Goal: Task Accomplishment & Management: Use online tool/utility

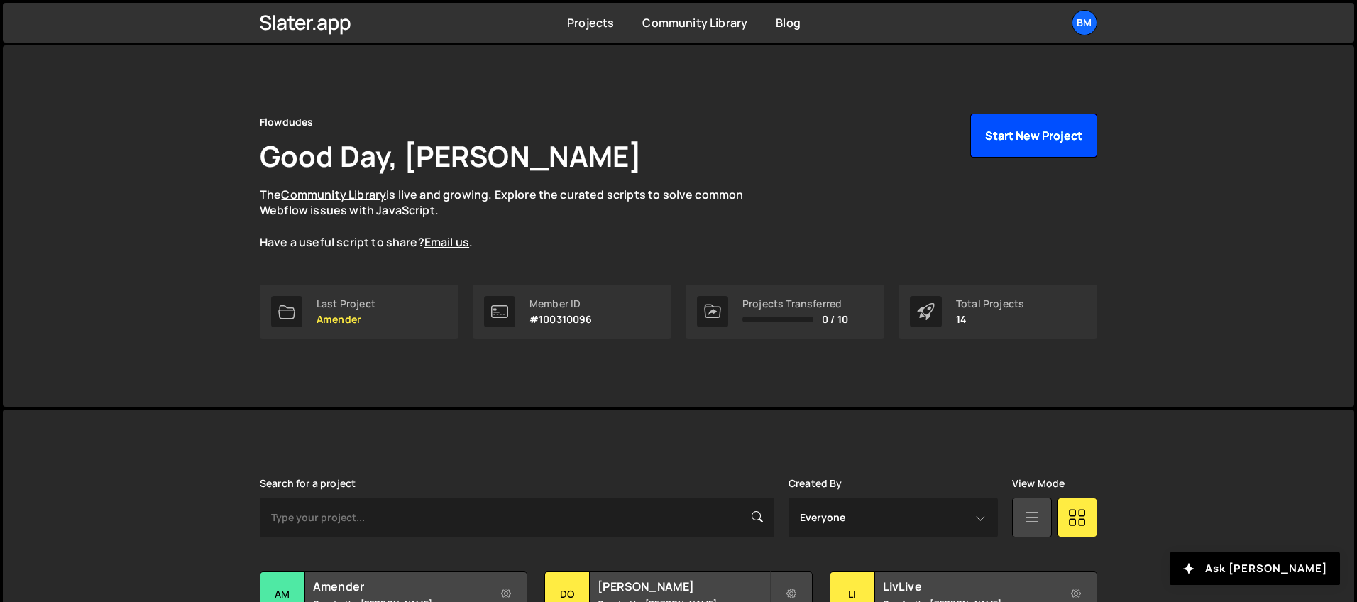
click at [1035, 133] on button "Start New Project" at bounding box center [1033, 136] width 127 height 44
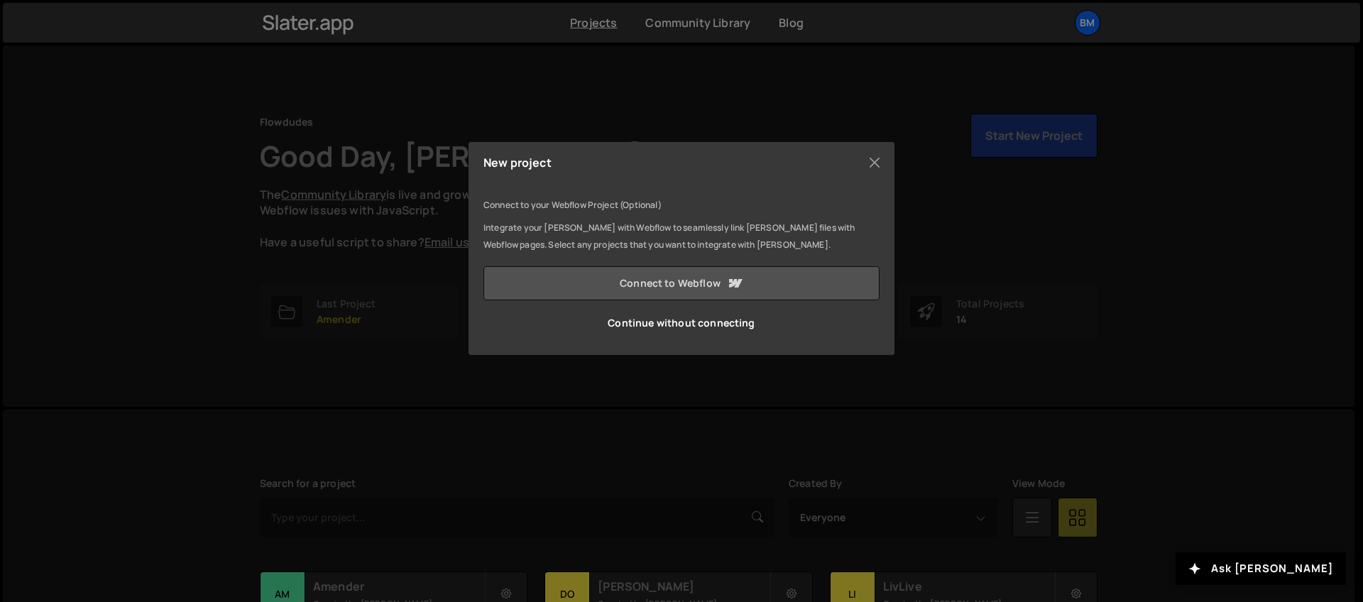
click at [724, 281] on link "Connect to Webflow" at bounding box center [681, 283] width 396 height 34
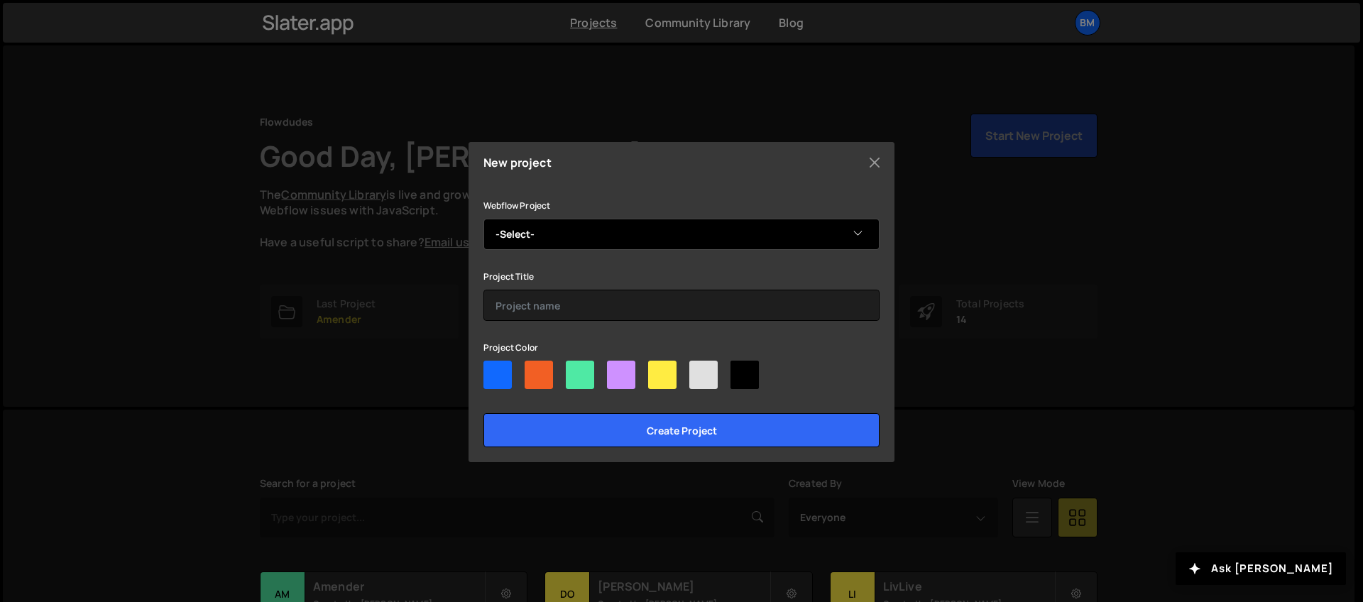
click at [588, 243] on select "-Select- LivLive Lander" at bounding box center [681, 234] width 396 height 31
select select "68abcd60b131ba9275e22b36"
click at [483, 219] on select "-Select- LivLive Lander" at bounding box center [681, 234] width 396 height 31
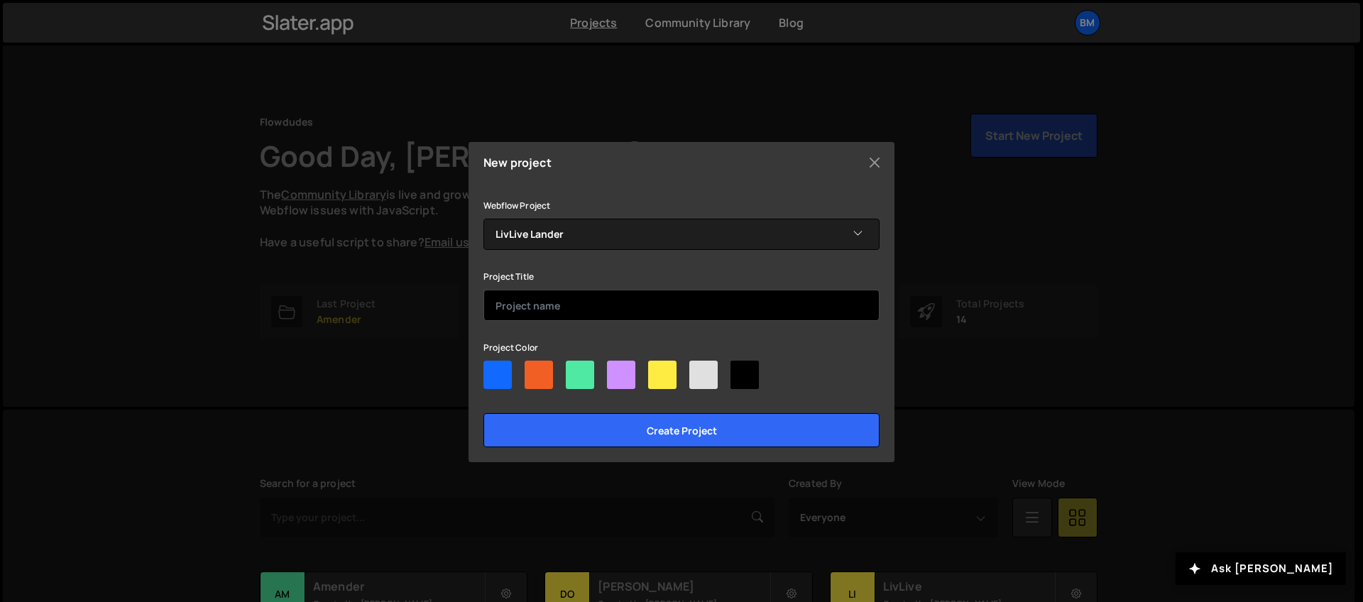
click at [526, 314] on input "text" at bounding box center [681, 305] width 396 height 31
type input "LivLive Lander"
click at [623, 376] on div at bounding box center [621, 375] width 28 height 28
click at [616, 370] on input"] "radio" at bounding box center [611, 365] width 9 height 9
radio input"] "true"
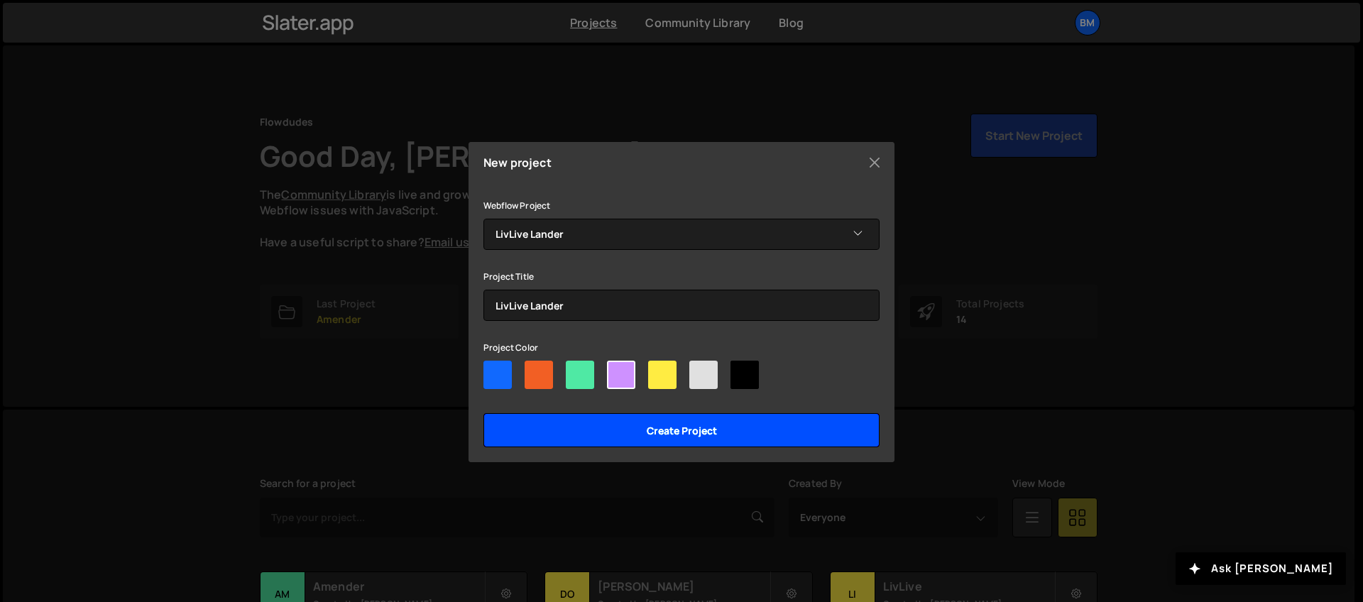
click at [629, 415] on input "Create project" at bounding box center [681, 430] width 396 height 34
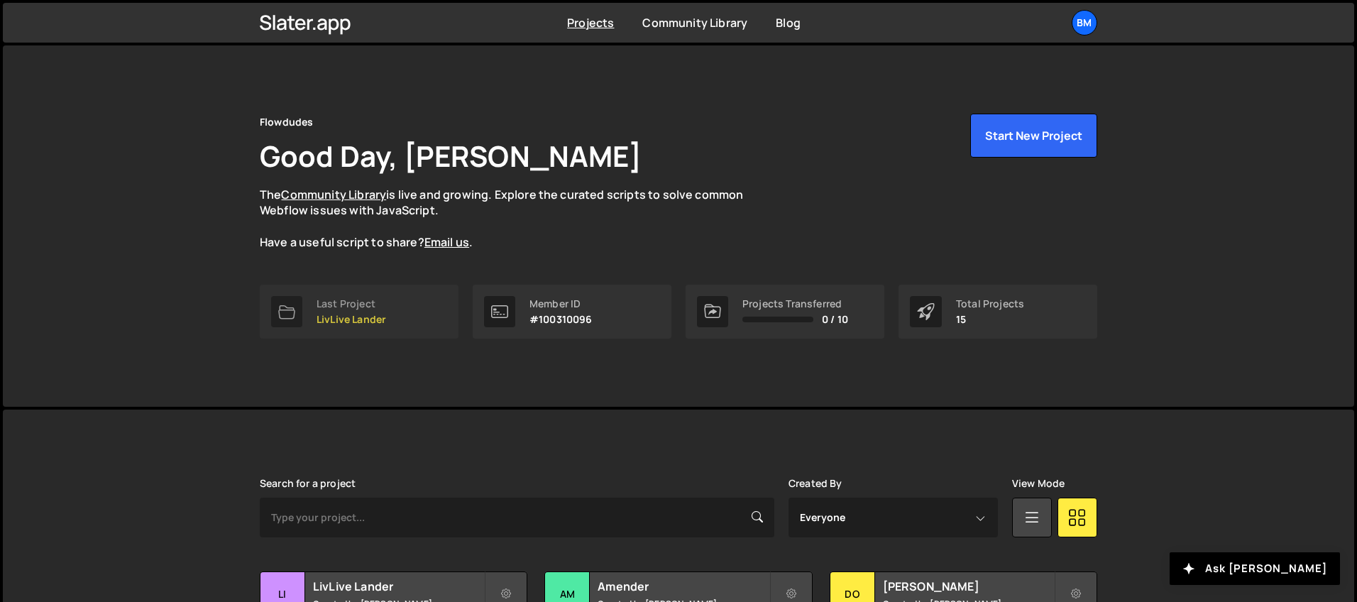
click at [370, 315] on p "LivLive Lander" at bounding box center [352, 319] width 70 height 11
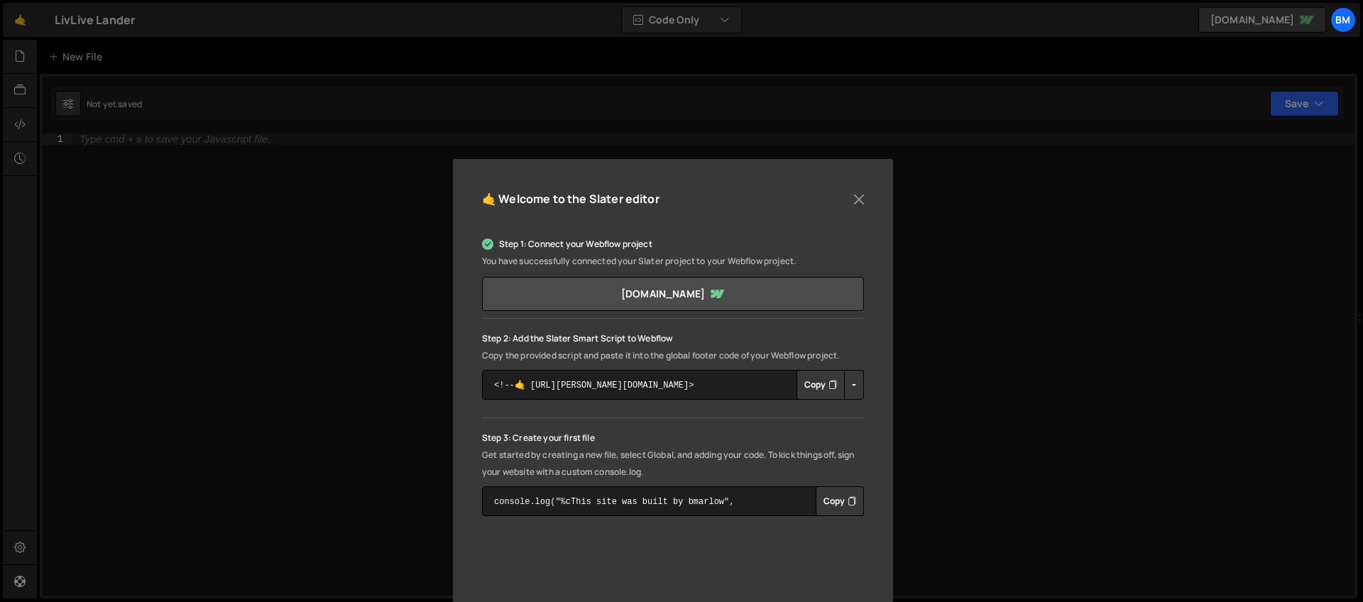
click at [814, 385] on button "Copy" at bounding box center [820, 385] width 48 height 30
click at [851, 199] on button "Close" at bounding box center [858, 199] width 21 height 21
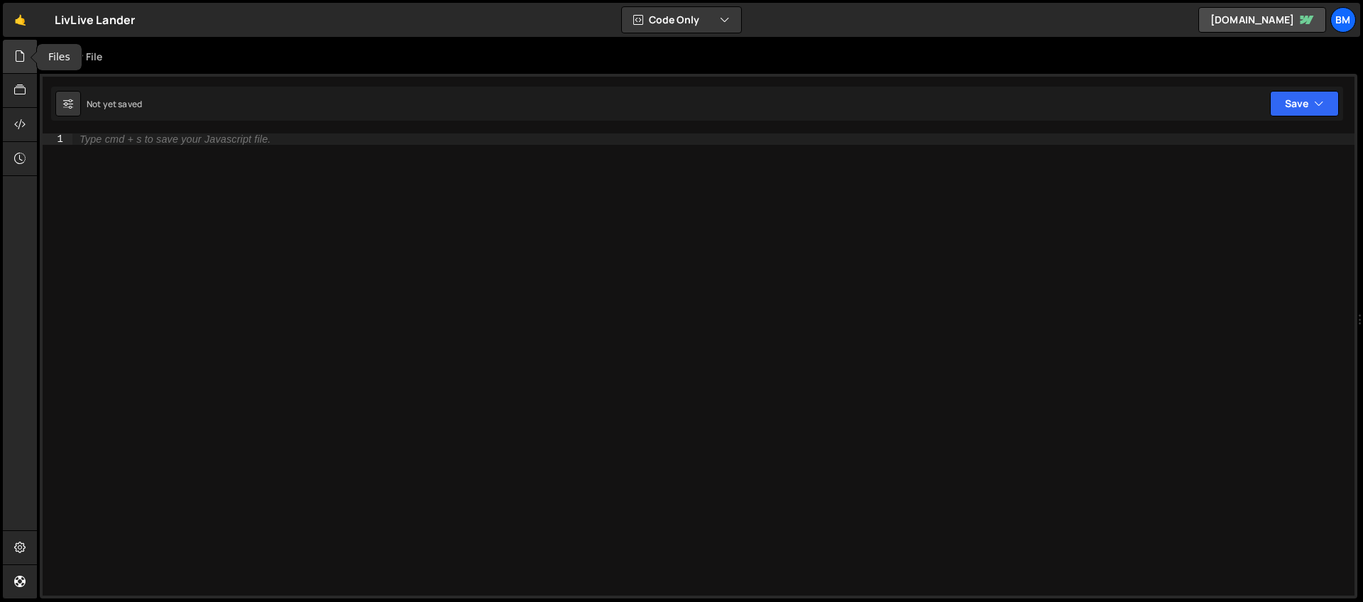
click at [6, 50] on div at bounding box center [20, 57] width 35 height 34
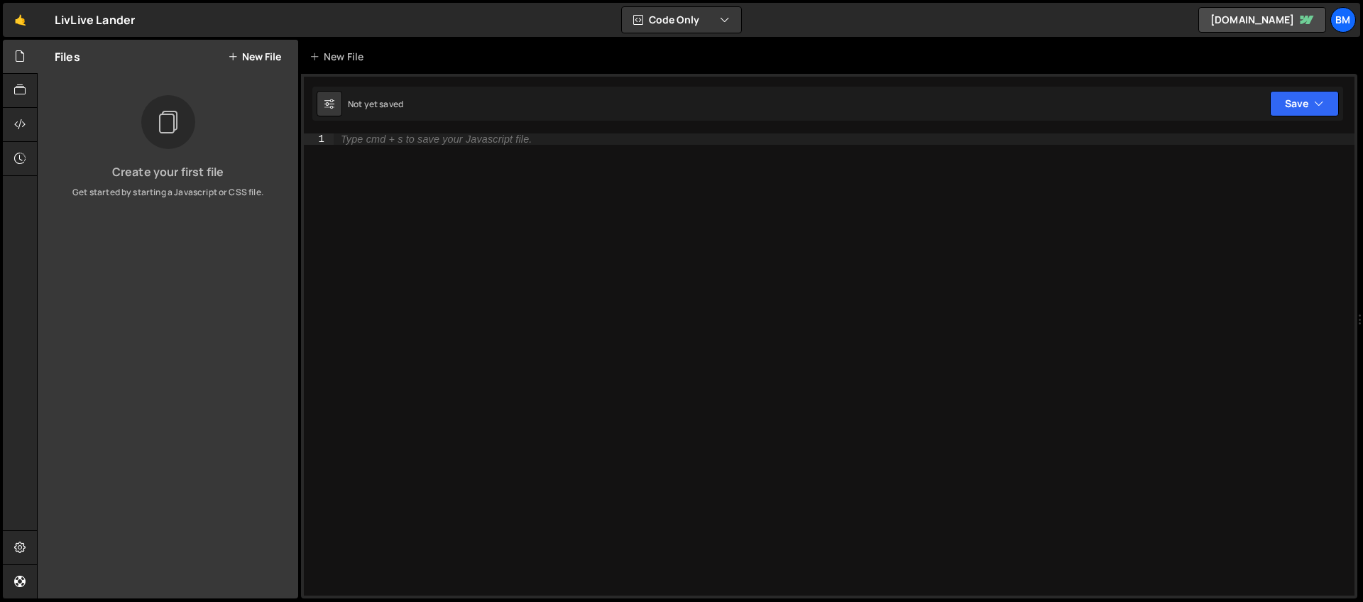
click at [256, 53] on button "New File" at bounding box center [254, 56] width 53 height 11
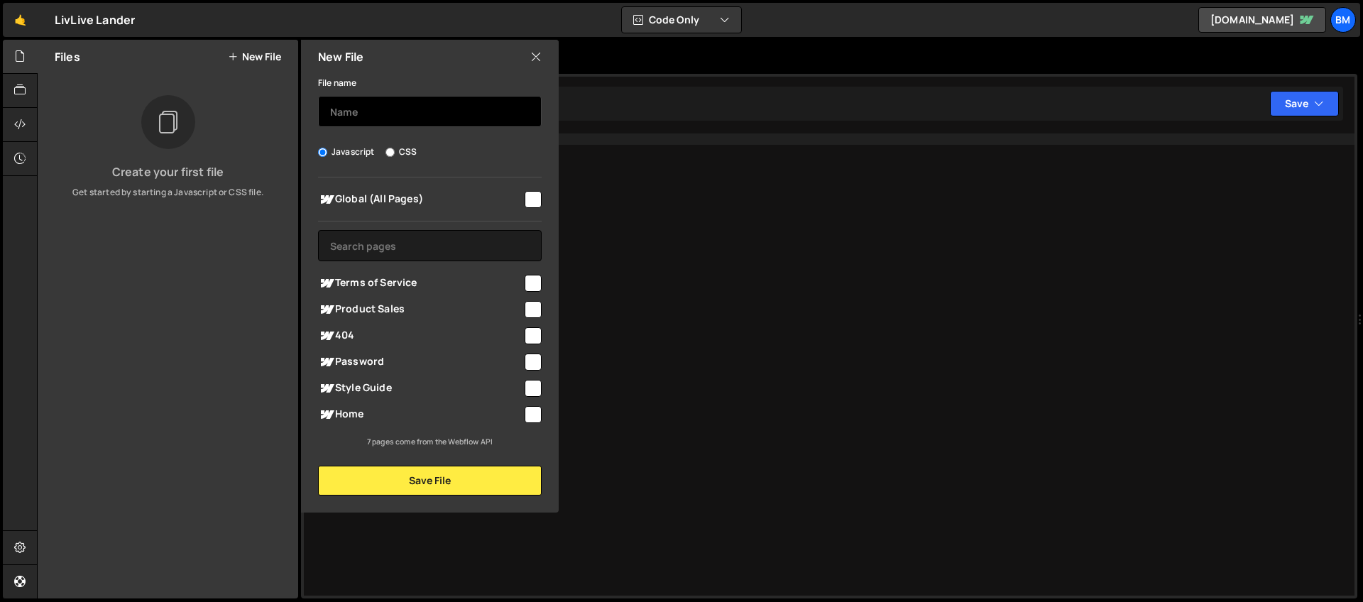
click at [373, 109] on input "text" at bounding box center [430, 111] width 224 height 31
type input "home"
click at [534, 416] on input "checkbox" at bounding box center [533, 414] width 17 height 17
checkbox input "true"
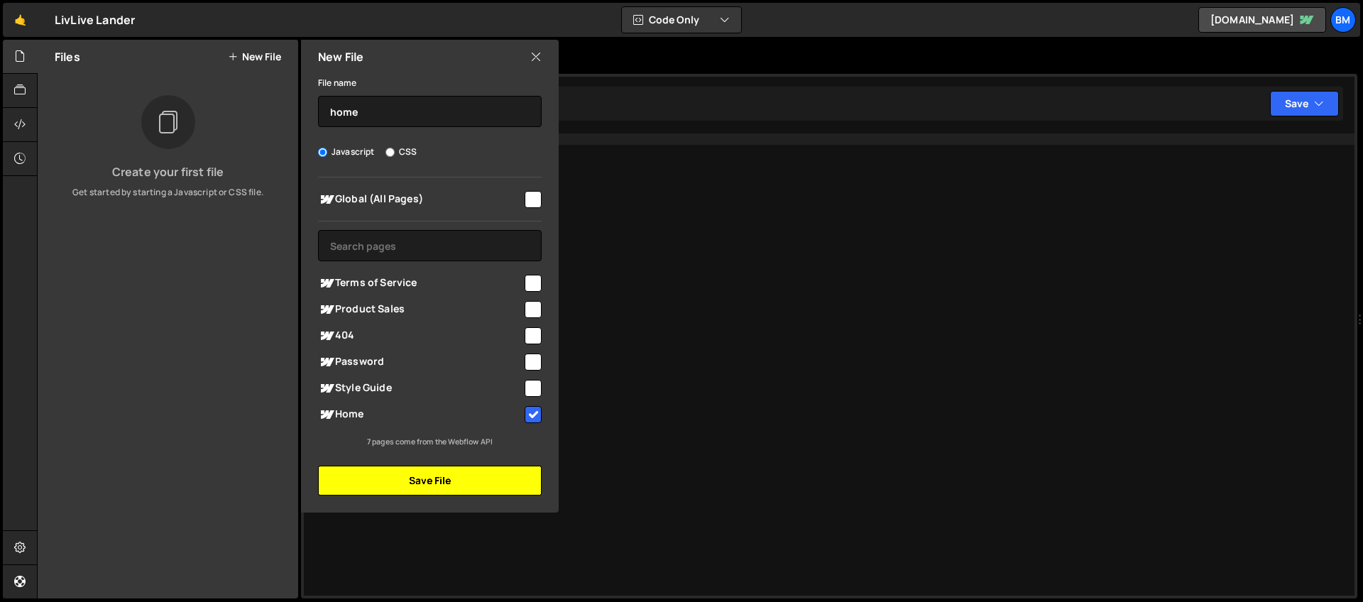
click at [424, 488] on button "Save File" at bounding box center [430, 481] width 224 height 30
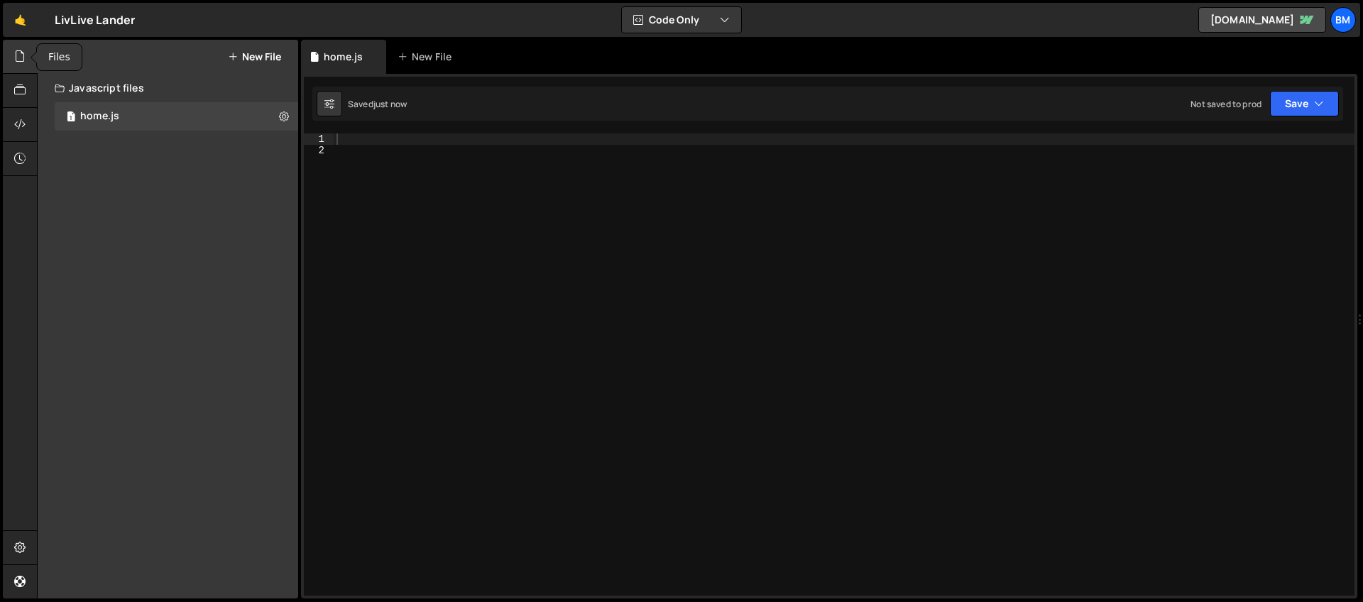
click at [18, 48] on icon at bounding box center [19, 56] width 11 height 16
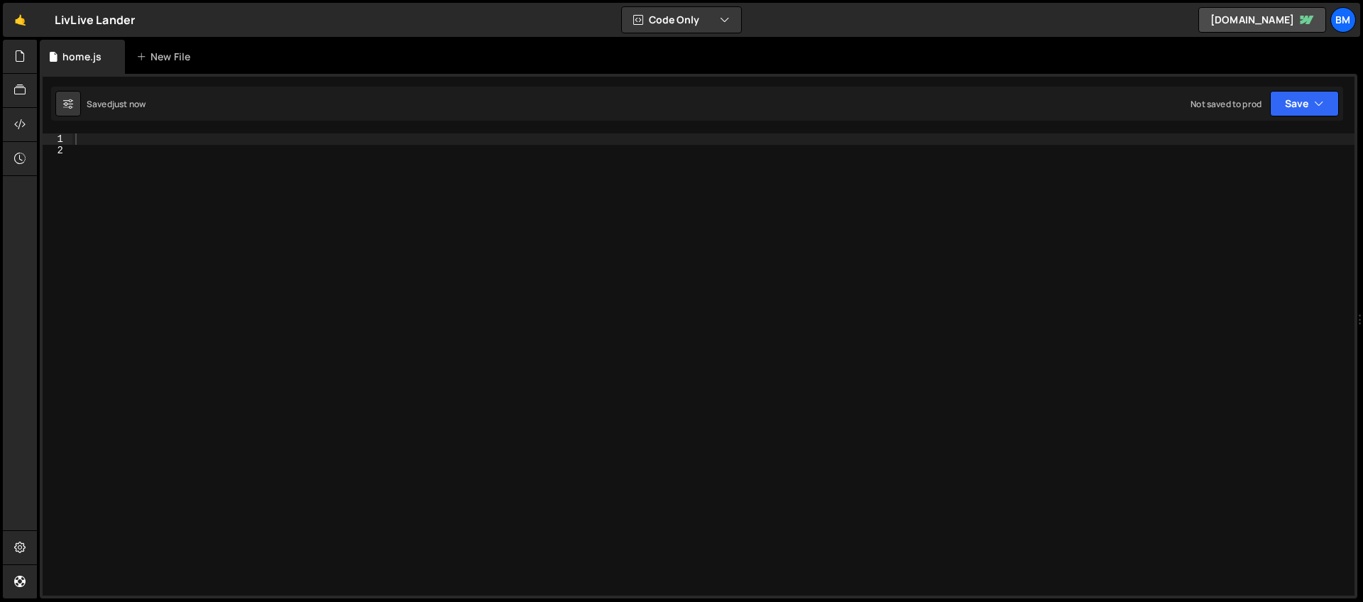
click at [124, 146] on div at bounding box center [713, 375] width 1282 height 485
click at [80, 140] on div at bounding box center [713, 375] width 1282 height 485
paste textarea "hero_wayfinder"
type textarea "gsap.to('.hero_wayfinder', {)"
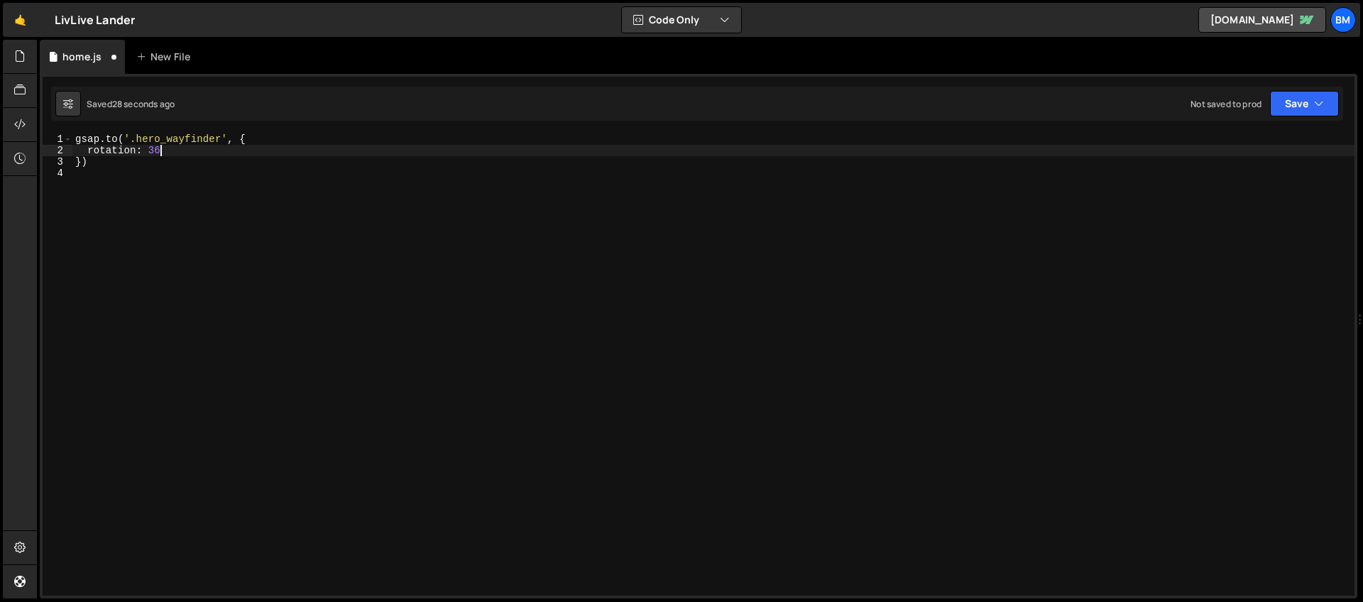
scroll to position [0, 6]
type textarea "rotation: 360,"
type textarea "duration: 4,"
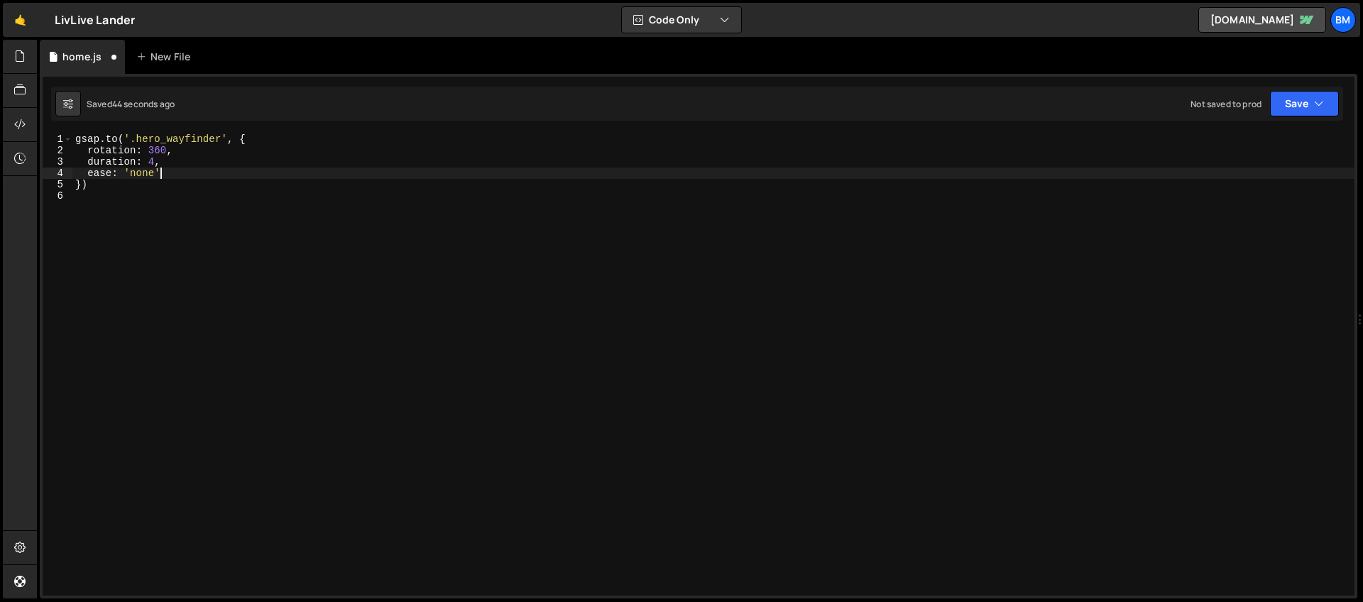
type textarea "ease: 'none','"
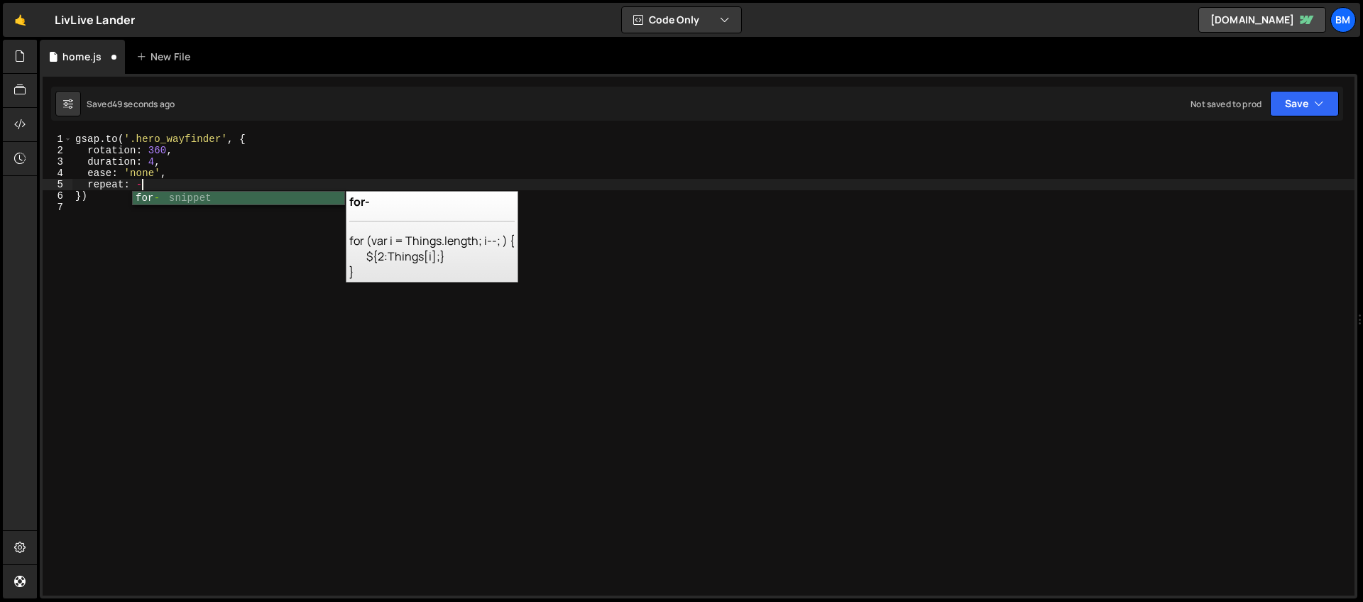
scroll to position [0, 4]
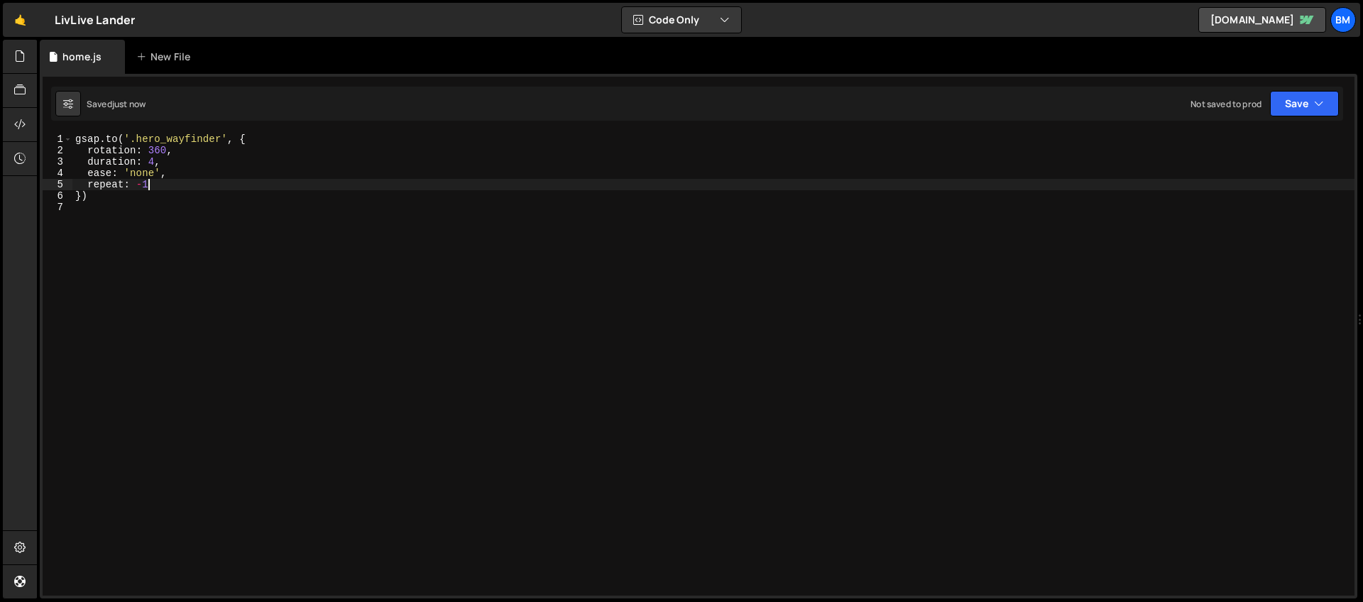
type textarea "repeat: -1"
click at [14, 29] on link "🤙" at bounding box center [20, 20] width 35 height 34
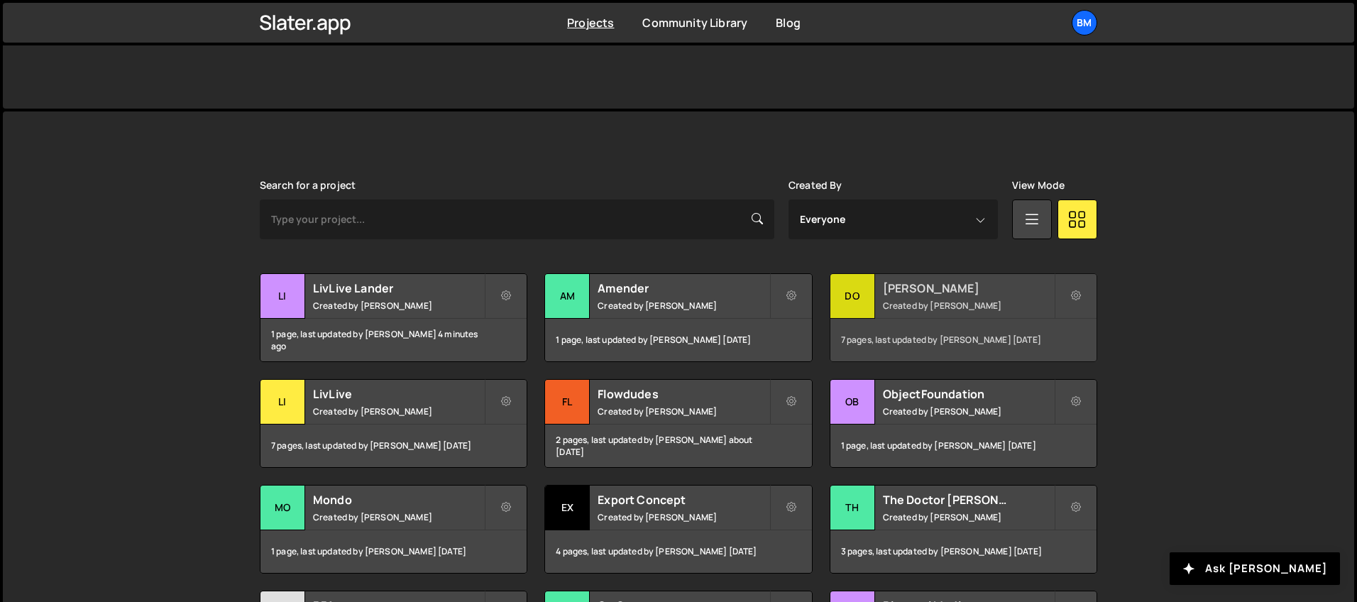
scroll to position [310, 0]
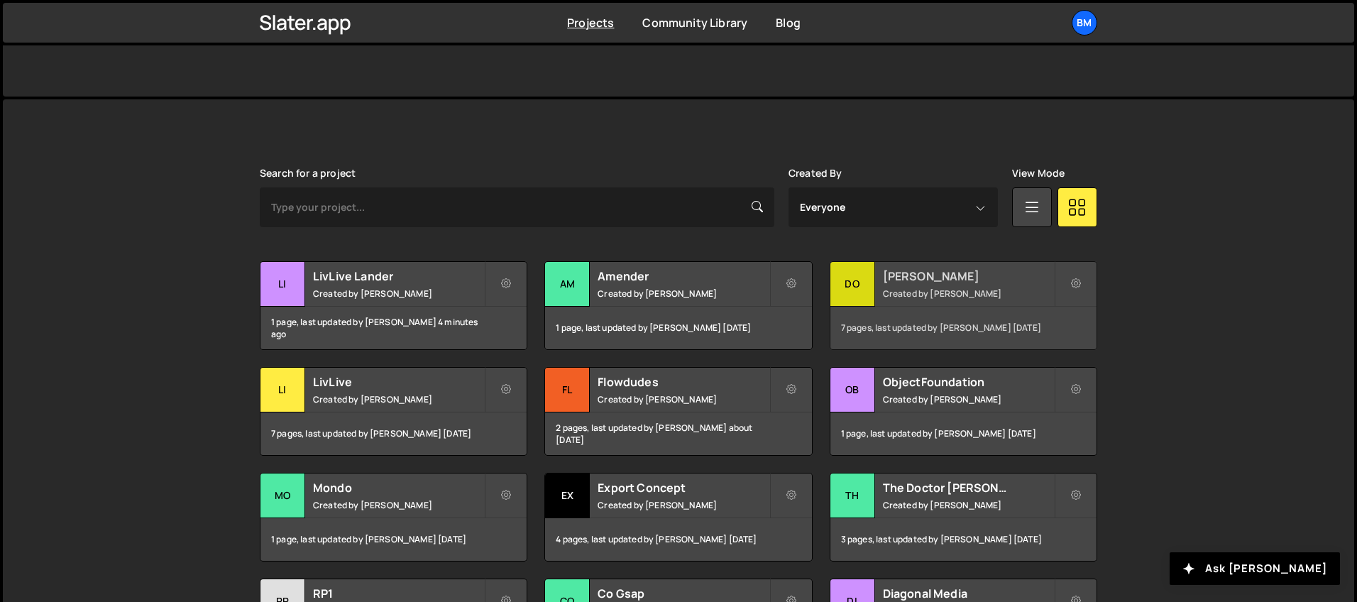
click at [922, 269] on h2 "[PERSON_NAME]" at bounding box center [968, 276] width 171 height 16
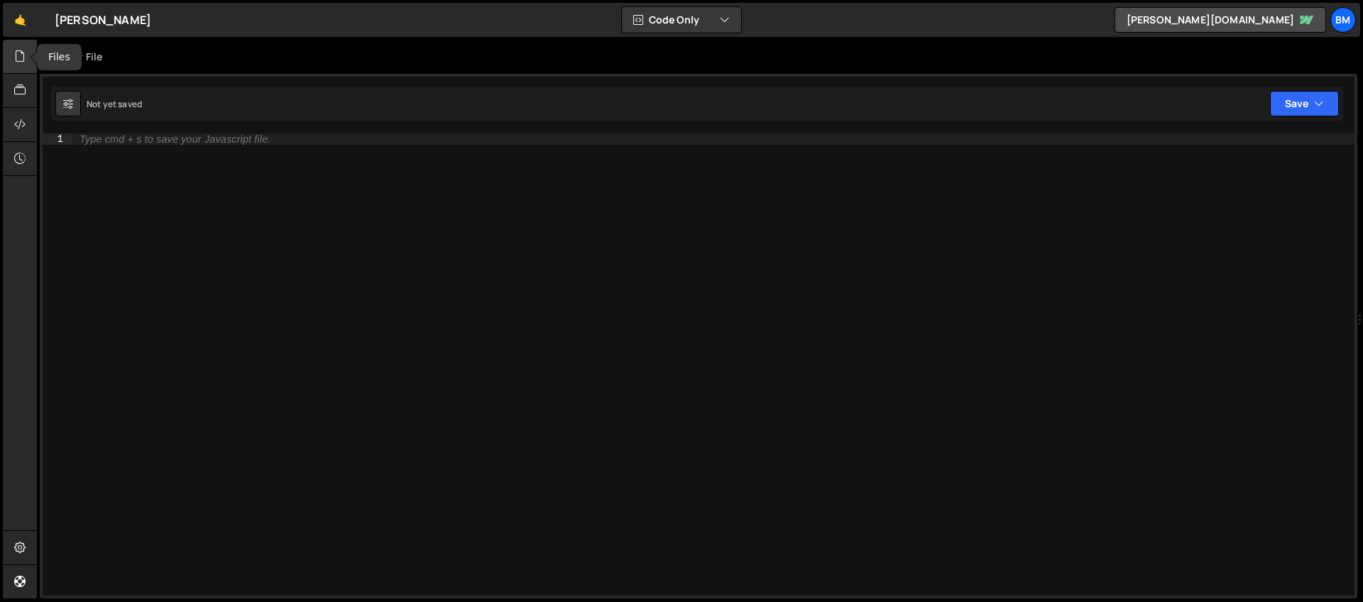
click at [14, 57] on icon at bounding box center [19, 56] width 11 height 16
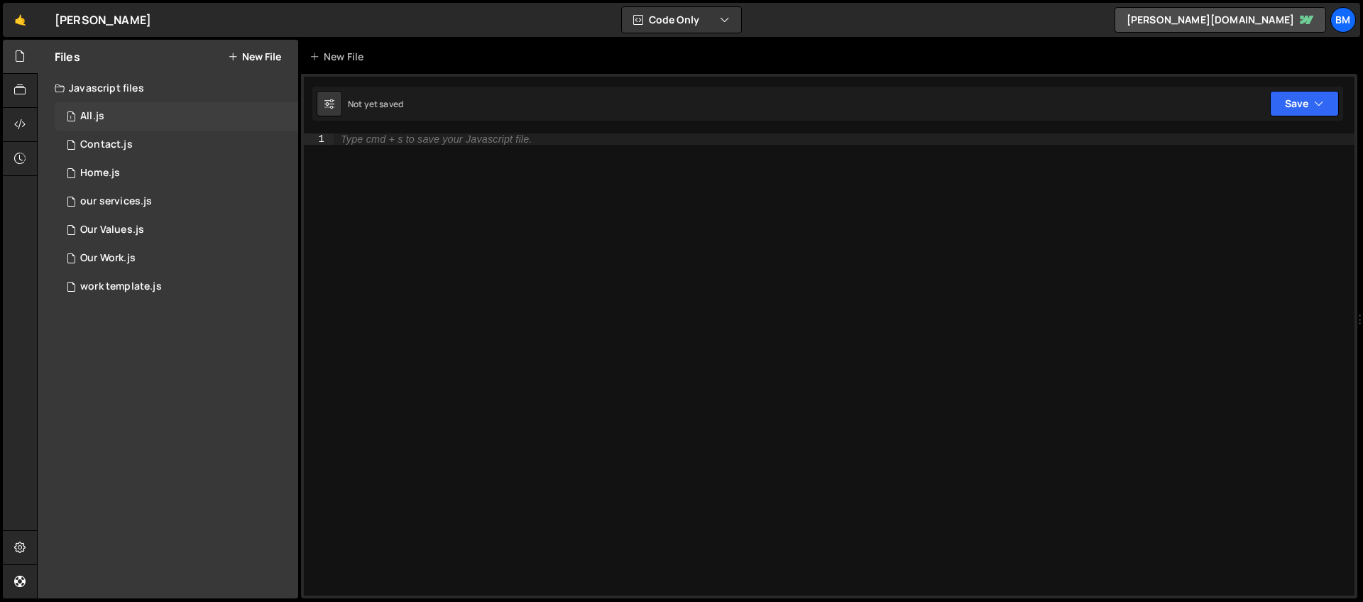
click at [82, 114] on div "All.js" at bounding box center [92, 116] width 24 height 13
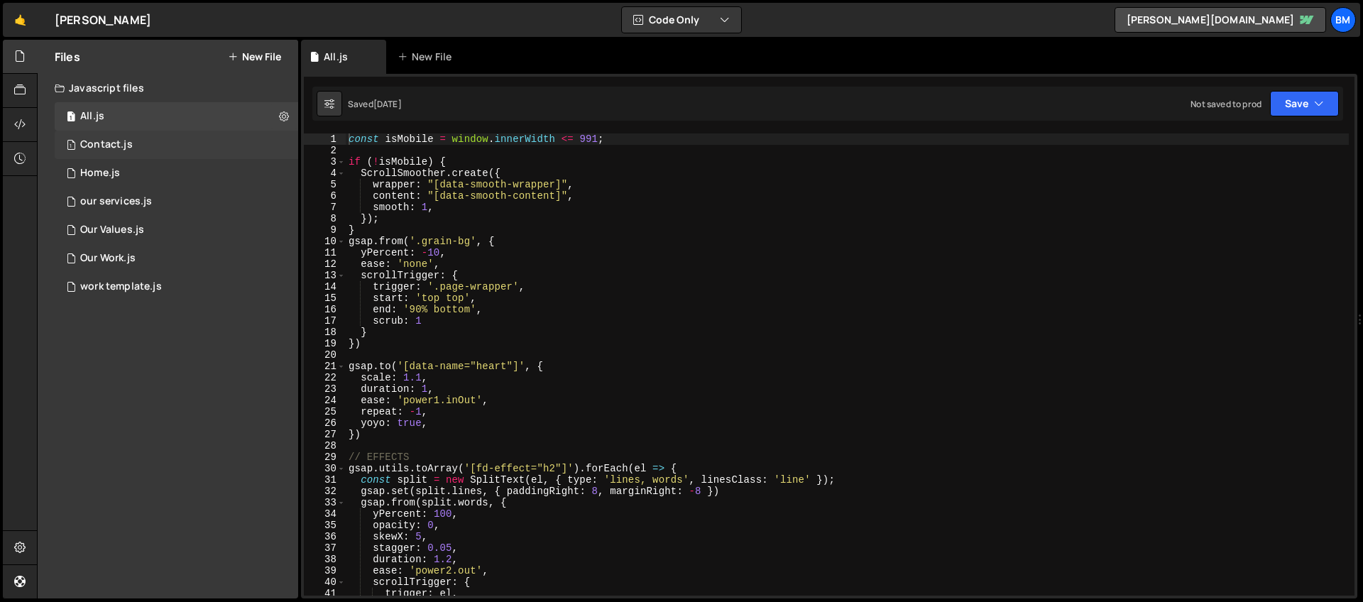
click at [95, 148] on div "Contact.js" at bounding box center [106, 144] width 53 height 13
click at [104, 175] on div "Home.js" at bounding box center [100, 173] width 40 height 13
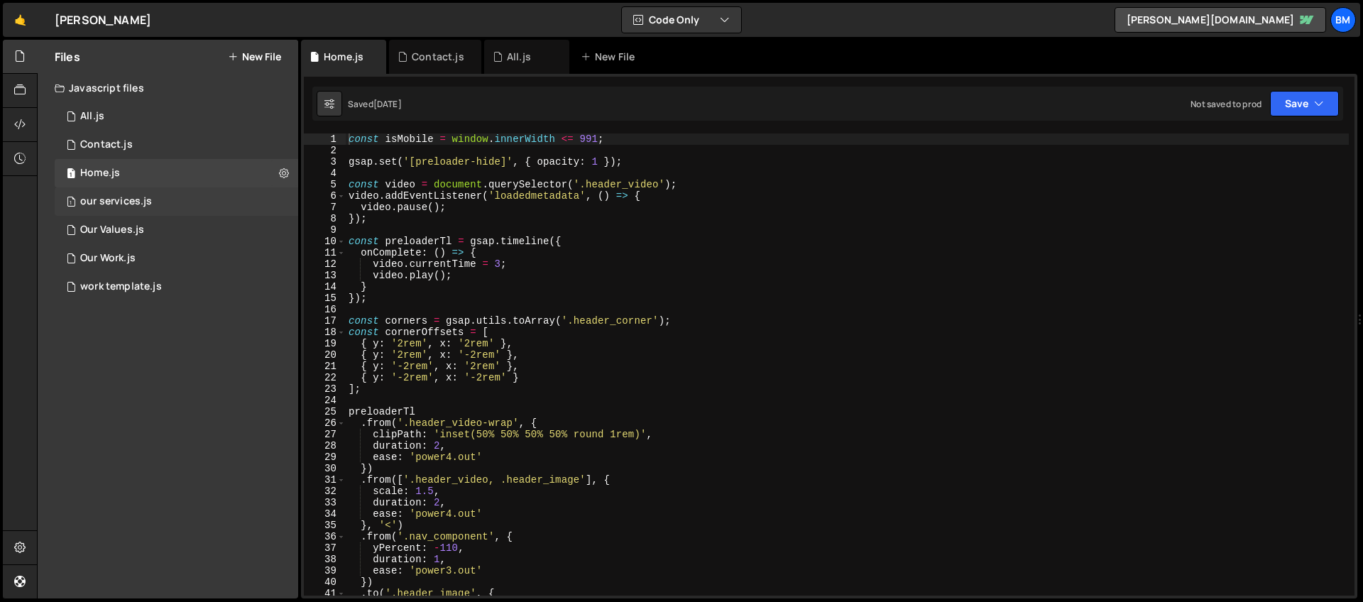
click at [103, 203] on div "our services.js" at bounding box center [116, 201] width 72 height 13
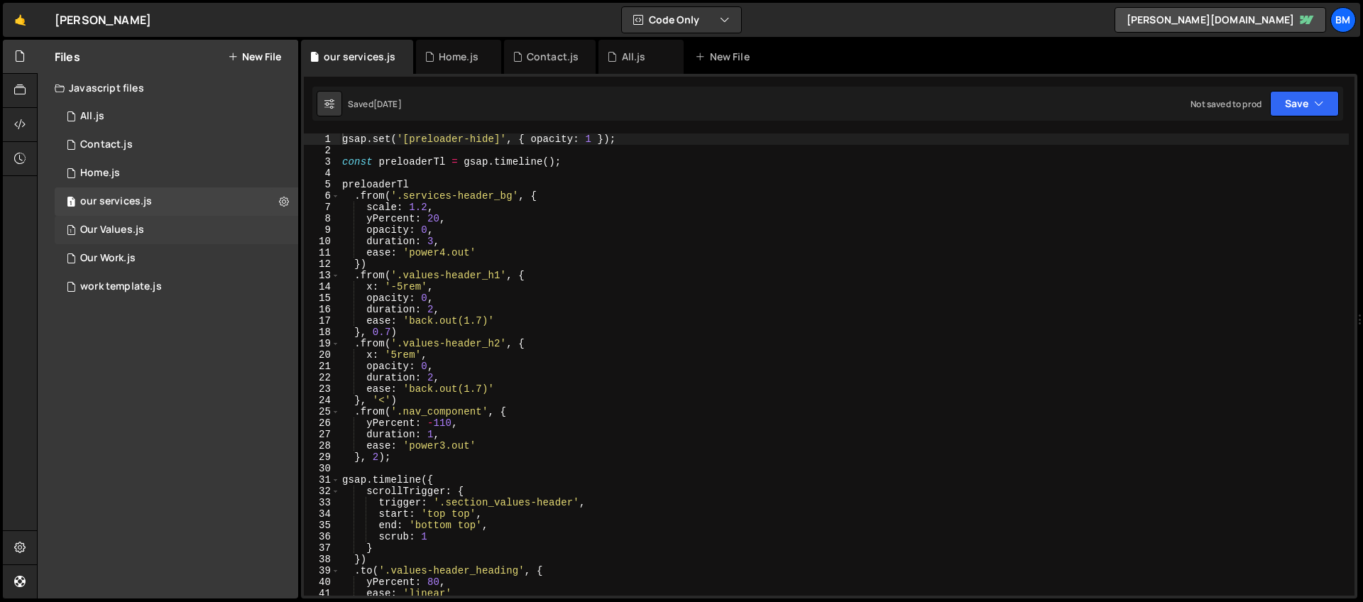
click at [109, 229] on div "Our Values.js" at bounding box center [112, 230] width 64 height 13
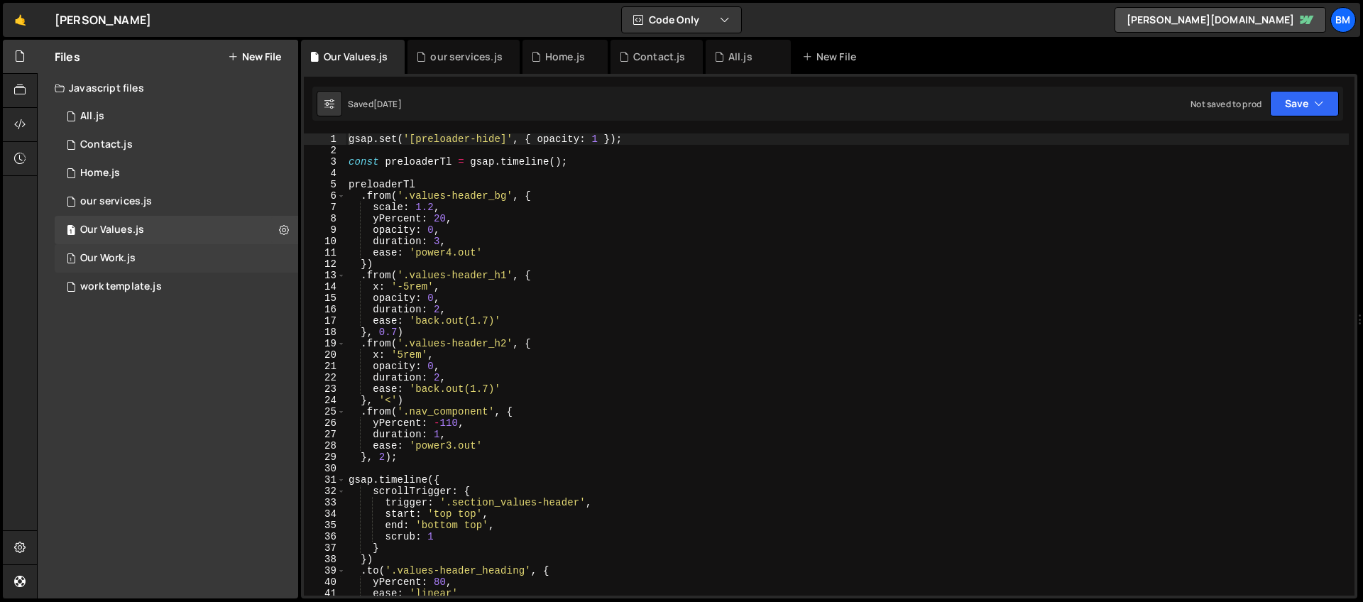
click at [108, 251] on div "1 Our Work.js 0" at bounding box center [176, 258] width 243 height 28
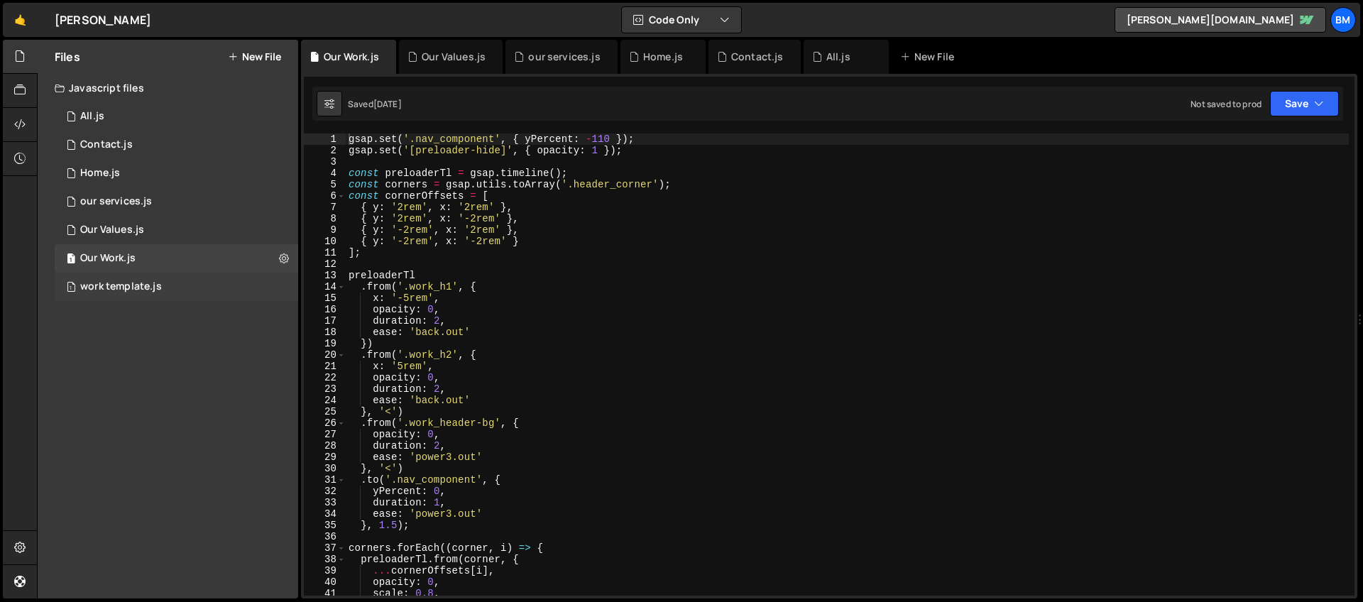
click at [114, 295] on div "1 work template.js 0" at bounding box center [176, 287] width 243 height 28
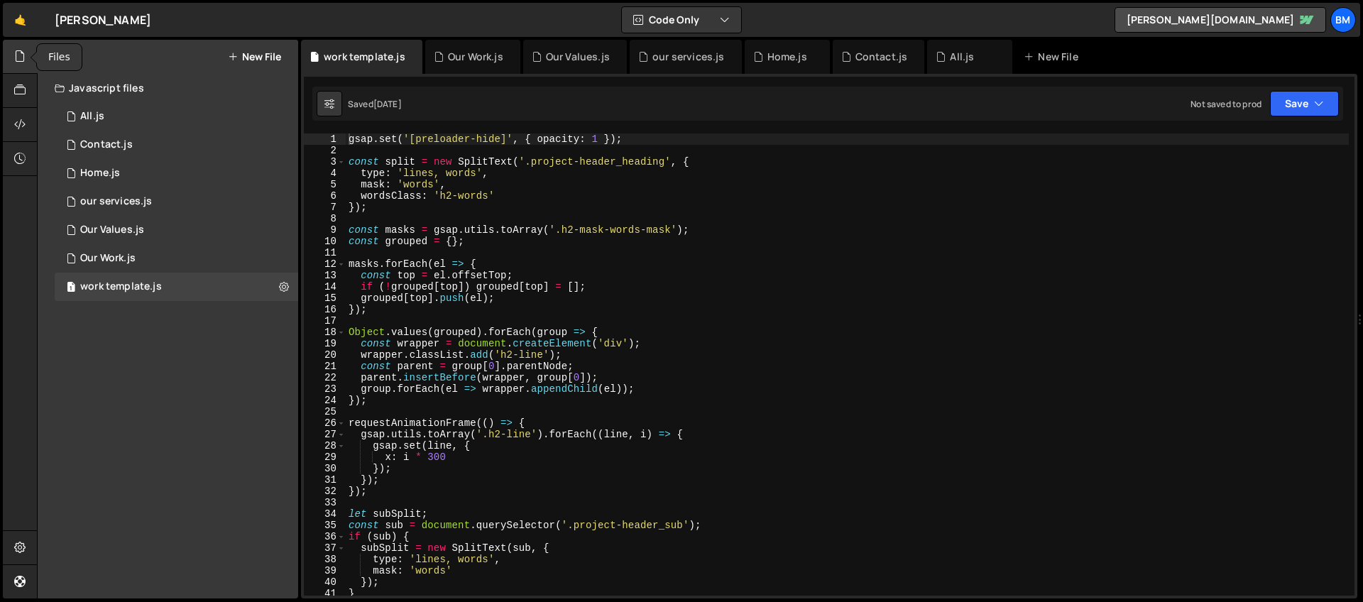
click at [23, 55] on icon at bounding box center [19, 56] width 11 height 16
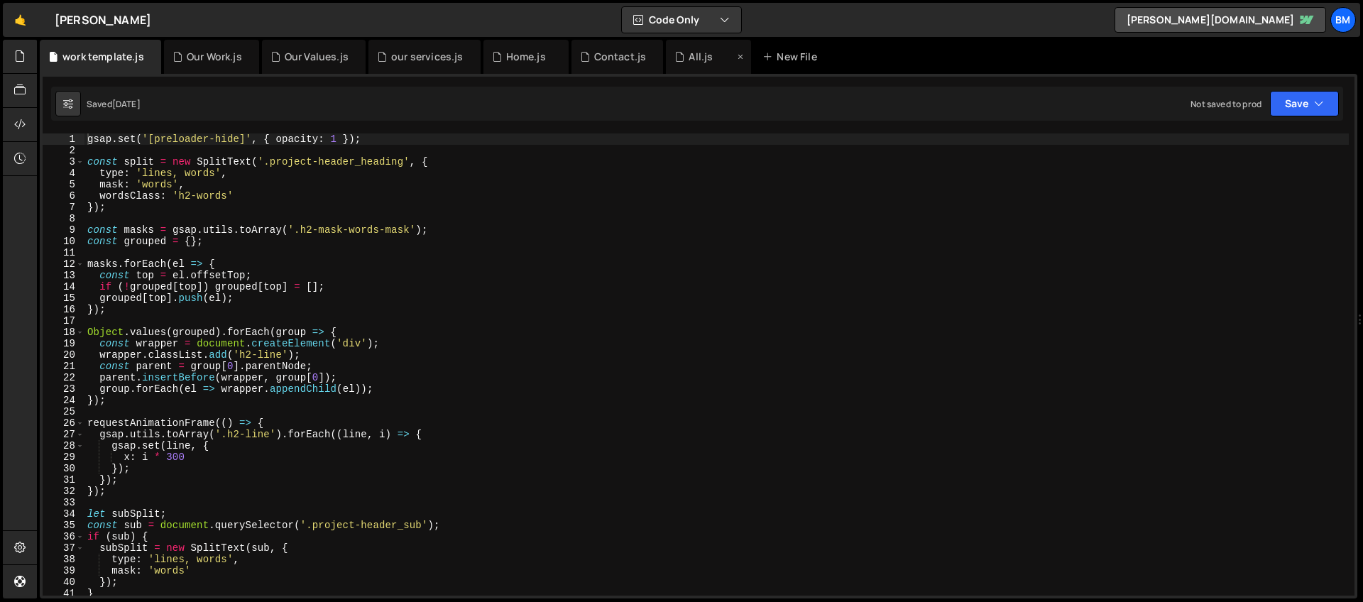
click at [679, 54] on icon at bounding box center [679, 57] width 10 height 14
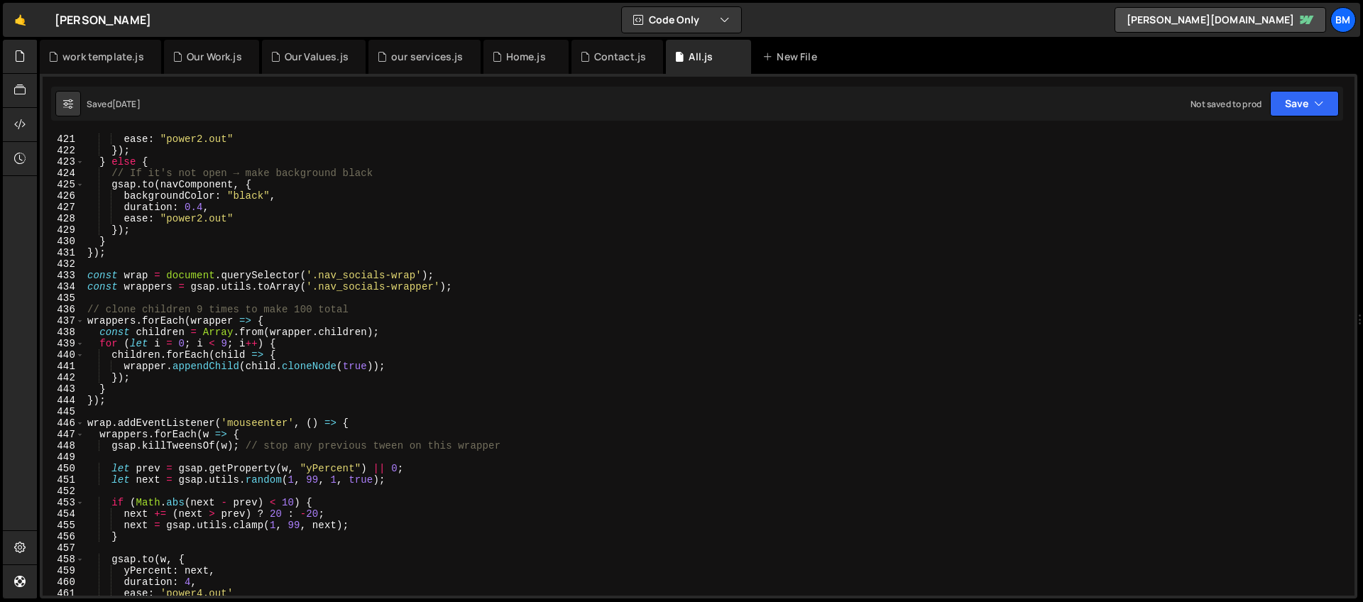
scroll to position [4667, 0]
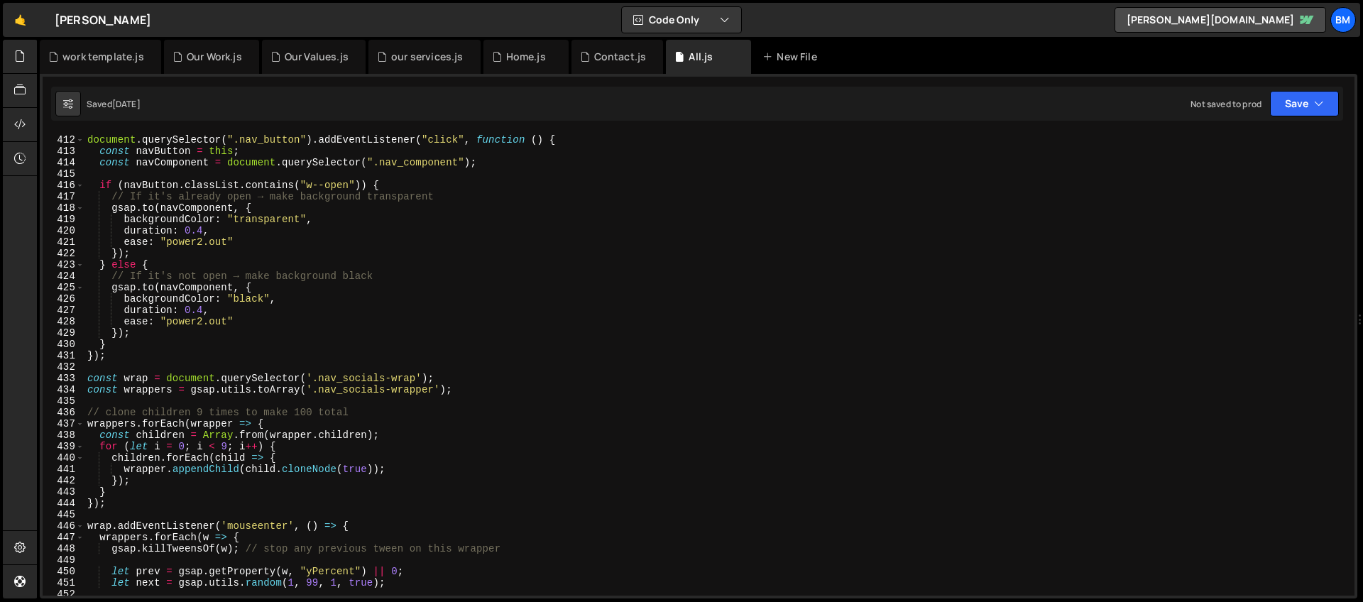
click at [277, 263] on div "document . querySelector ( ".nav_button" ) . addEventListener ( "click" , funct…" at bounding box center [716, 365] width 1264 height 485
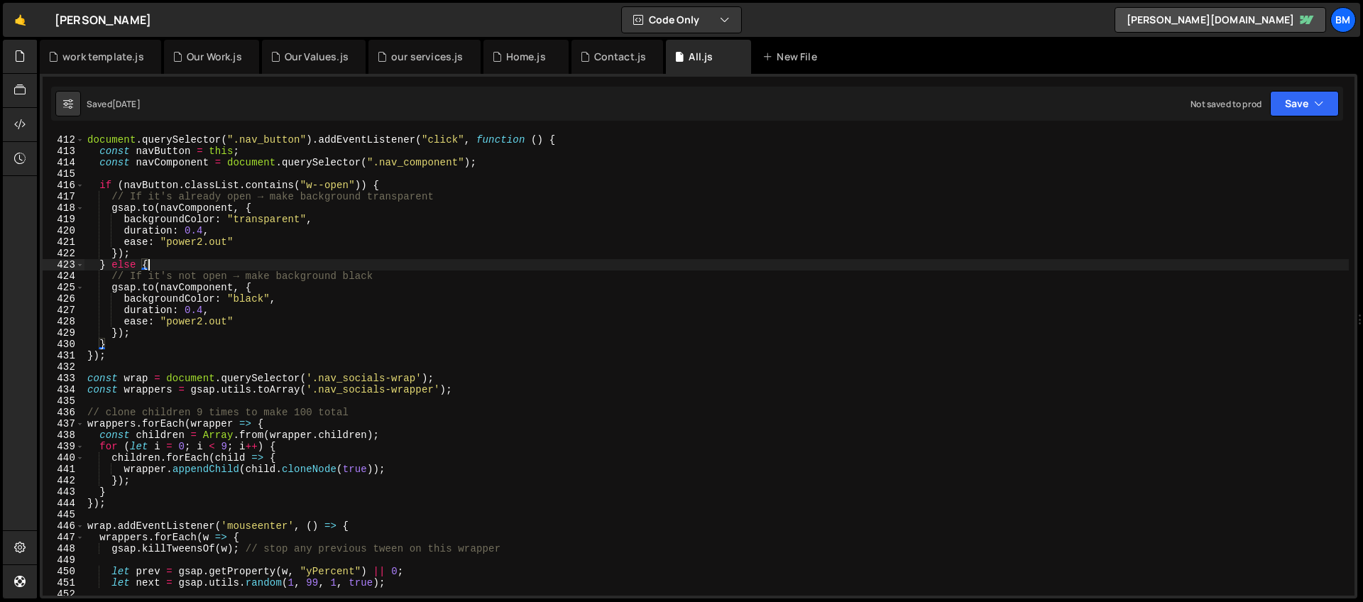
type textarea "});"
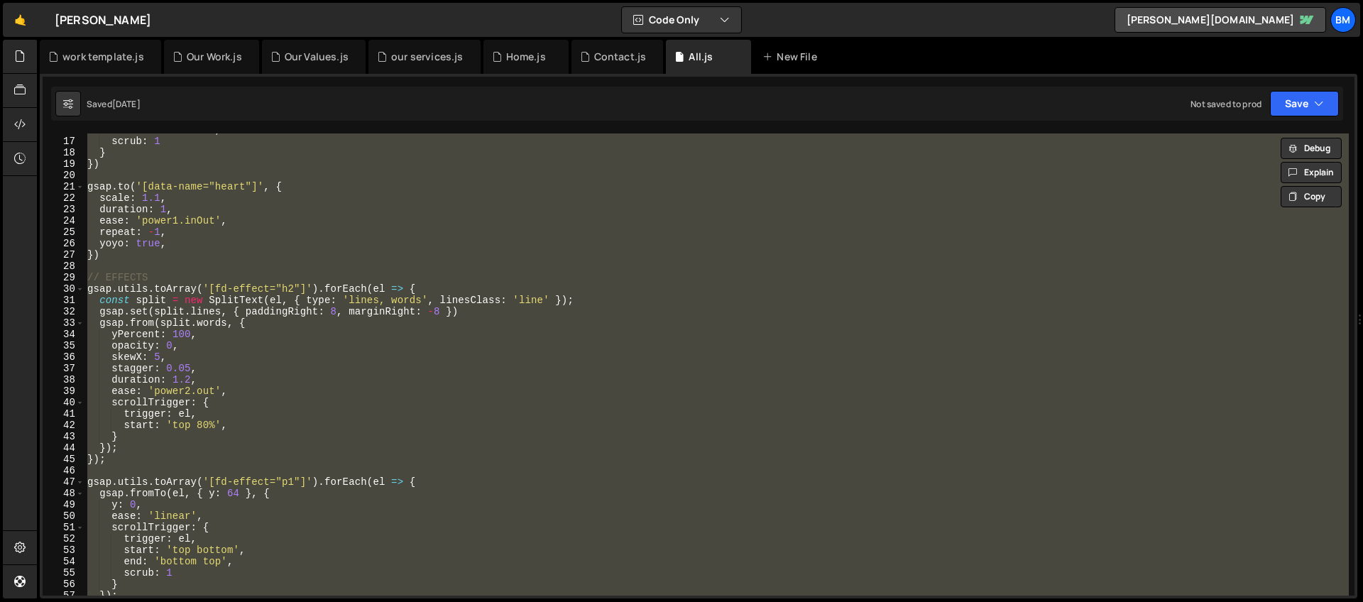
scroll to position [0, 0]
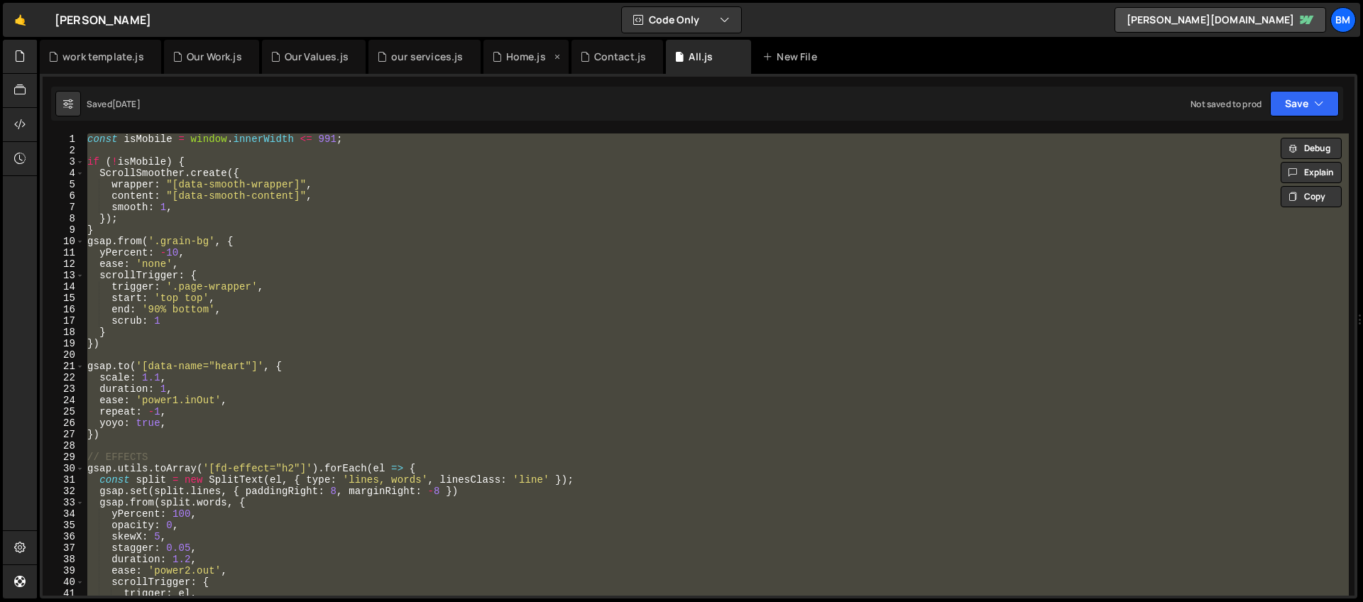
click at [506, 60] on div "Home.js" at bounding box center [526, 57] width 40 height 14
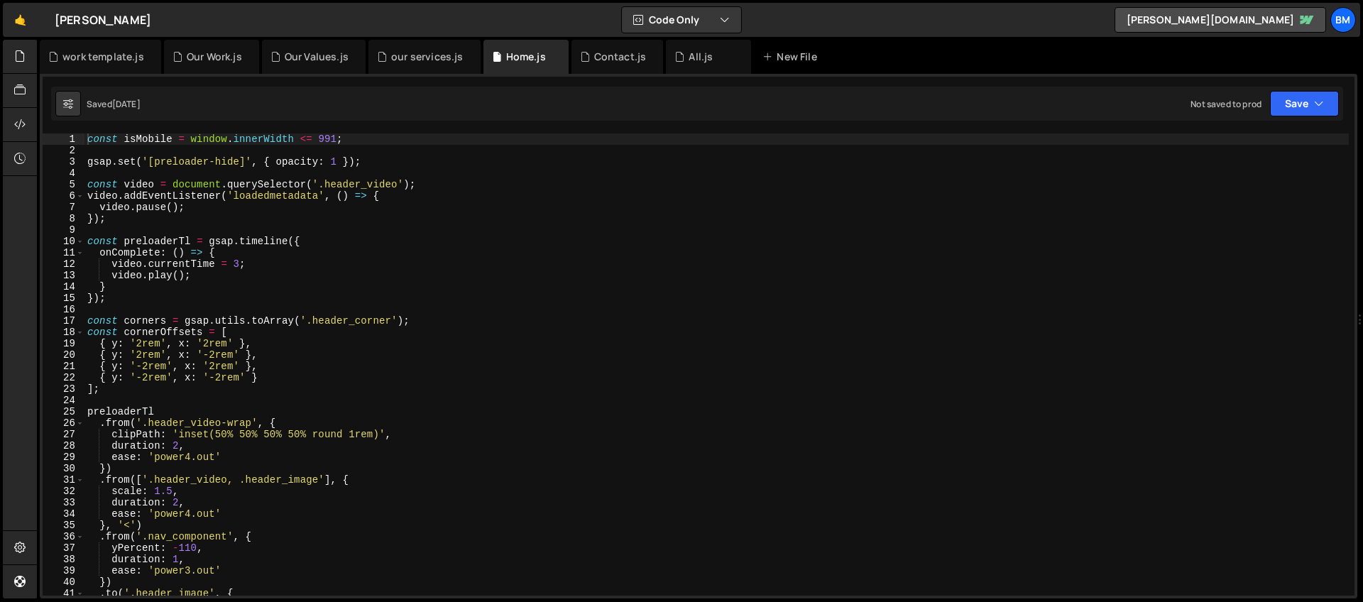
click at [242, 214] on div "const isMobile = window . innerWidth <= 991 ; gsap . set ( '[preloader-hide]' ,…" at bounding box center [716, 375] width 1264 height 485
type textarea "// });"
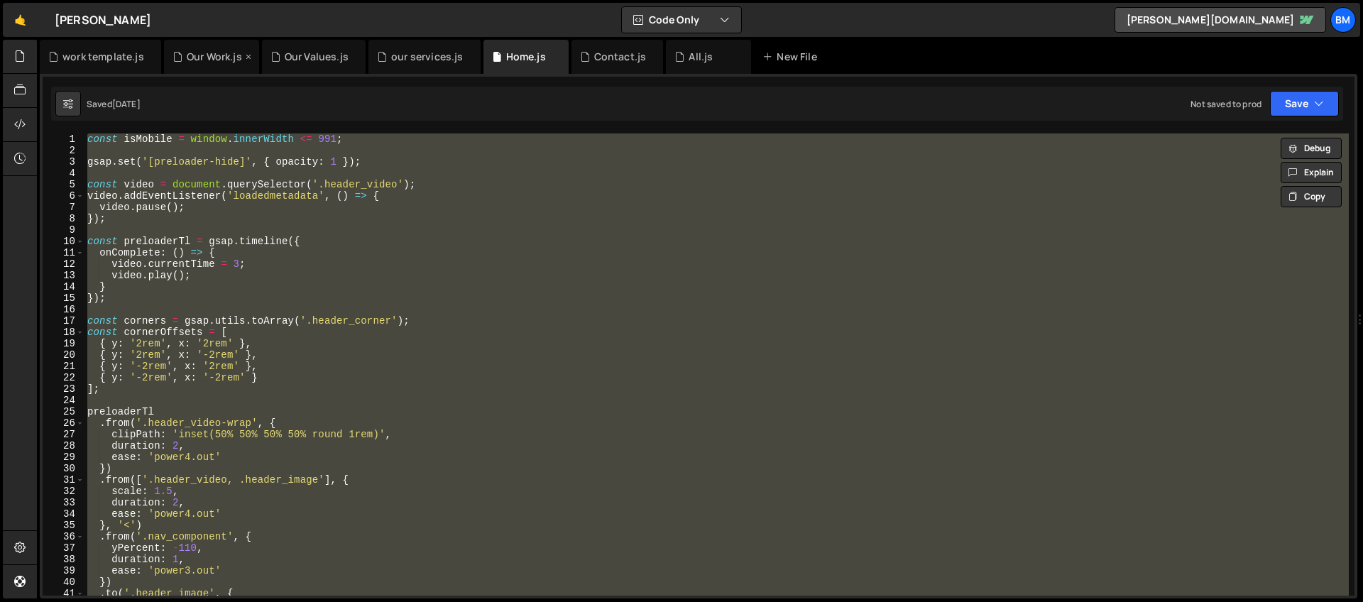
click at [204, 62] on div "Our Work.js" at bounding box center [214, 57] width 55 height 14
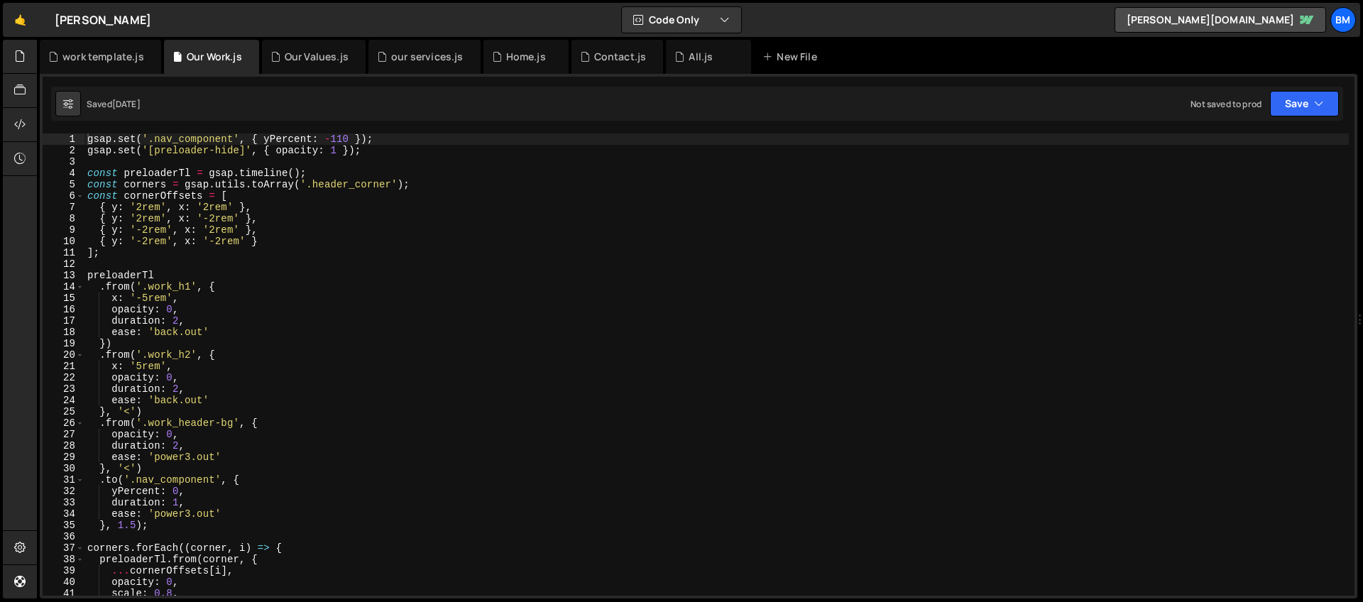
click at [179, 188] on div "gsap . set ( '.nav_component' , { yPercent : - 110 }) ; gsap . set ( '[preloade…" at bounding box center [716, 375] width 1264 height 485
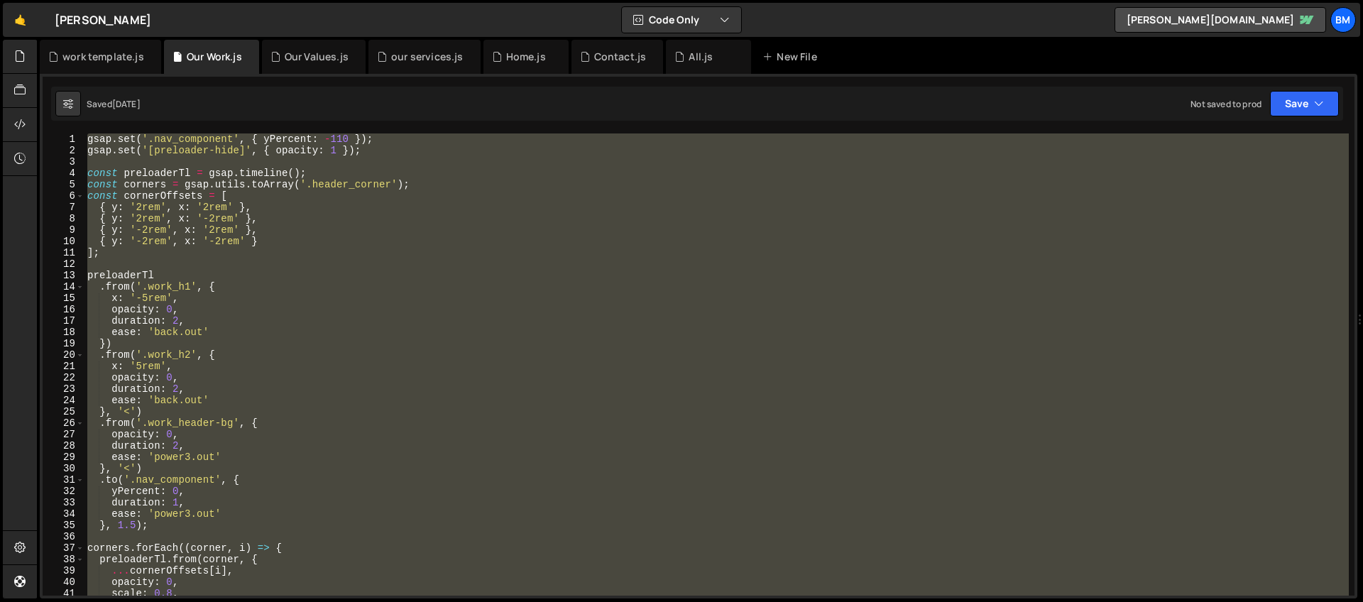
type textarea "})"
click at [603, 61] on div "Contact.js" at bounding box center [620, 57] width 53 height 14
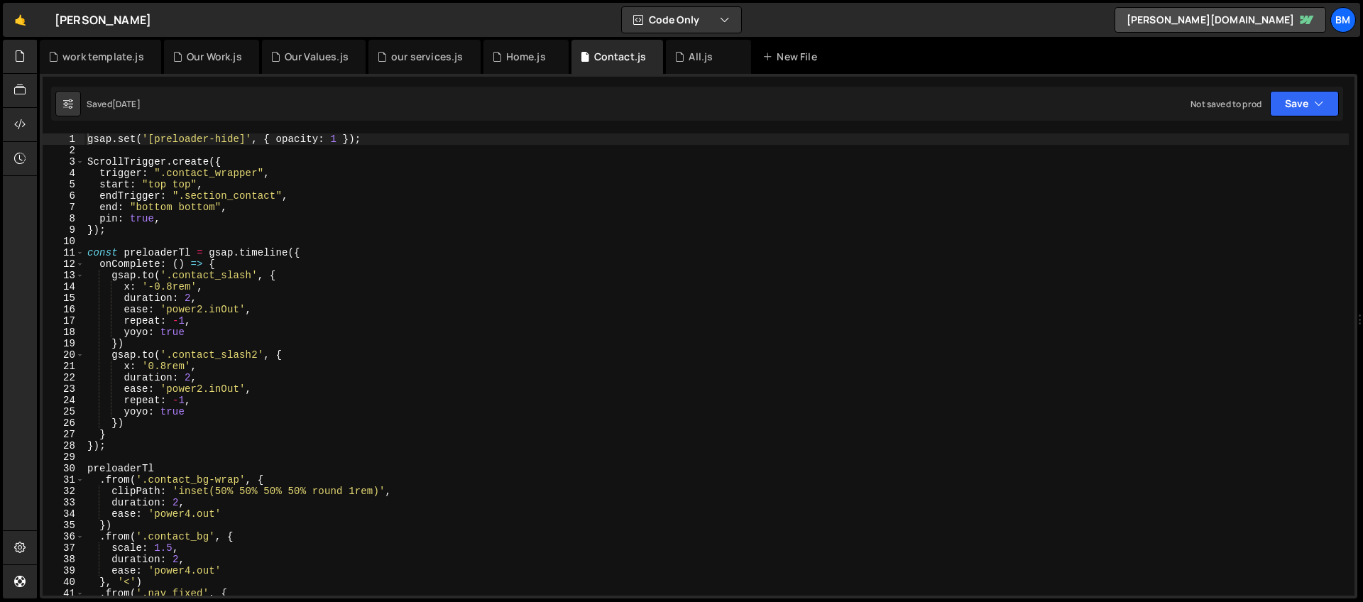
click at [335, 221] on div "gsap . set ( '[preloader-hide]' , { opacity : 1 }) ; ScrollTrigger . create ({ …" at bounding box center [716, 375] width 1264 height 485
type textarea "});"
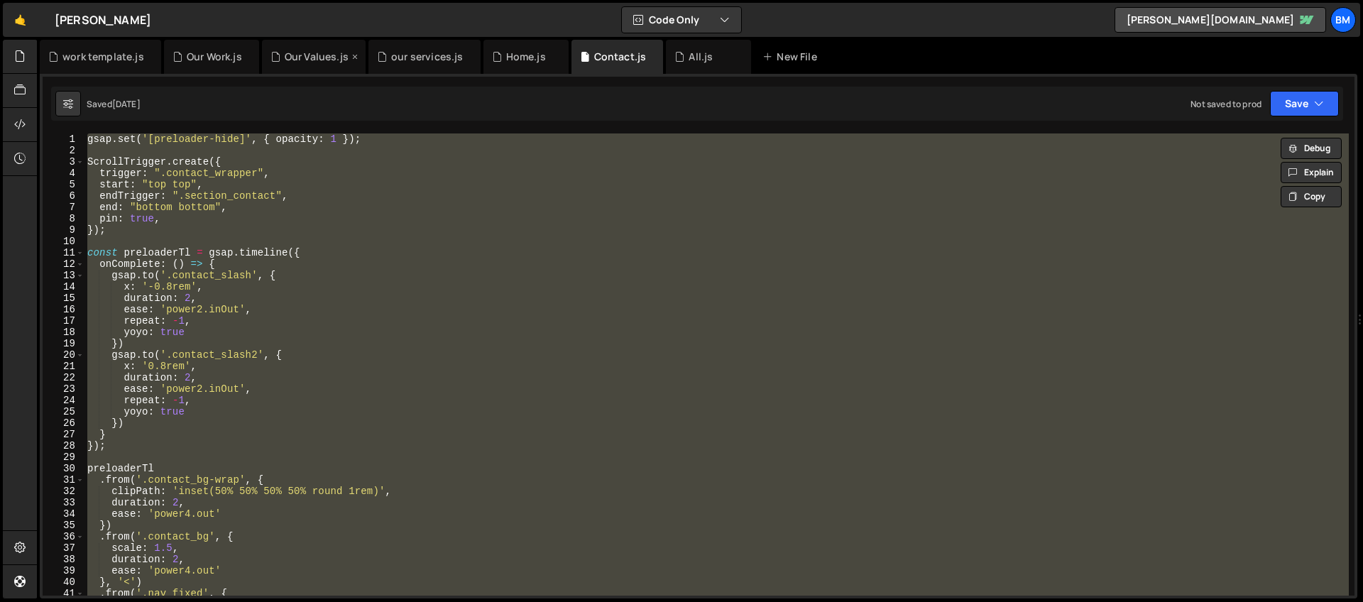
click at [290, 60] on div "Our Values.js" at bounding box center [317, 57] width 64 height 14
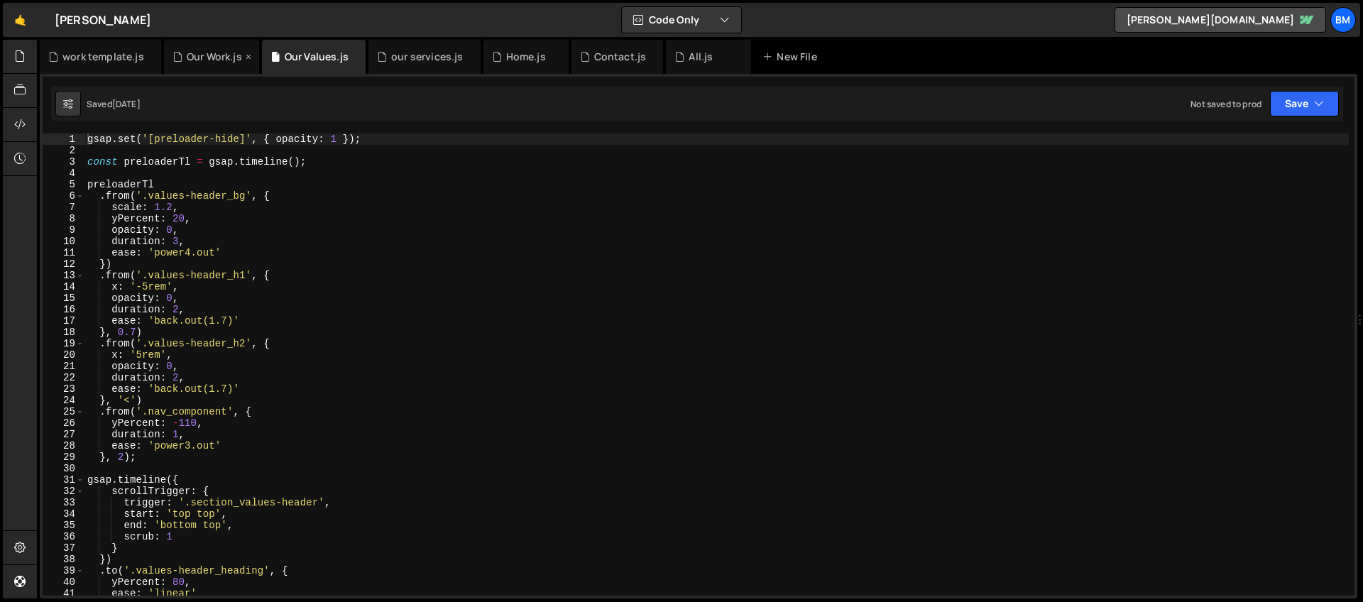
click at [180, 60] on icon at bounding box center [177, 57] width 10 height 14
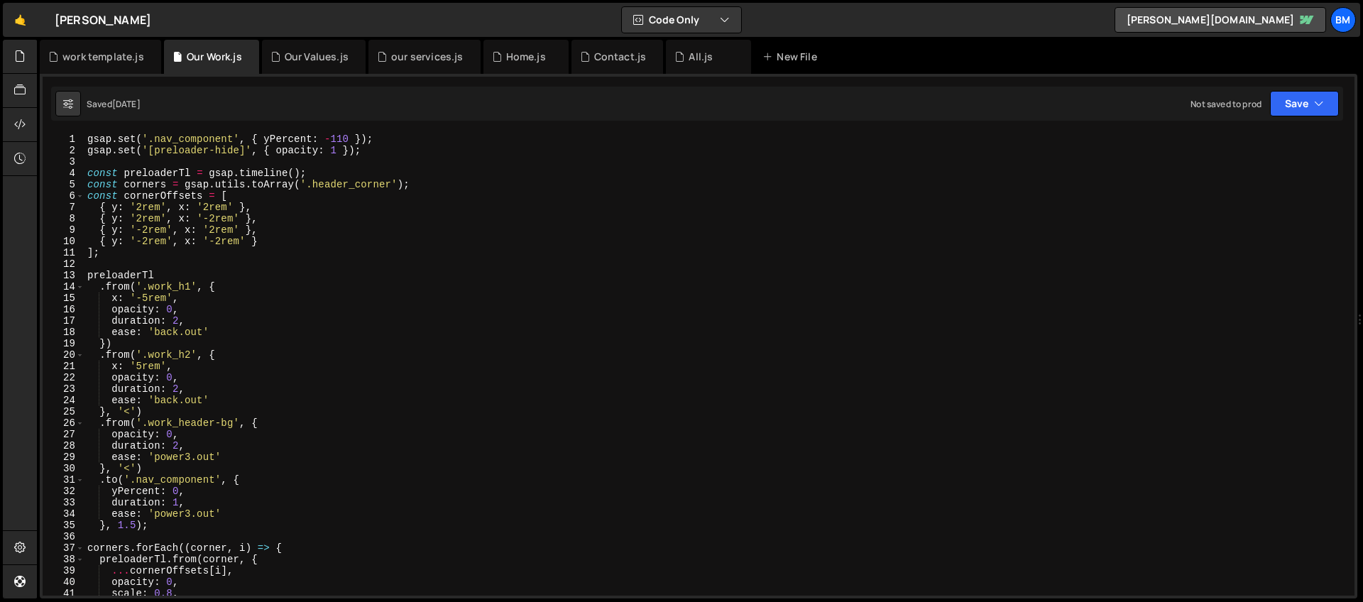
click at [183, 249] on div "gsap . set ( '.nav_component' , { yPercent : - 110 }) ; gsap . set ( '[preloade…" at bounding box center [716, 375] width 1264 height 485
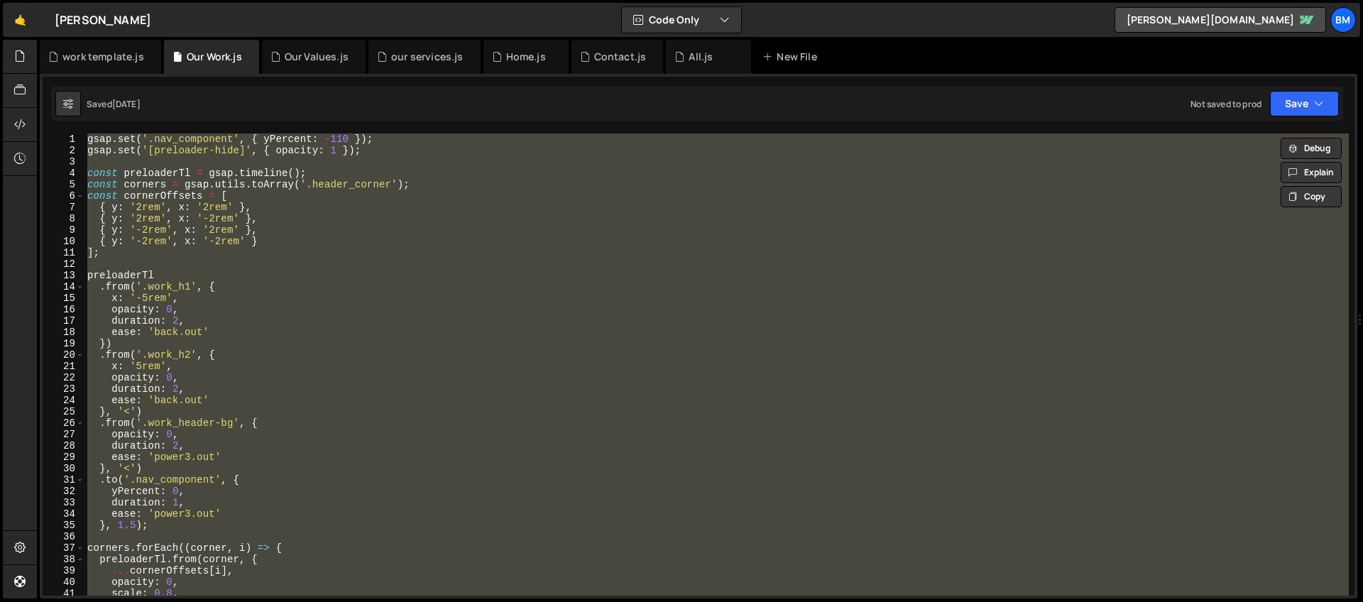
type textarea "// })"
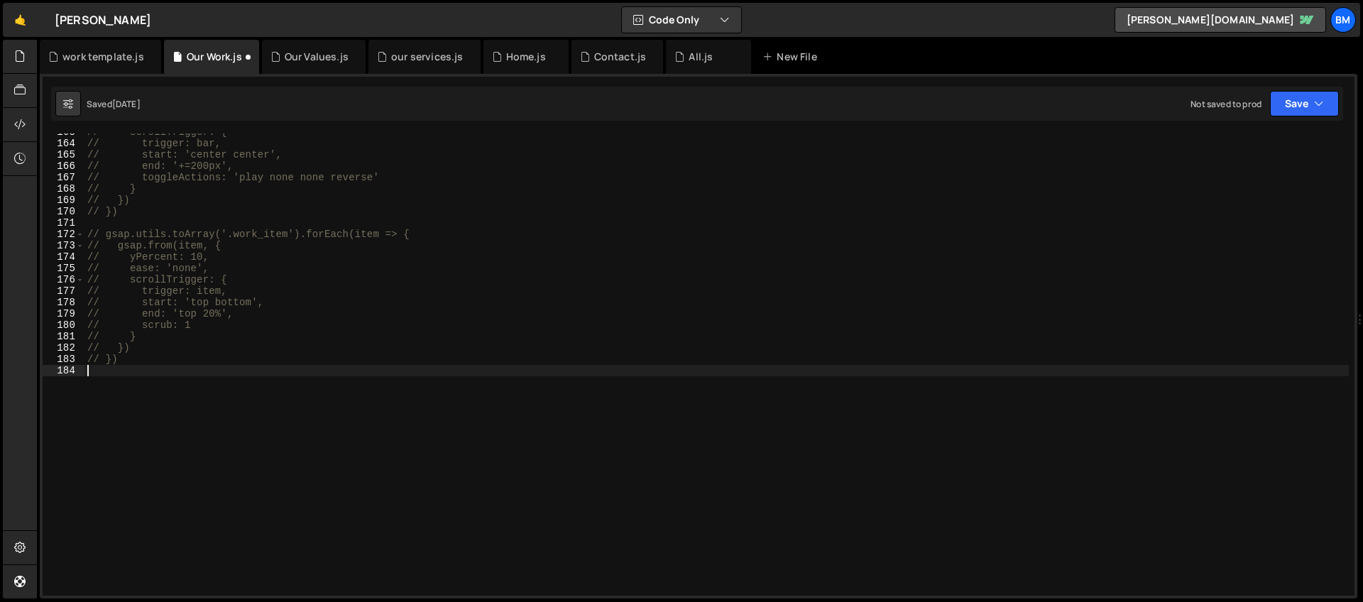
scroll to position [1848, 0]
click at [523, 60] on div "Home.js" at bounding box center [526, 57] width 40 height 14
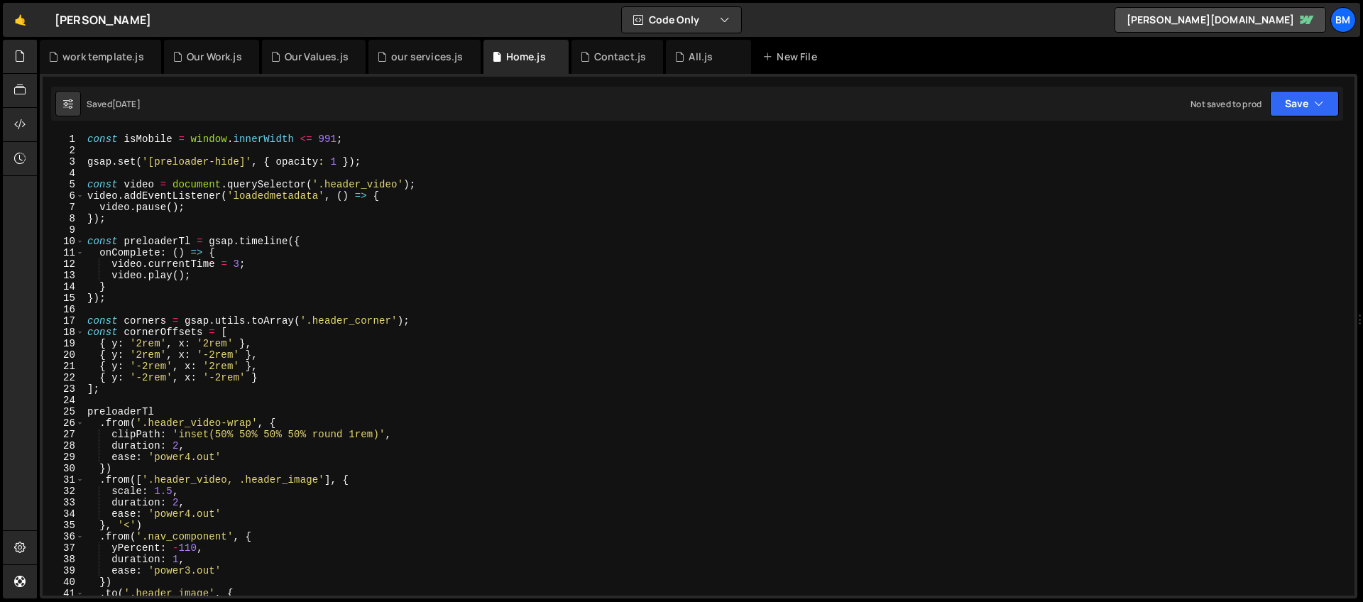
click at [324, 228] on div "const isMobile = window . innerWidth <= 991 ; gsap . set ( '[preloader-hide]' ,…" at bounding box center [716, 375] width 1264 height 485
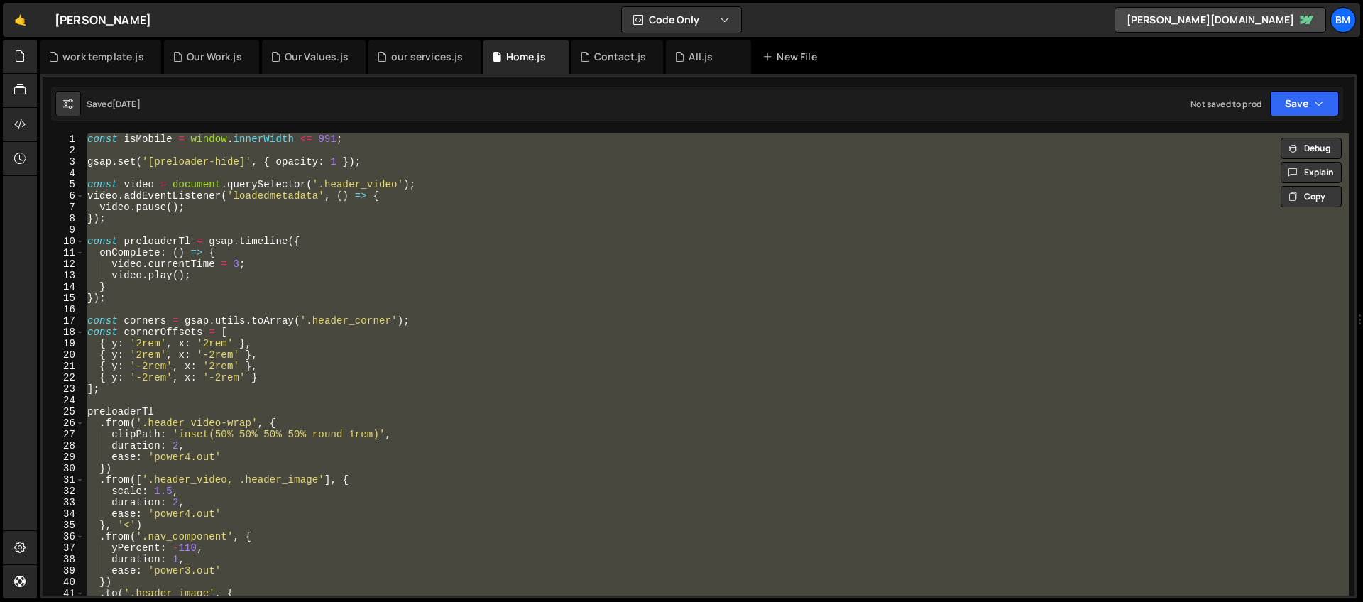
type textarea "// // });"
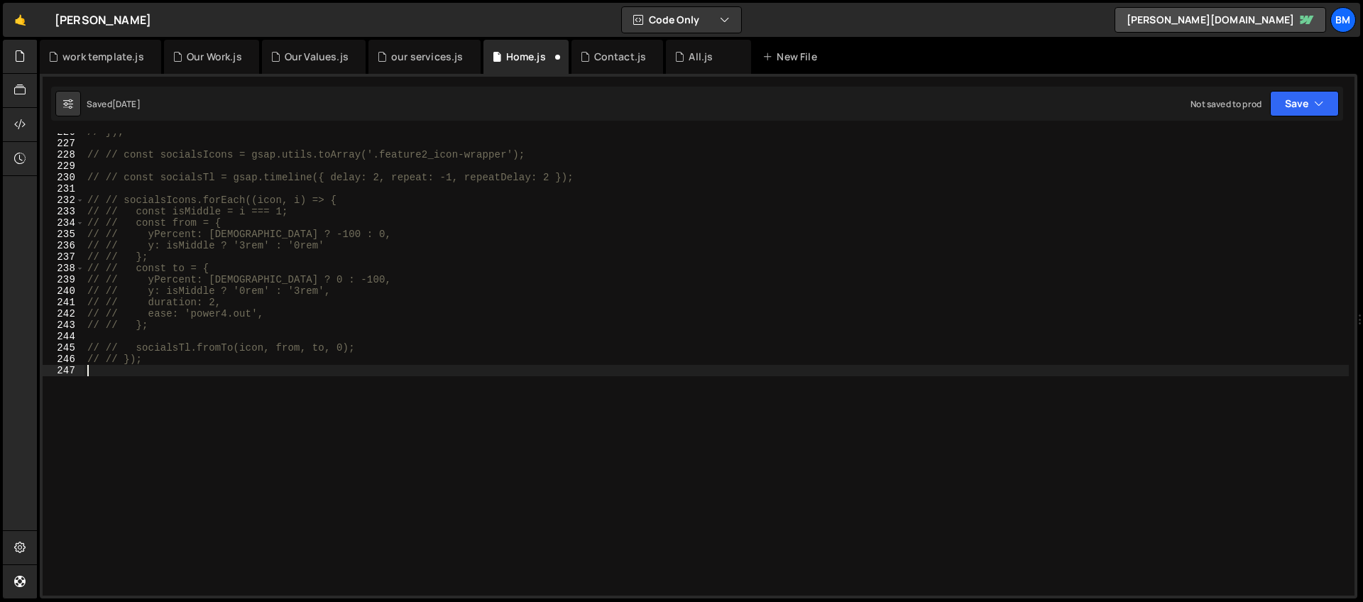
scroll to position [2563, 0]
click at [607, 57] on div "Contact.js" at bounding box center [620, 57] width 53 height 14
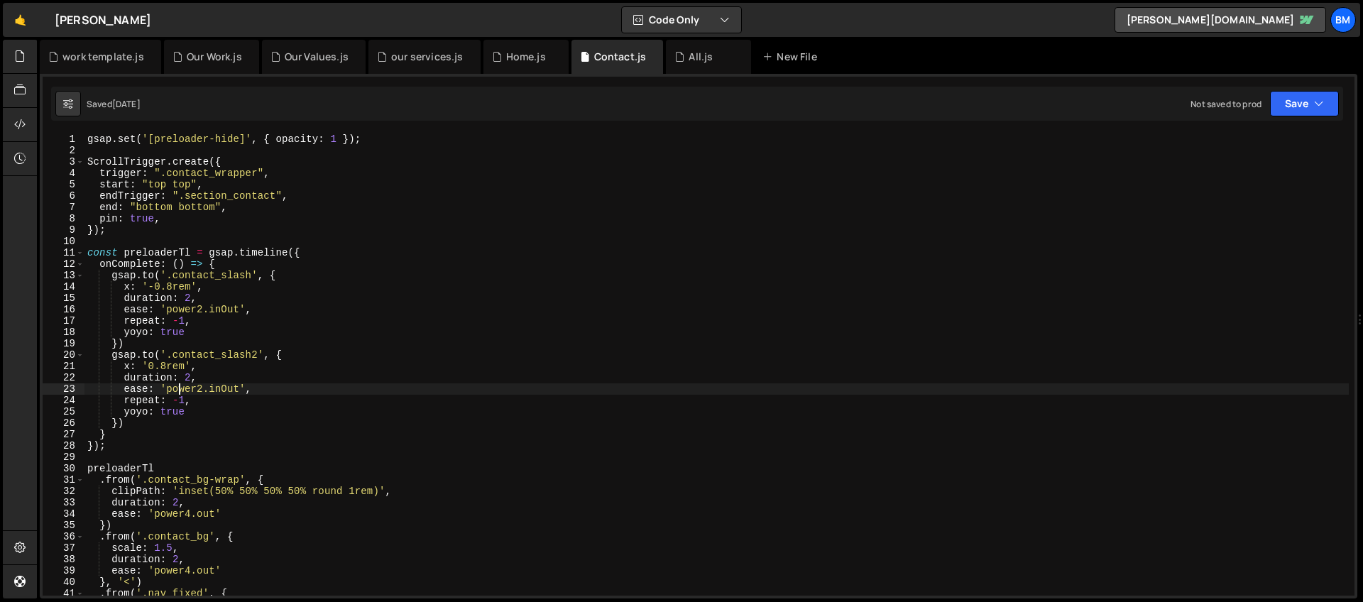
click at [177, 394] on div "gsap . set ( '[preloader-hide]' , { opacity : 1 }) ; ScrollTrigger . create ({ …" at bounding box center [716, 375] width 1264 height 485
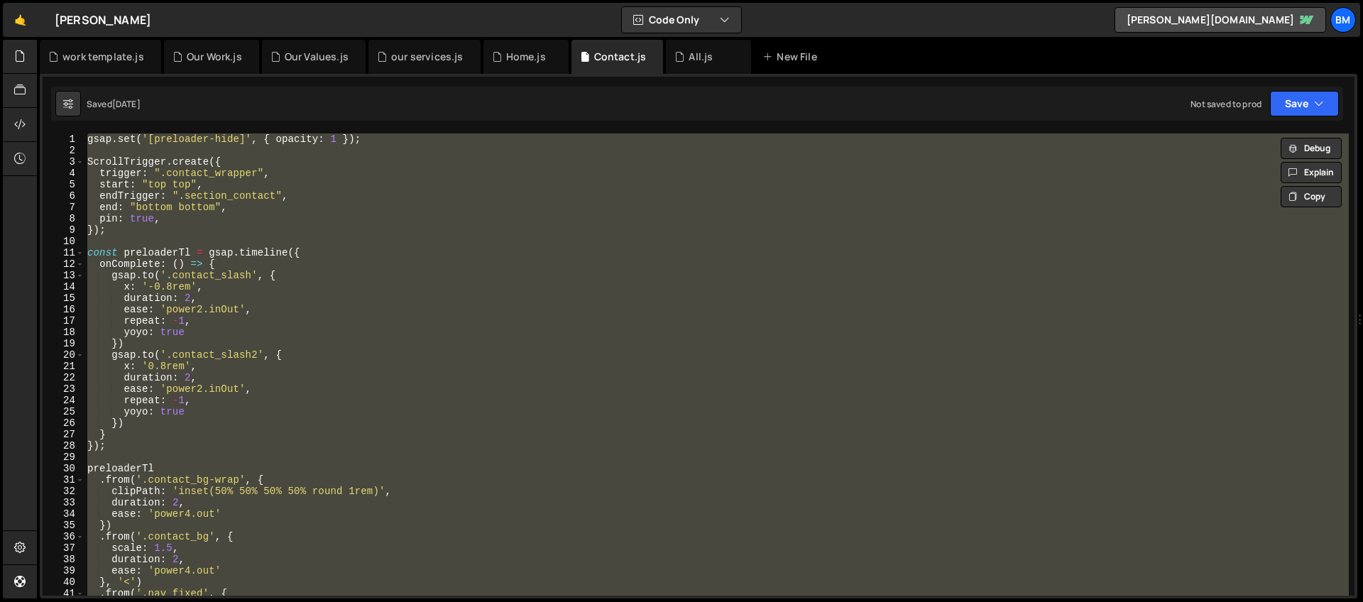
type textarea "// });"
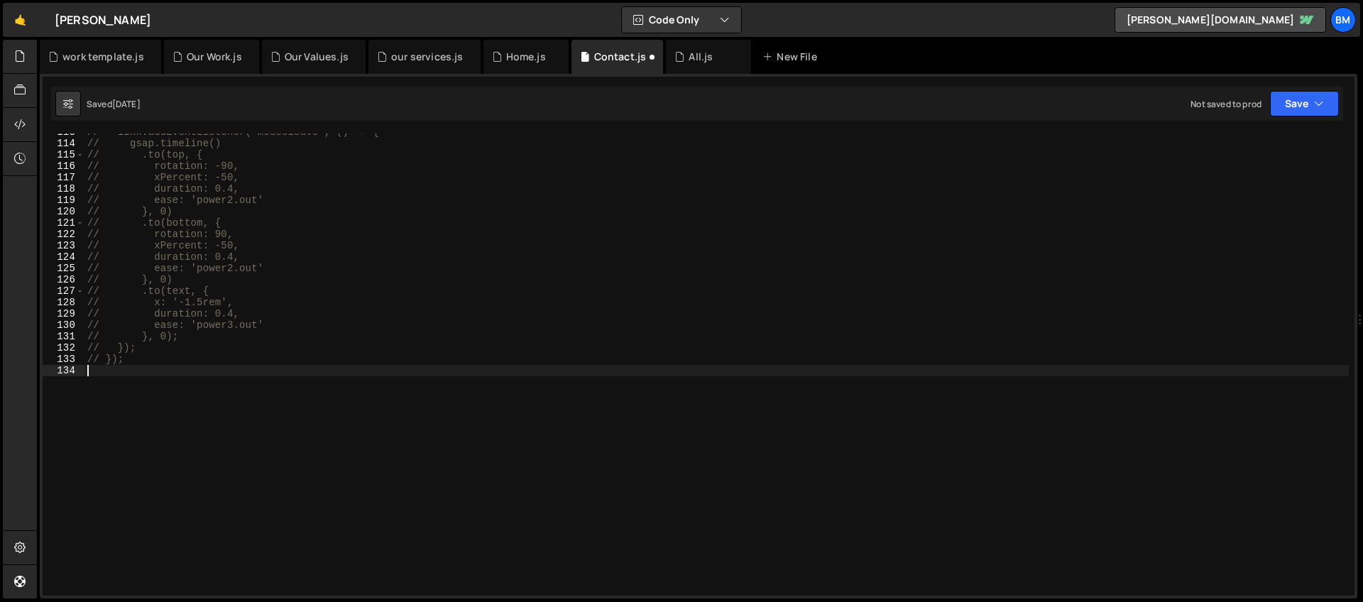
scroll to position [1280, 0]
click at [673, 65] on div "All.js" at bounding box center [708, 57] width 85 height 34
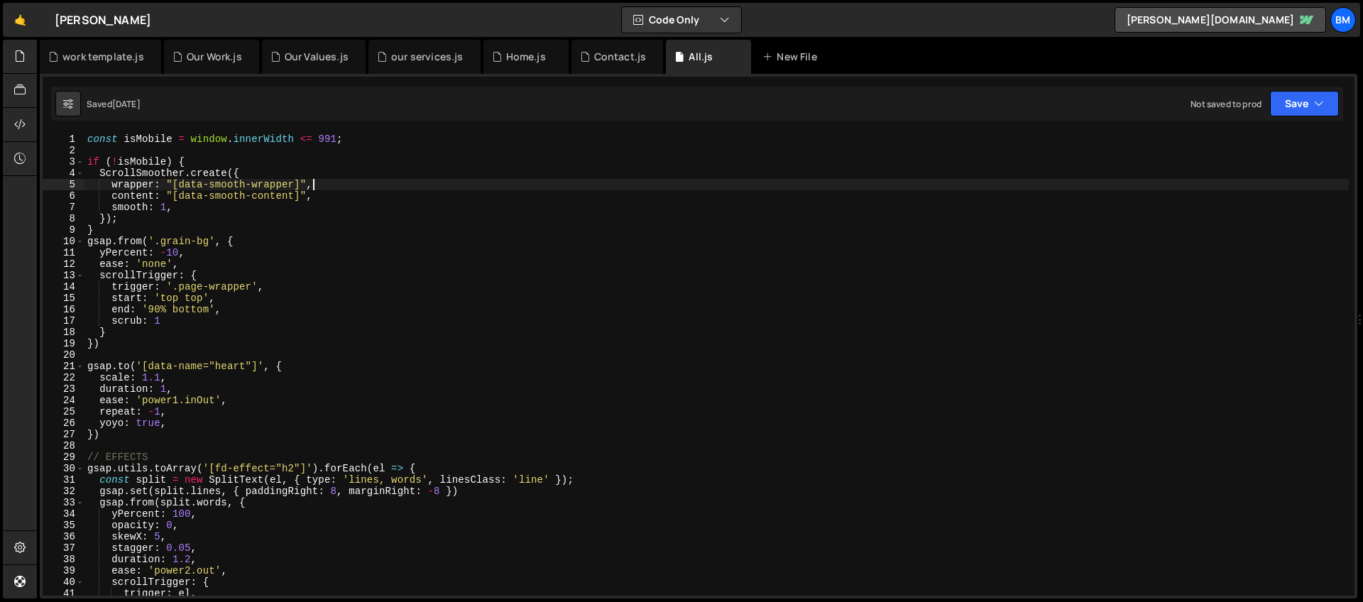
click at [522, 182] on div "const isMobile = window . innerWidth <= 991 ; if ( ! isMobile ) { ScrollSmoothe…" at bounding box center [716, 375] width 1264 height 485
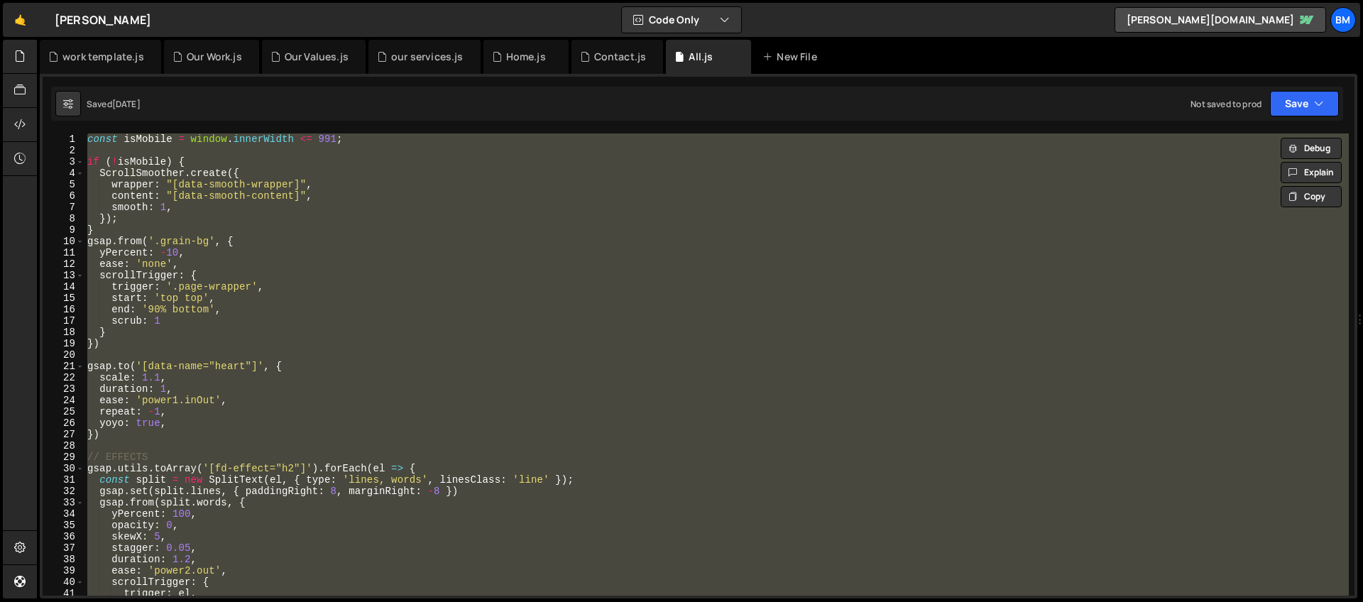
type textarea "// });"
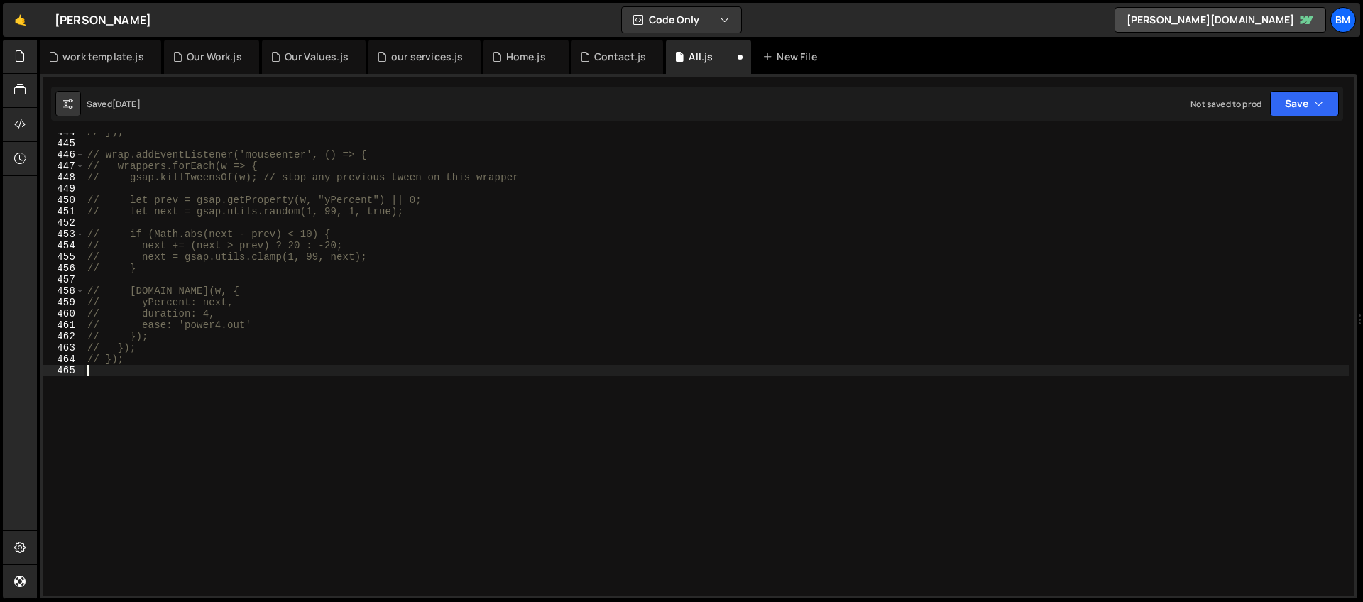
scroll to position [5039, 0]
click at [499, 66] on div "Home.js" at bounding box center [525, 57] width 85 height 34
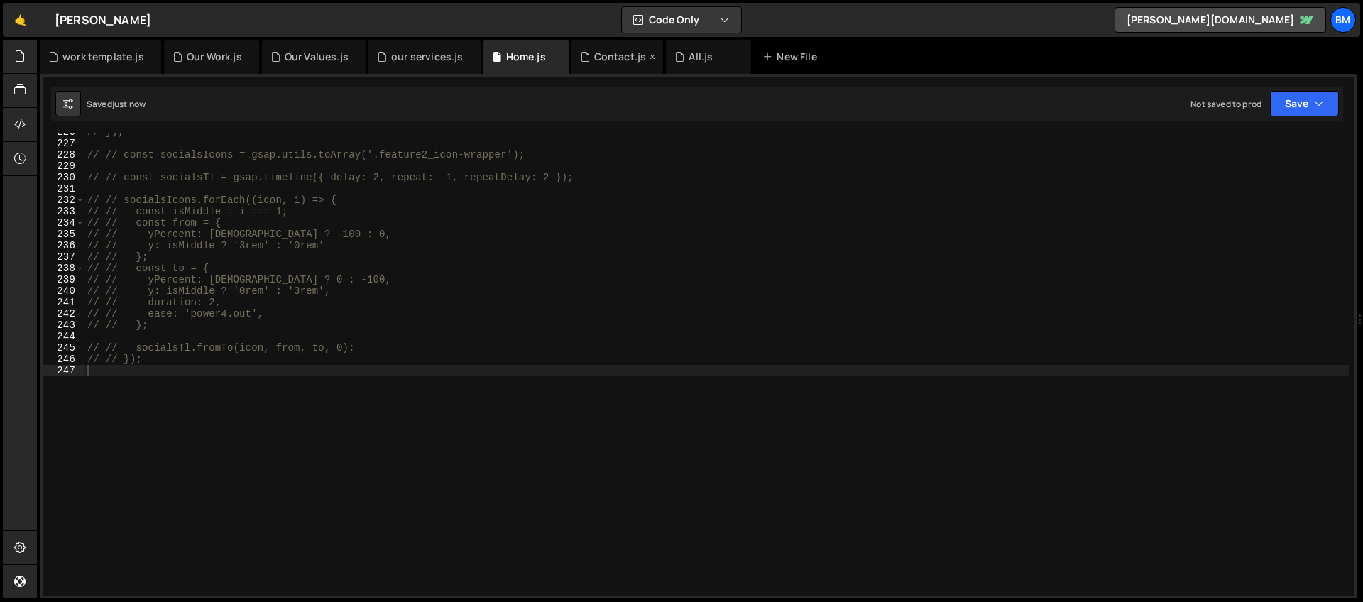
click at [594, 54] on div "Contact.js" at bounding box center [620, 57] width 53 height 14
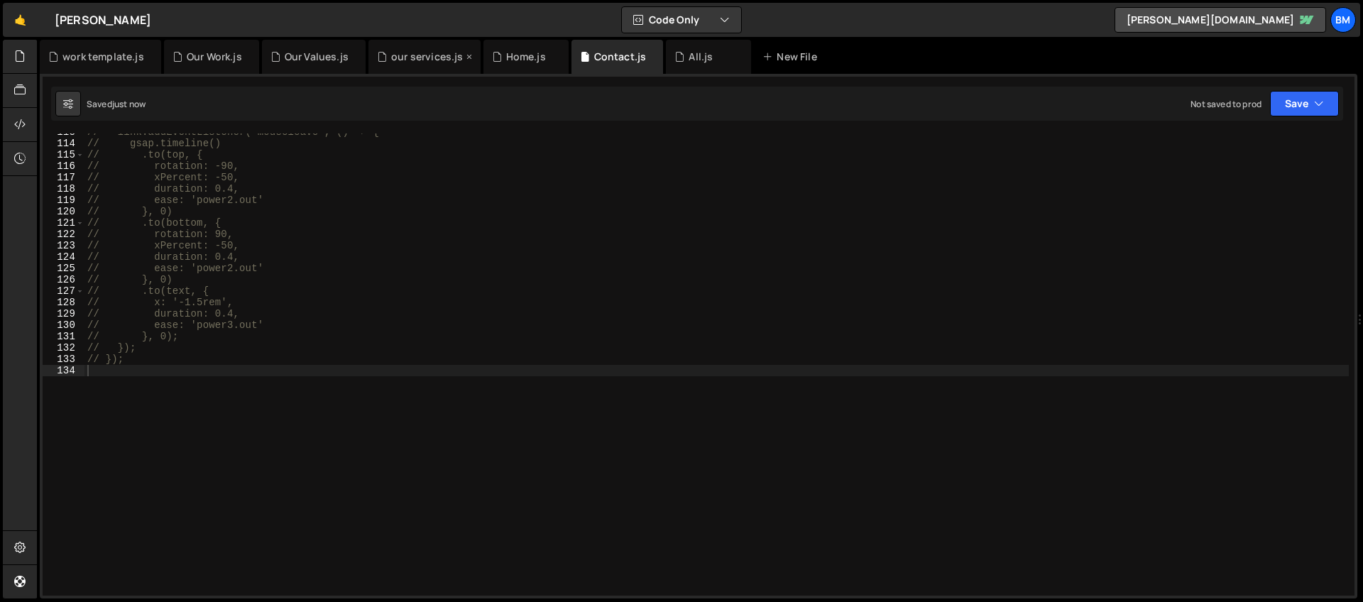
click at [412, 57] on div "our services.js" at bounding box center [427, 57] width 72 height 14
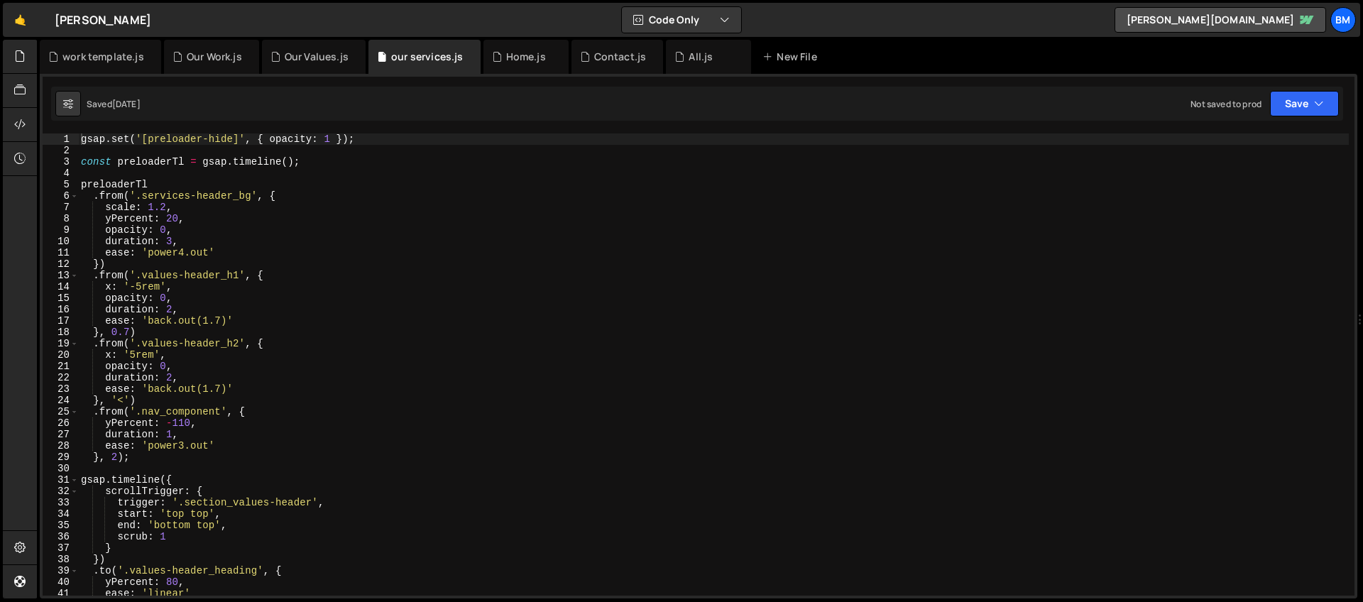
click at [236, 289] on div "gsap . set ( '[preloader-hide]' , { opacity : 1 }) ; const preloaderTl = gsap .…" at bounding box center [713, 375] width 1271 height 485
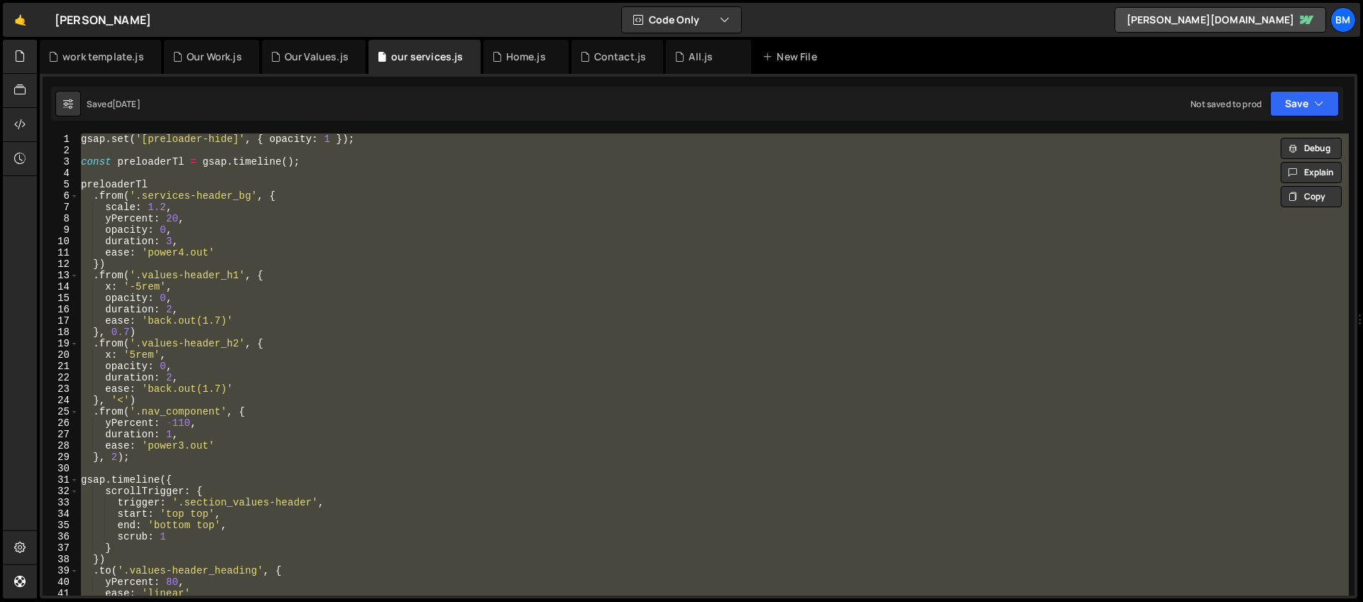
type textarea "// }, '<')"
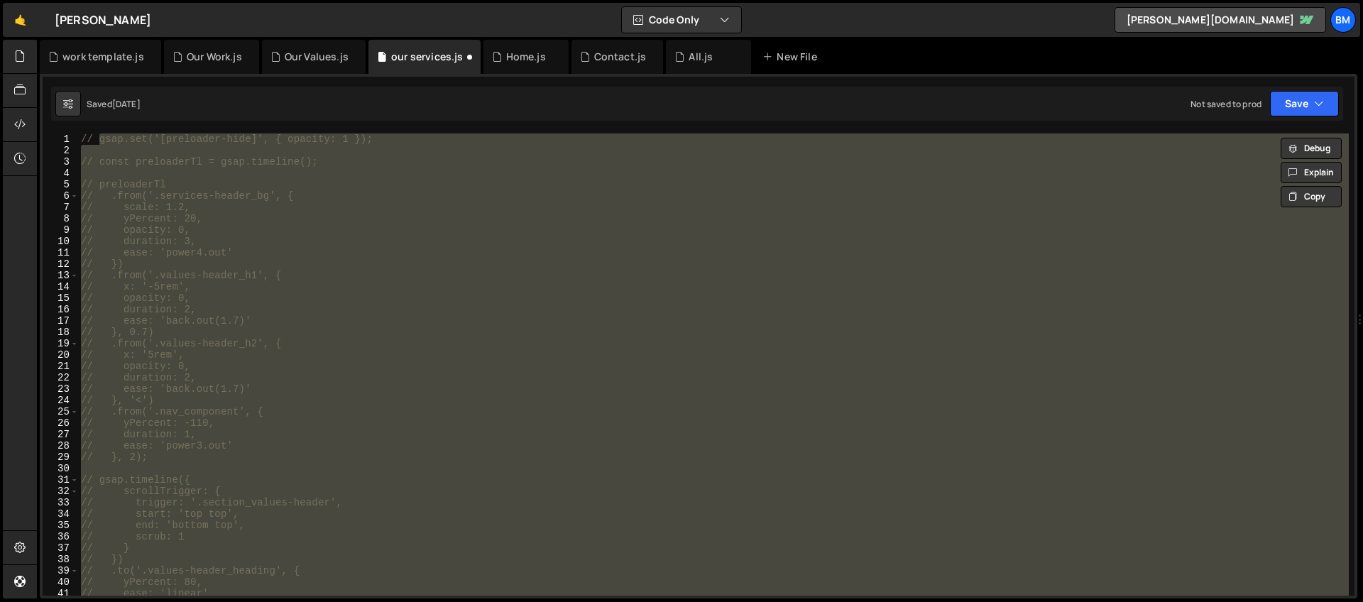
scroll to position [383, 0]
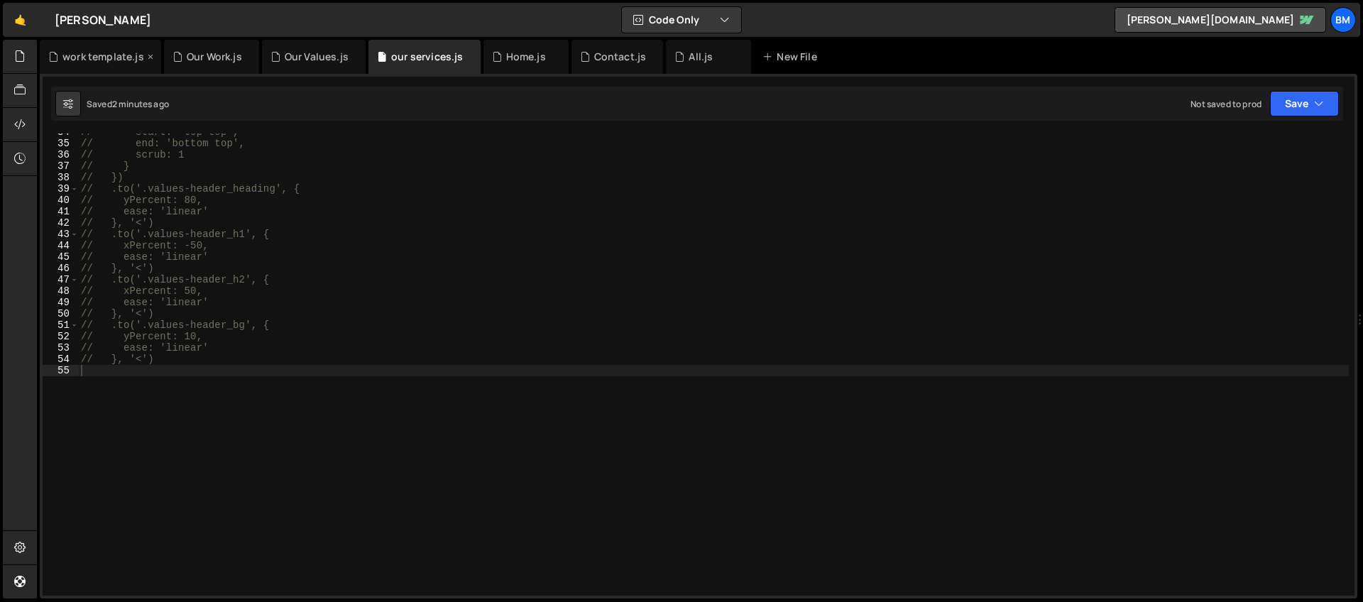
click at [91, 64] on div "work template.js" at bounding box center [100, 57] width 121 height 34
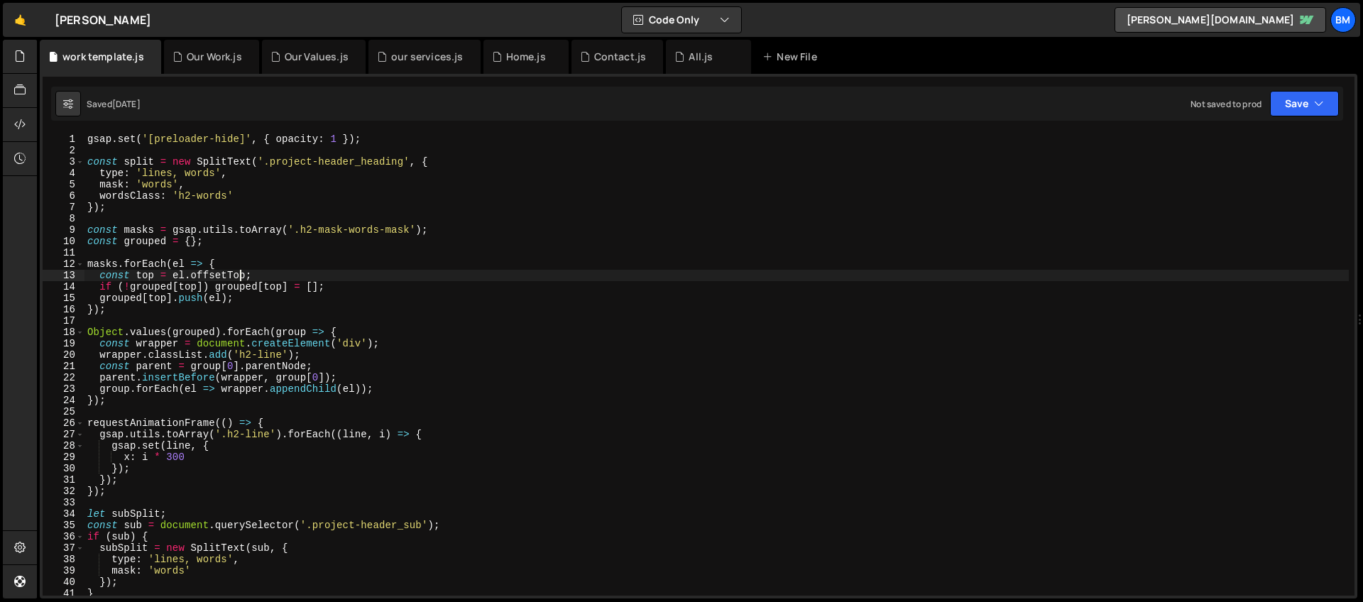
click at [239, 280] on div "gsap . set ( '[preloader-hide]' , { opacity : 1 }) ; const split = new SplitTex…" at bounding box center [716, 375] width 1264 height 485
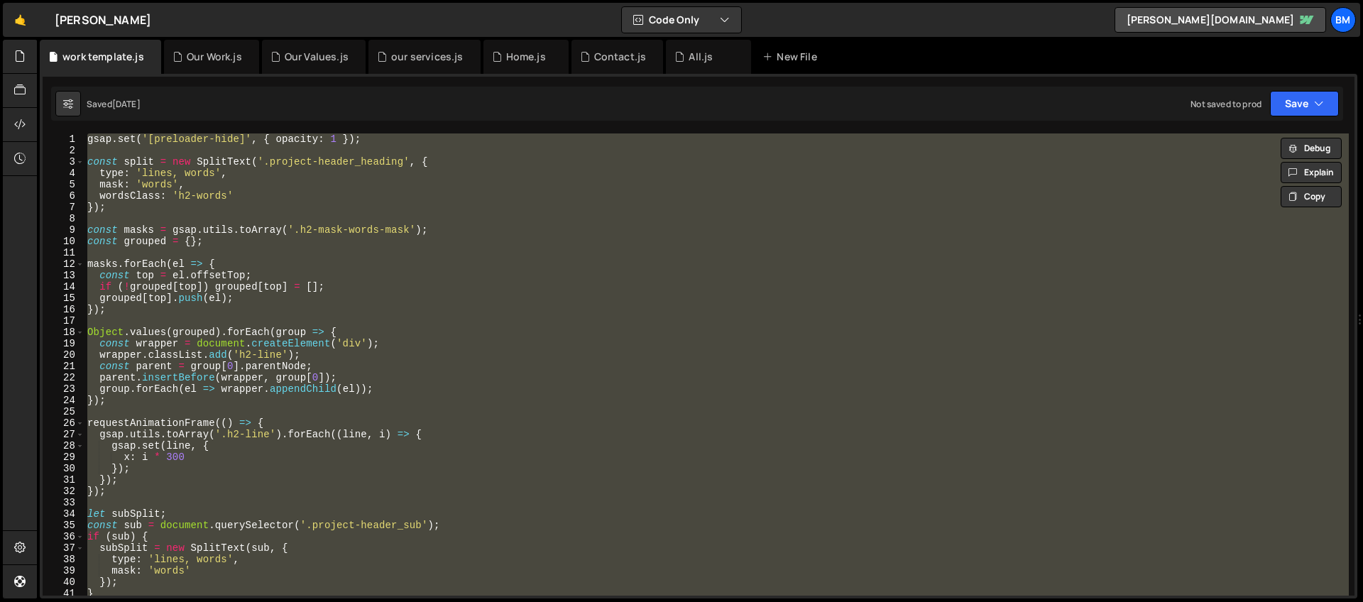
type textarea "// });"
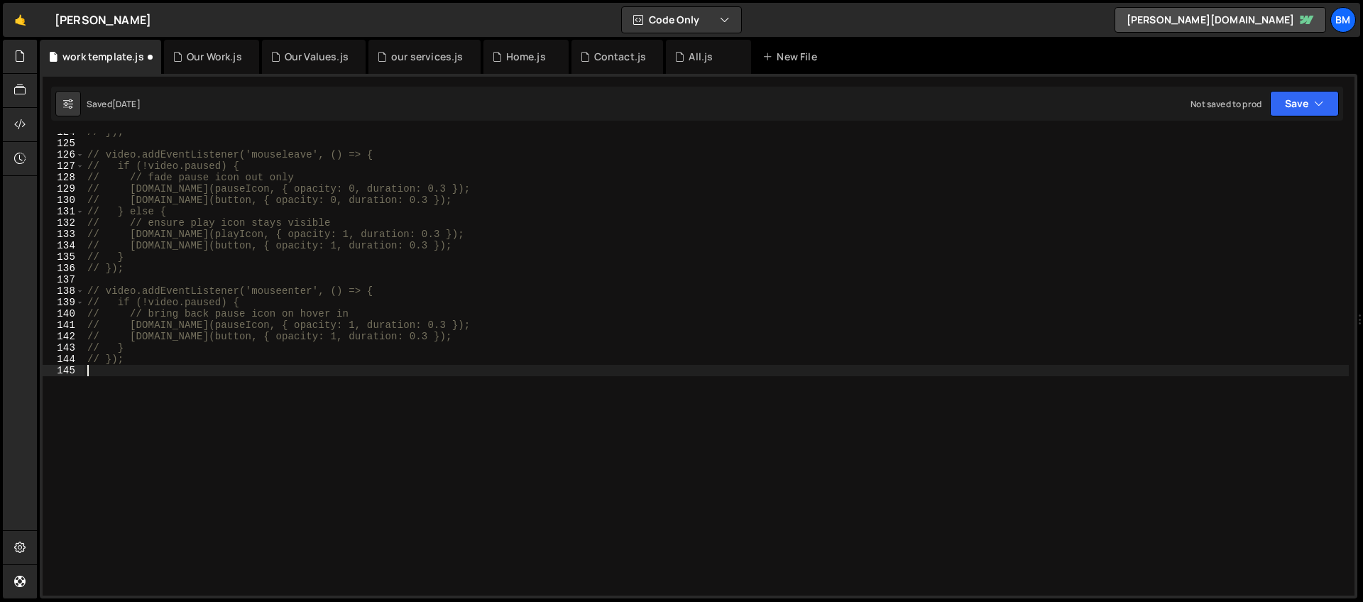
scroll to position [1405, 0]
click at [305, 62] on div "Our Values.js" at bounding box center [317, 57] width 64 height 14
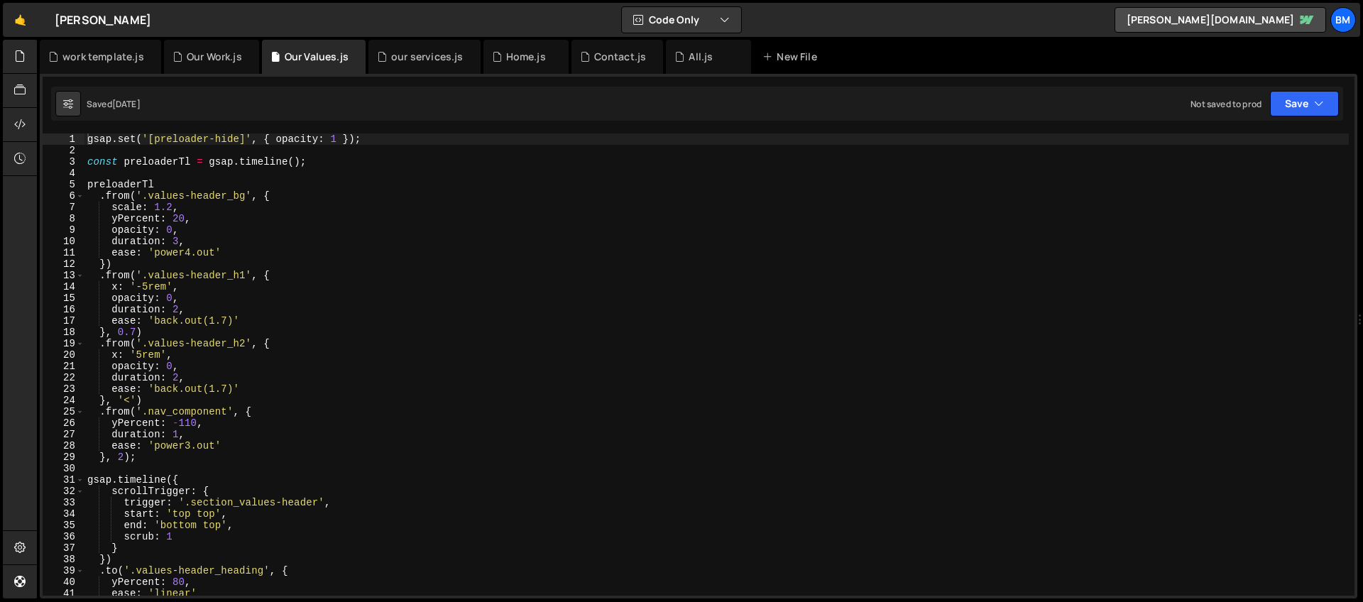
click at [232, 270] on div "gsap . set ( '[preloader-hide]' , { opacity : 1 }) ; const preloaderTl = gsap .…" at bounding box center [716, 375] width 1264 height 485
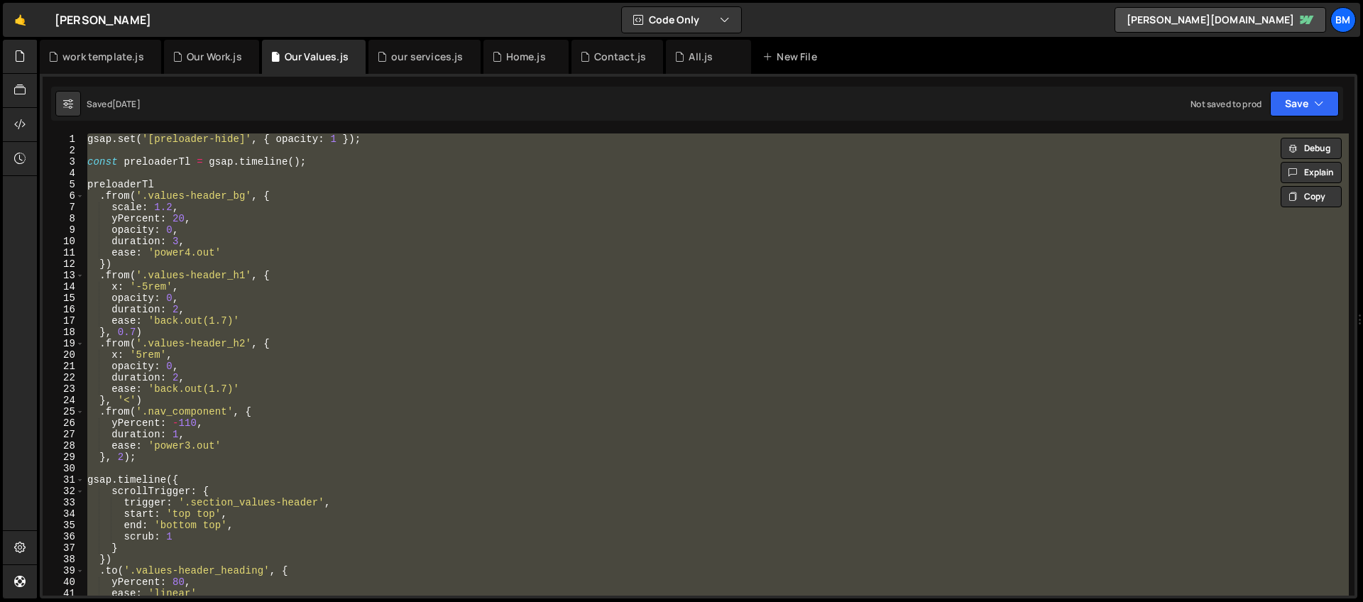
type textarea "// }, '<')"
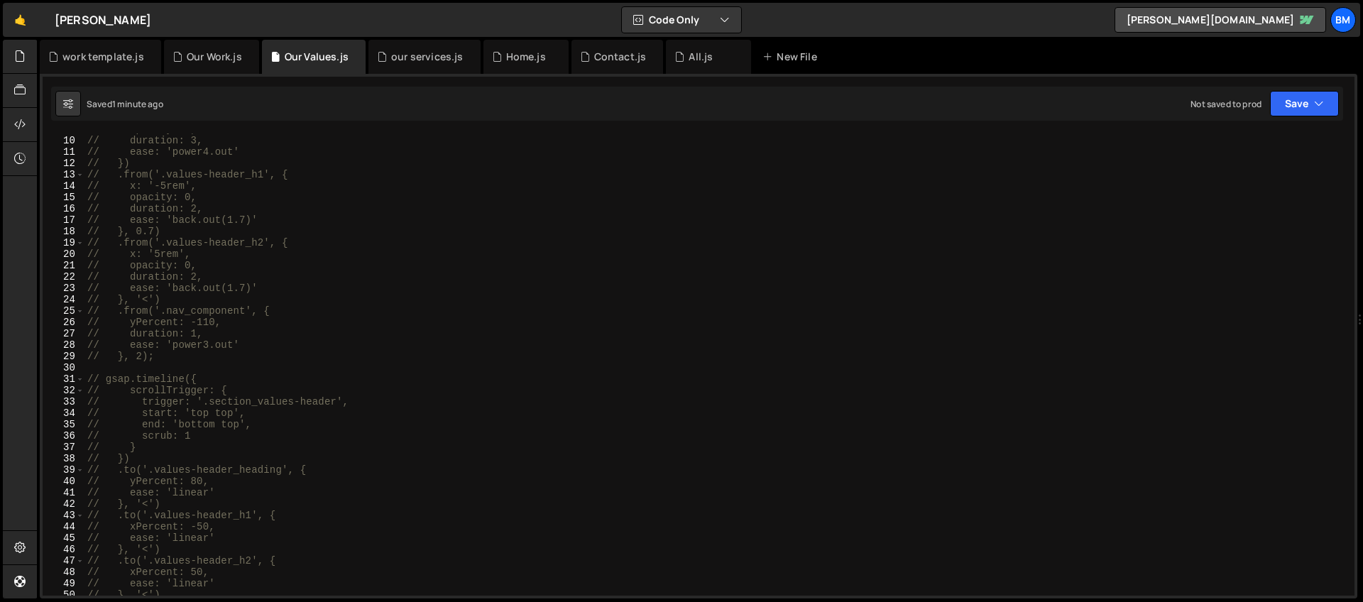
scroll to position [0, 0]
click at [514, 55] on div "Home.js" at bounding box center [526, 57] width 40 height 14
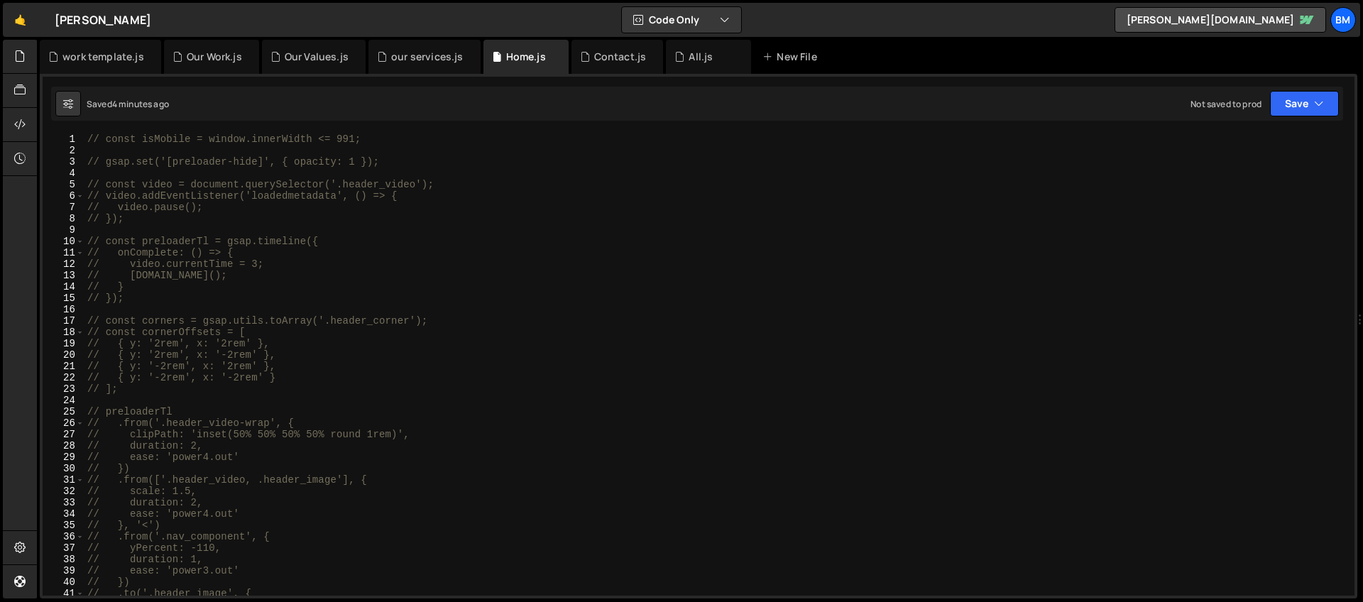
type textarea "// const isMobile = window.innerWidth <= 991;"
click at [162, 141] on div "// const isMobile = window.innerWidth <= 991; // gsap.set('[preloader-hide]', {…" at bounding box center [716, 375] width 1264 height 485
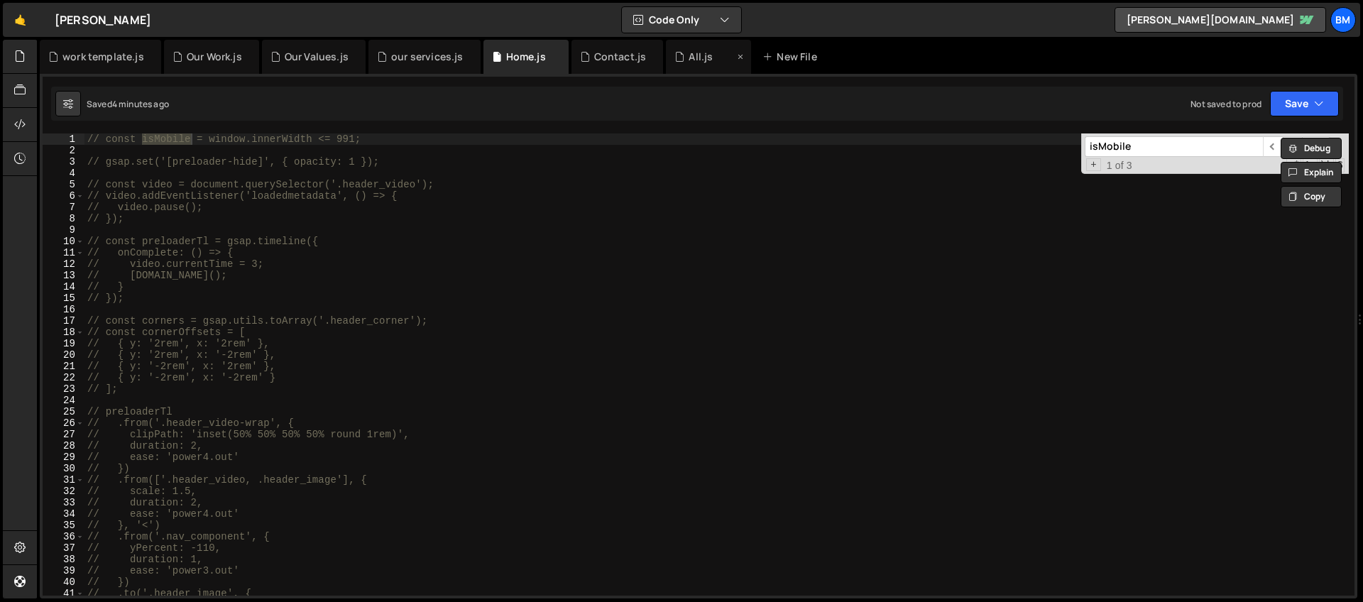
click at [689, 58] on div "All.js" at bounding box center [701, 57] width 24 height 14
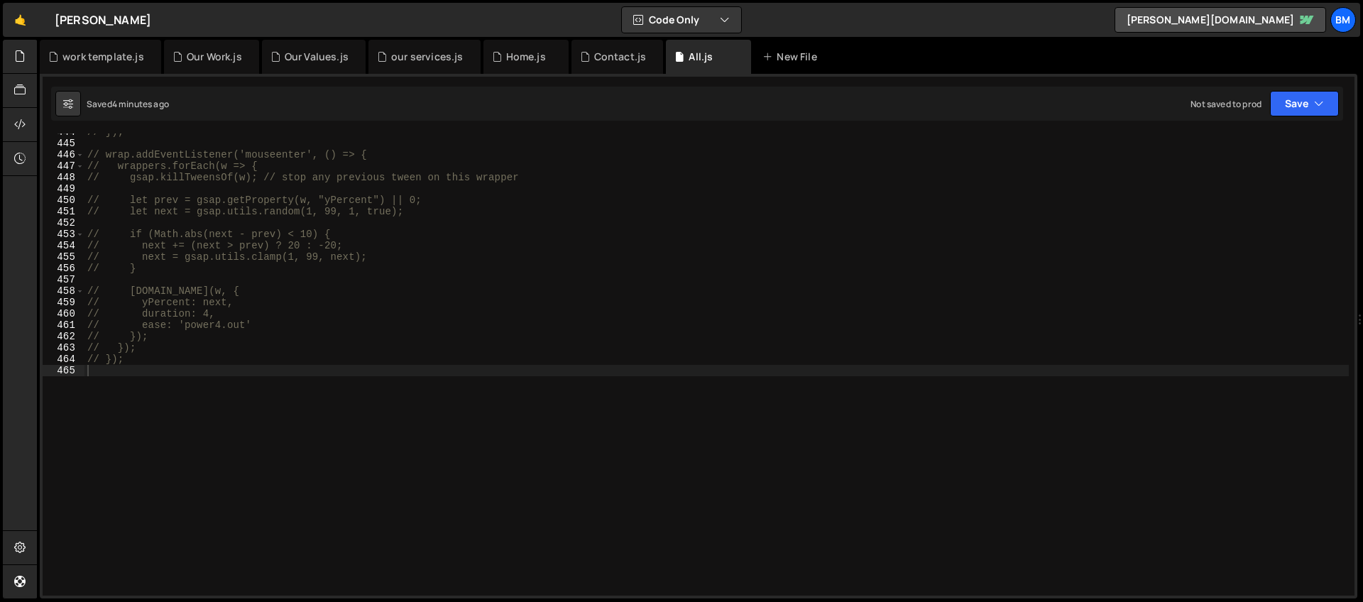
type textarea "// gsap.to(w, {"
click at [703, 286] on div "// }); // wrap.addEventListener('mouseenter', () => { // wrappers.forEach(w => …" at bounding box center [716, 368] width 1264 height 485
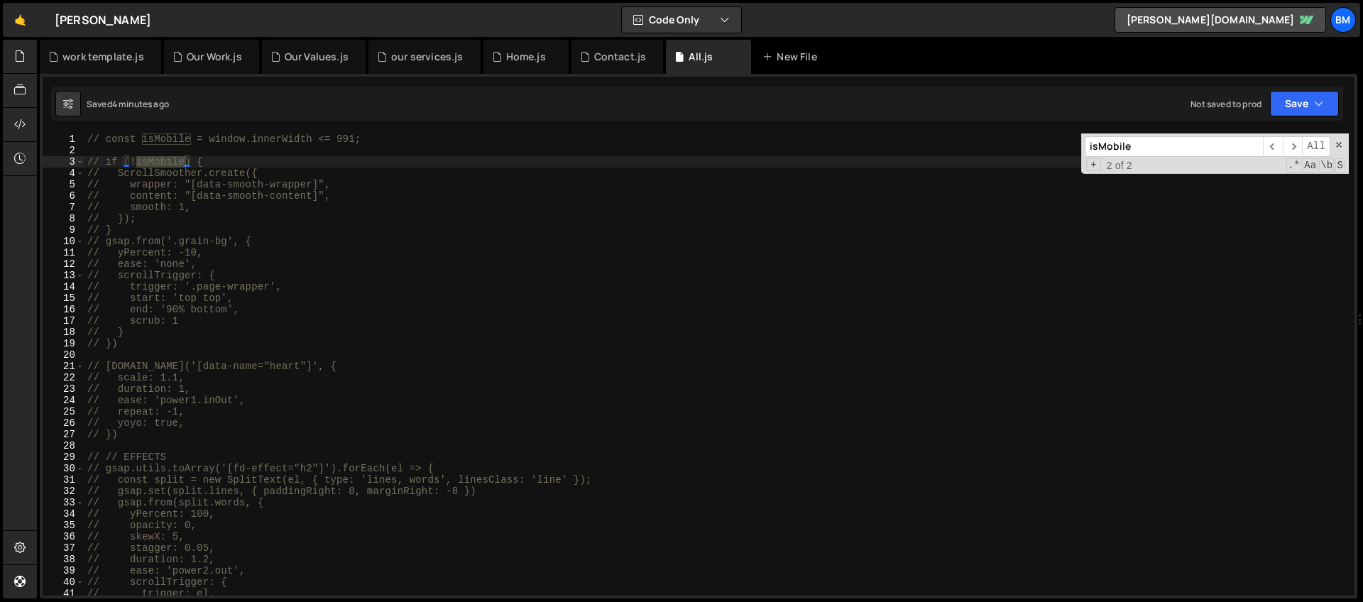
type input "isMobile"
click at [35, 21] on link "🤙" at bounding box center [20, 20] width 35 height 34
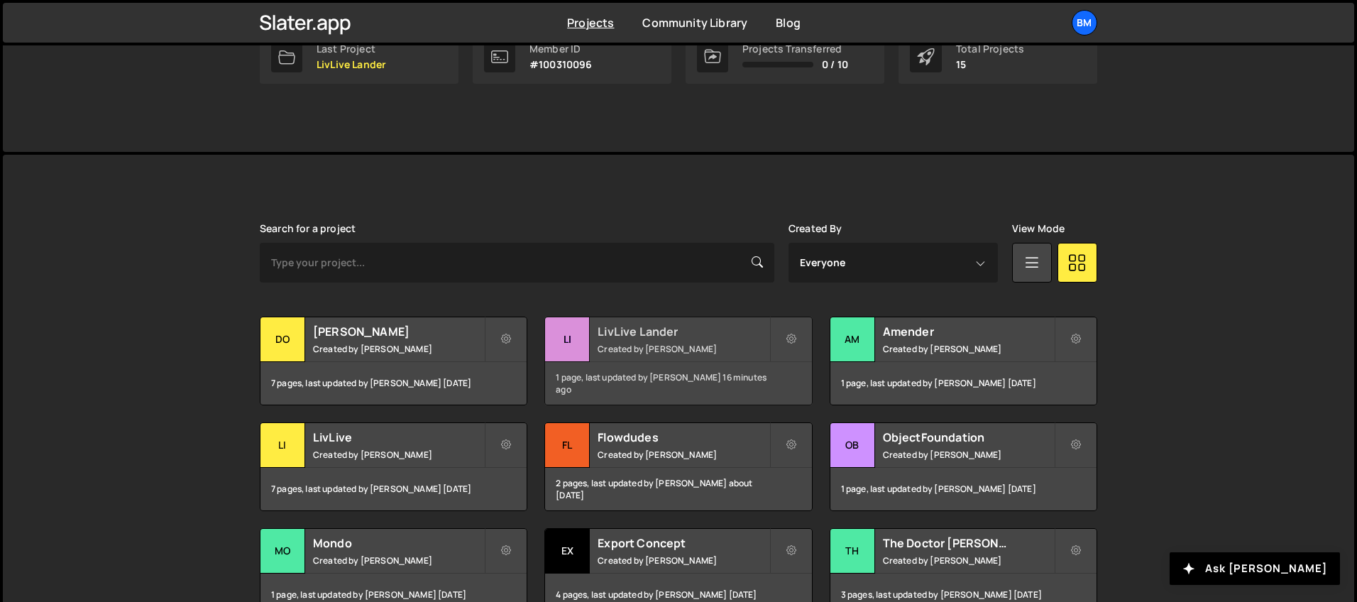
scroll to position [256, 0]
click at [627, 334] on h2 "LivLive Lander" at bounding box center [683, 331] width 171 height 16
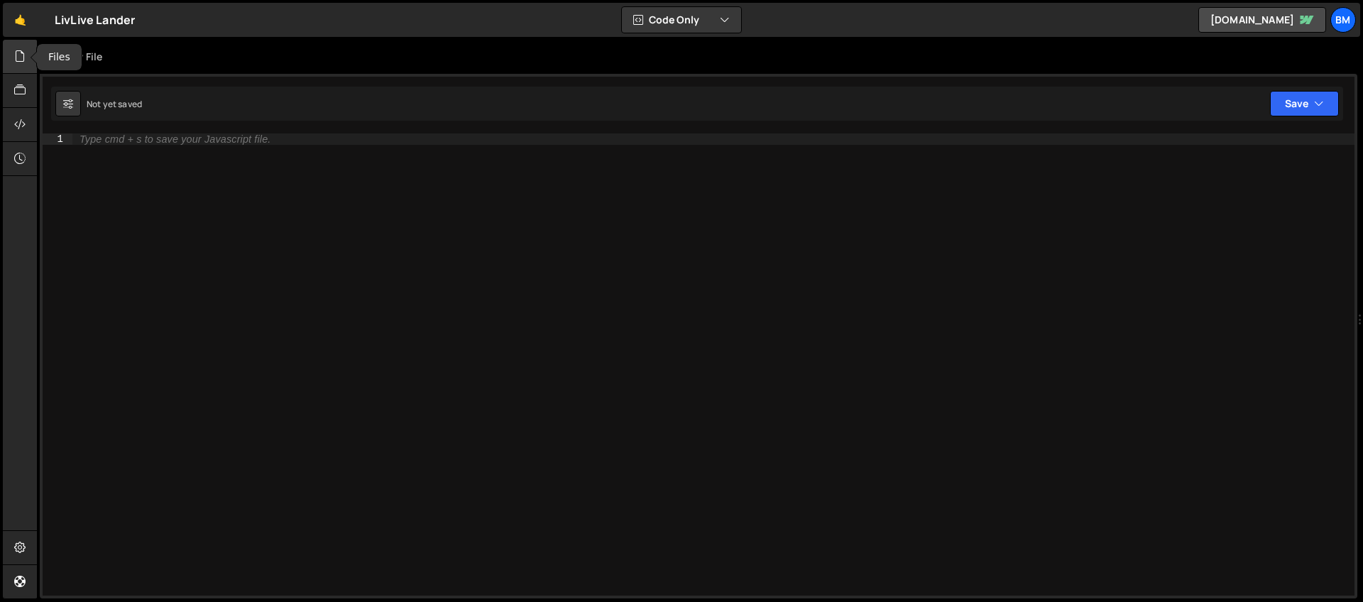
click at [22, 53] on icon at bounding box center [19, 56] width 11 height 16
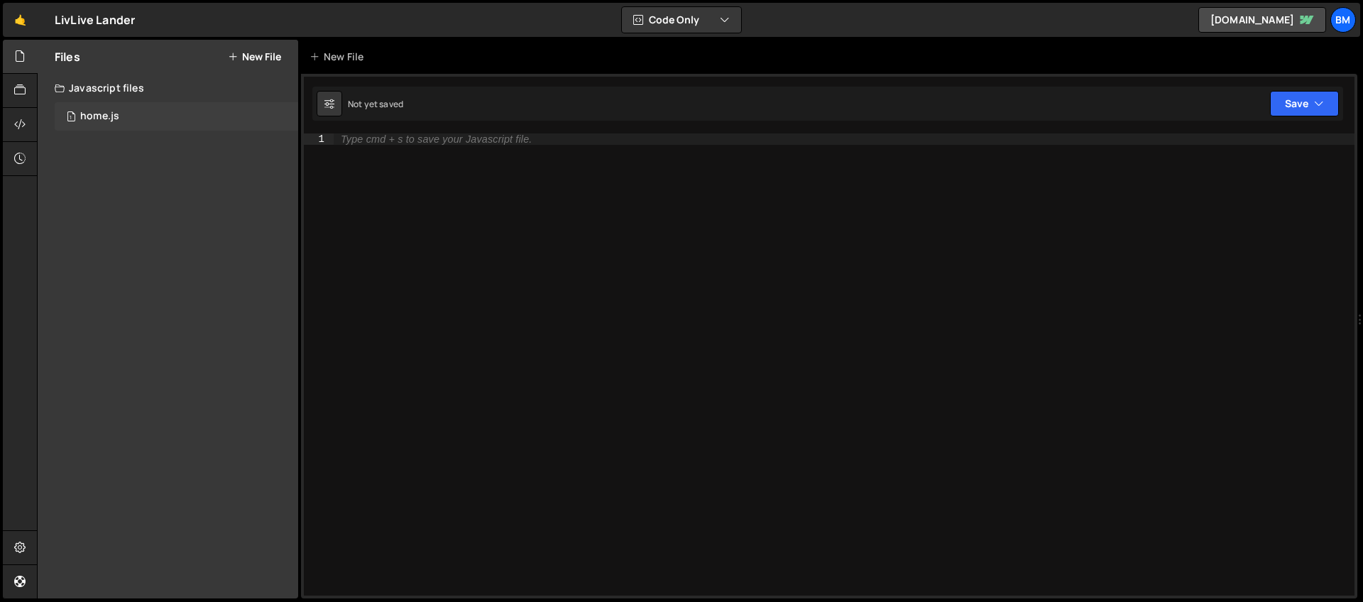
click at [93, 110] on div "home.js" at bounding box center [99, 116] width 39 height 13
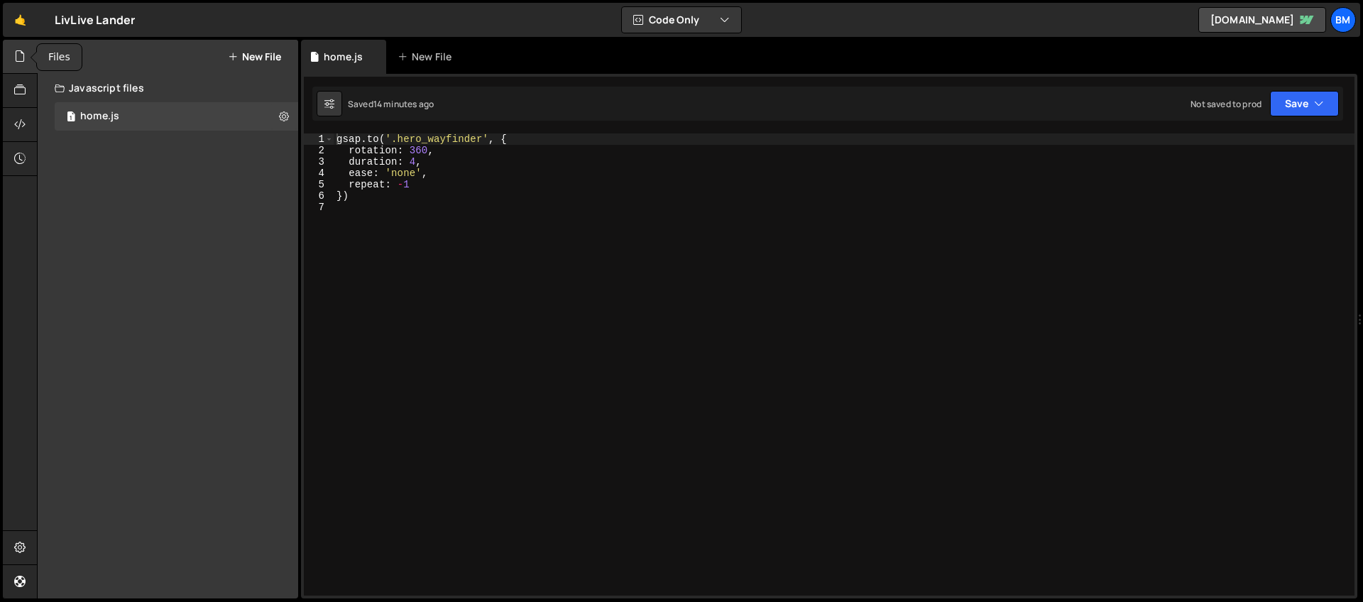
click at [16, 52] on icon at bounding box center [19, 56] width 11 height 16
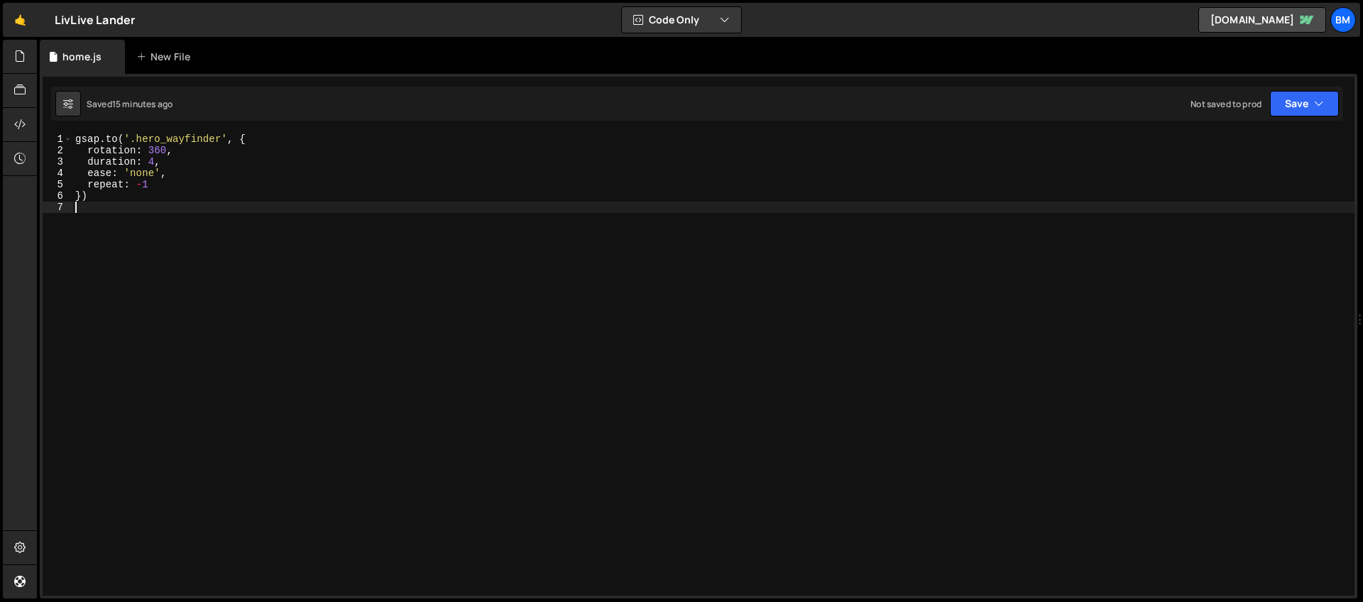
click at [214, 259] on div "gsap . to ( '.hero_wayfinder' , { rotation : 360 , duration : 4 , ease : 'none'…" at bounding box center [713, 375] width 1282 height 485
click at [74, 141] on div "gsap . to ( '.hero_wayfinder' , { rotation : 360 , duration : 4 , ease : 'none'…" at bounding box center [713, 375] width 1282 height 485
type textarea "[DOMAIN_NAME]('.hero_wayfinder', {"
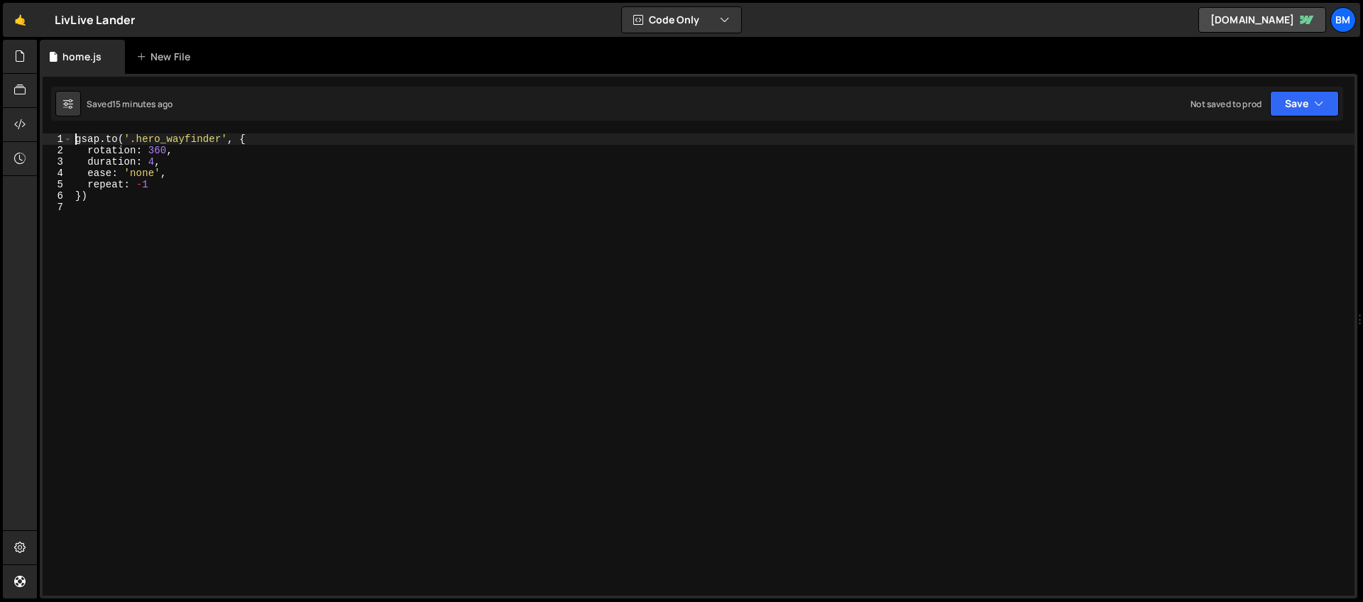
click at [99, 269] on div "gsap . to ( '.hero_wayfinder' , { rotation : 360 , duration : 4 , ease : 'none'…" at bounding box center [713, 375] width 1282 height 485
paste textarea "hero_video-wrap')"
type textarea "[DOMAIN_NAME]('.hero_video-wrap', {)"
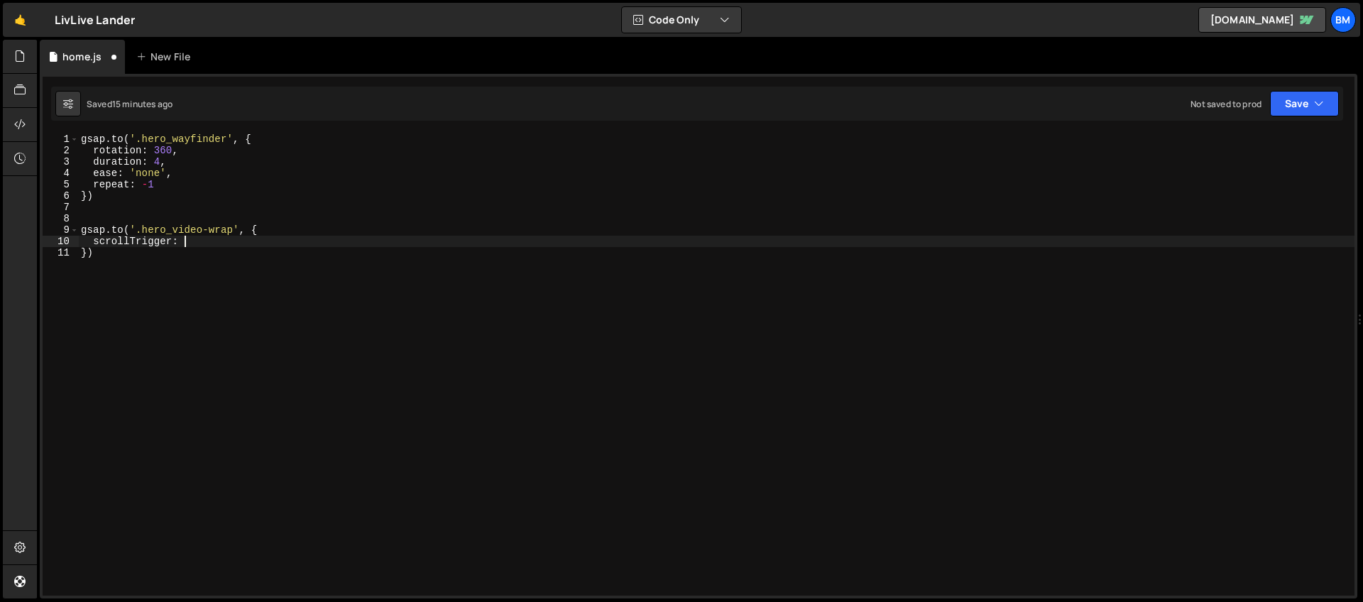
type textarea "scrollTrigger: {"
type textarea "trigger:"
type textarea "trigger: '.section_hero',"
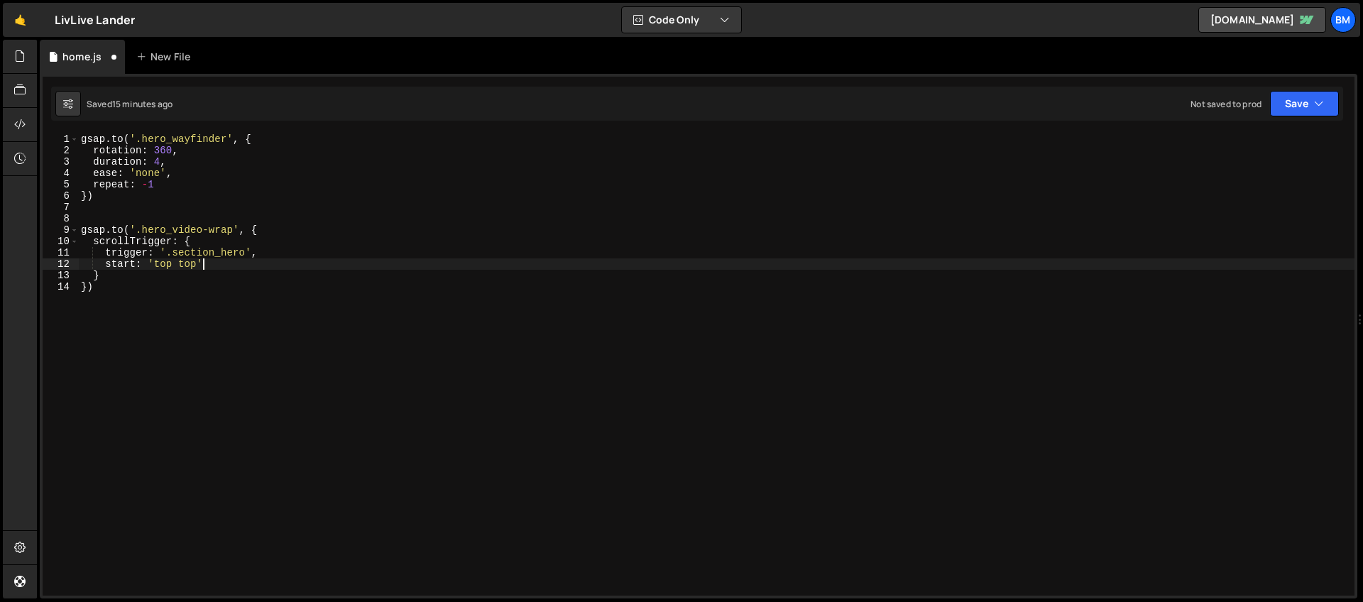
type textarea "start: 'top top',"
click at [123, 276] on div "gsap . to ( '.hero_wayfinder' , { rotation : 360 , duration : 4 , ease : 'none'…" at bounding box center [716, 375] width 1276 height 485
paste textarea "video_content'"
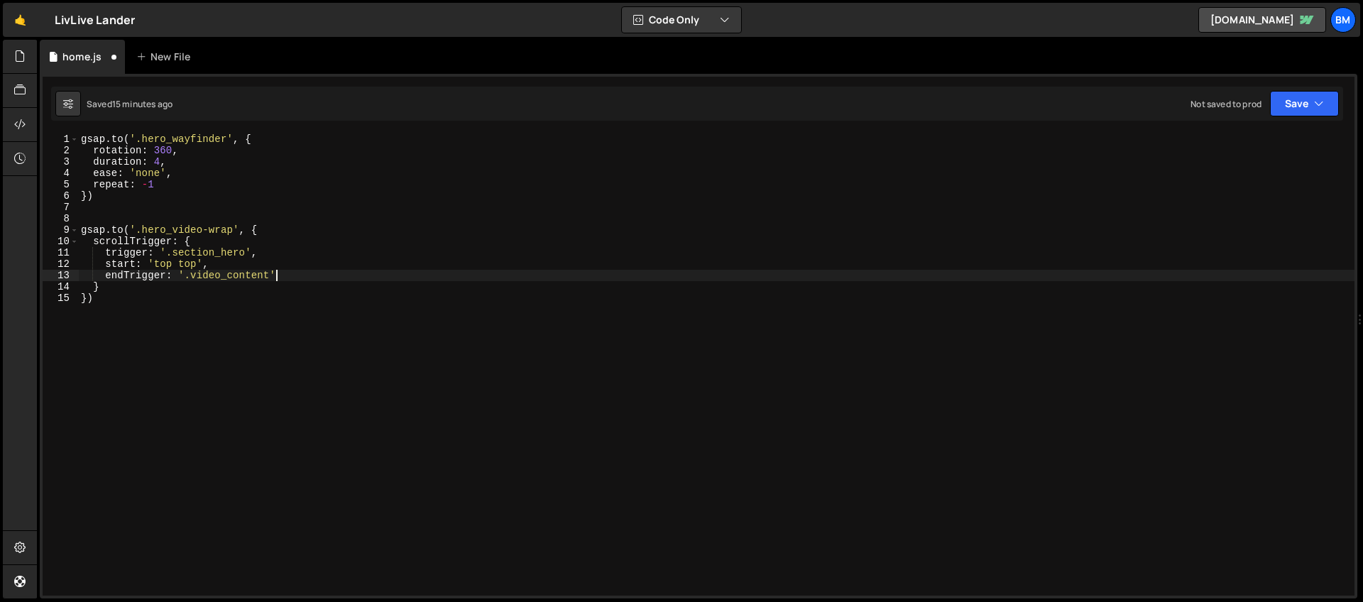
type textarea "endTrigger: '.video_content',"
click at [243, 290] on div "gsap . to ( '.hero_wayfinder' , { rotation : 360 , duration : 4 , ease : 'none'…" at bounding box center [716, 375] width 1276 height 485
type textarea "end: 'center center',"
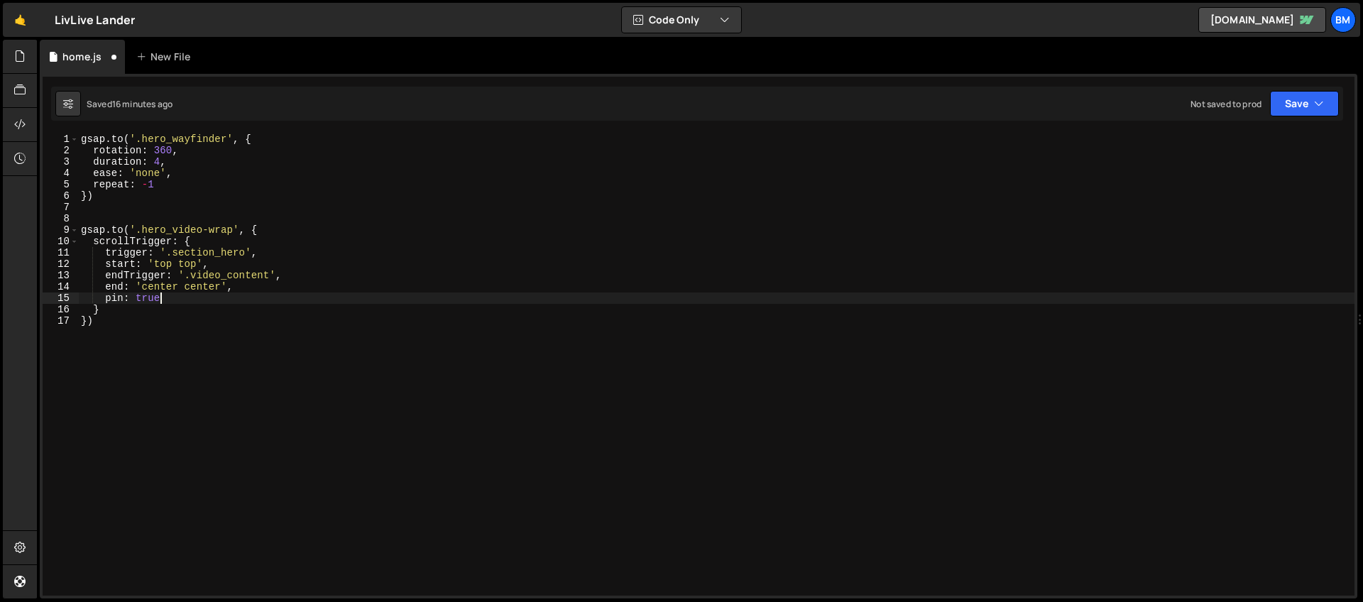
type textarea "pin: true,"
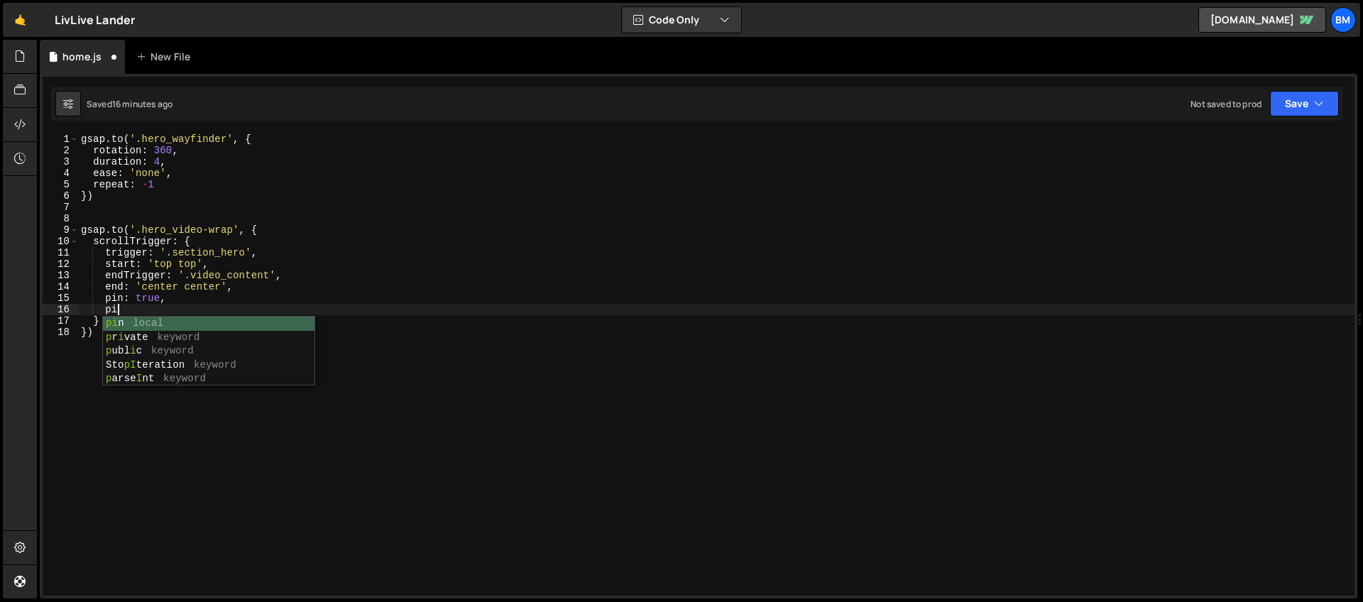
scroll to position [0, 2]
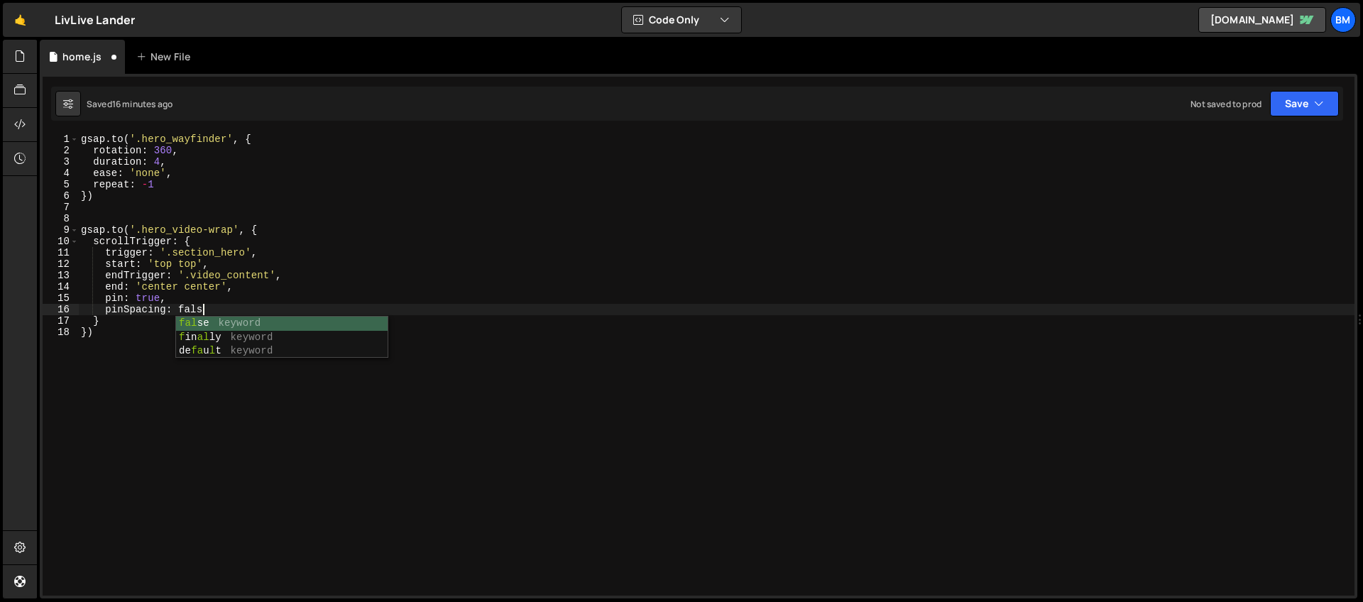
type textarea "pinSpacing: false,"
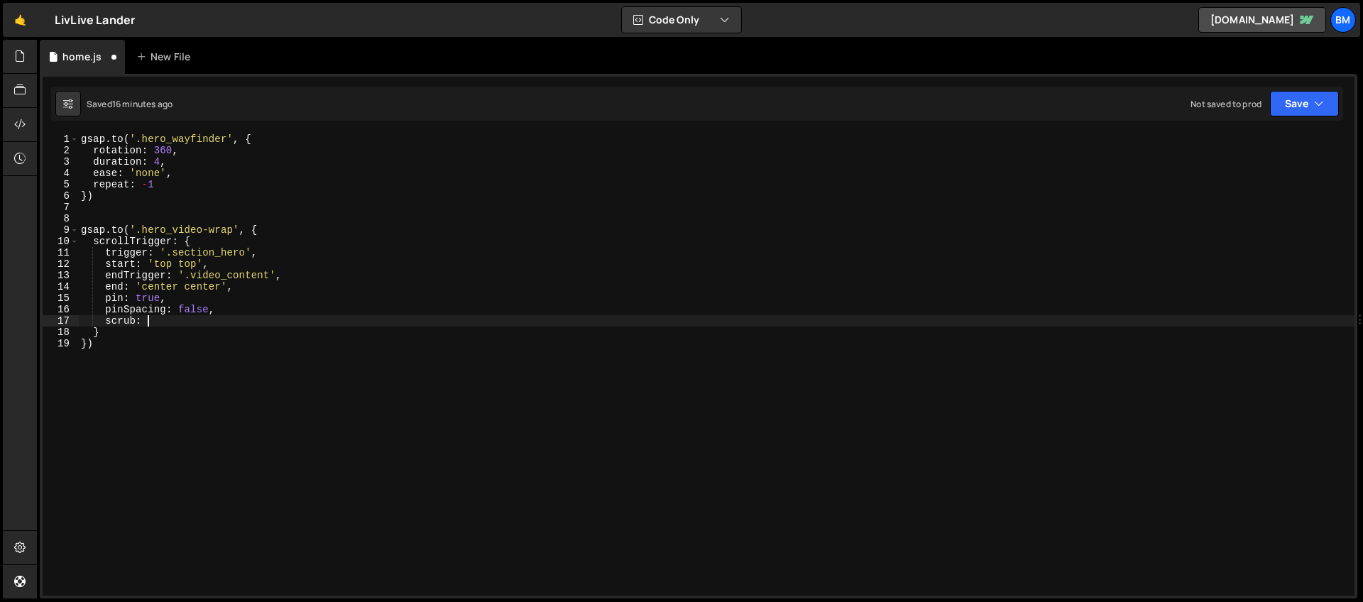
scroll to position [0, 4]
click at [275, 228] on div "gsap . to ( '.hero_wayfinder' , { rotation : 360 , duration : 4 , ease : 'none'…" at bounding box center [716, 375] width 1276 height 485
type textarea "[DOMAIN_NAME]('.hero_video-wrap', {"
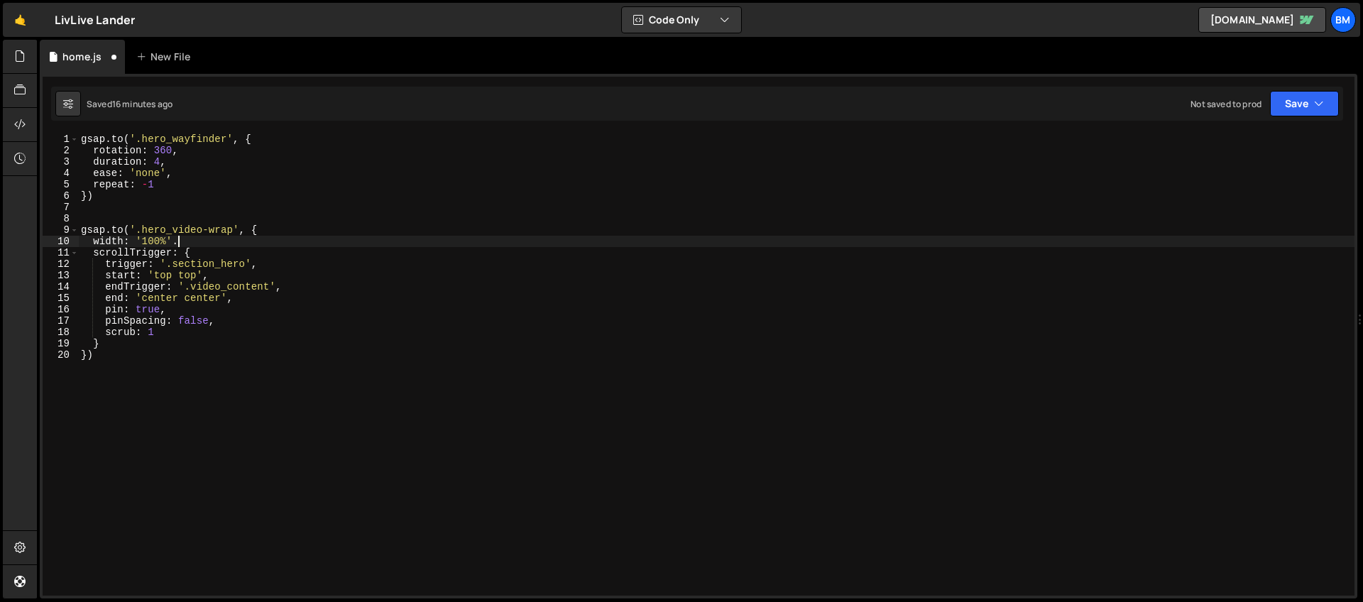
scroll to position [0, 6]
type textarea "width: '100%',"
type textarea "height: '40rem',"
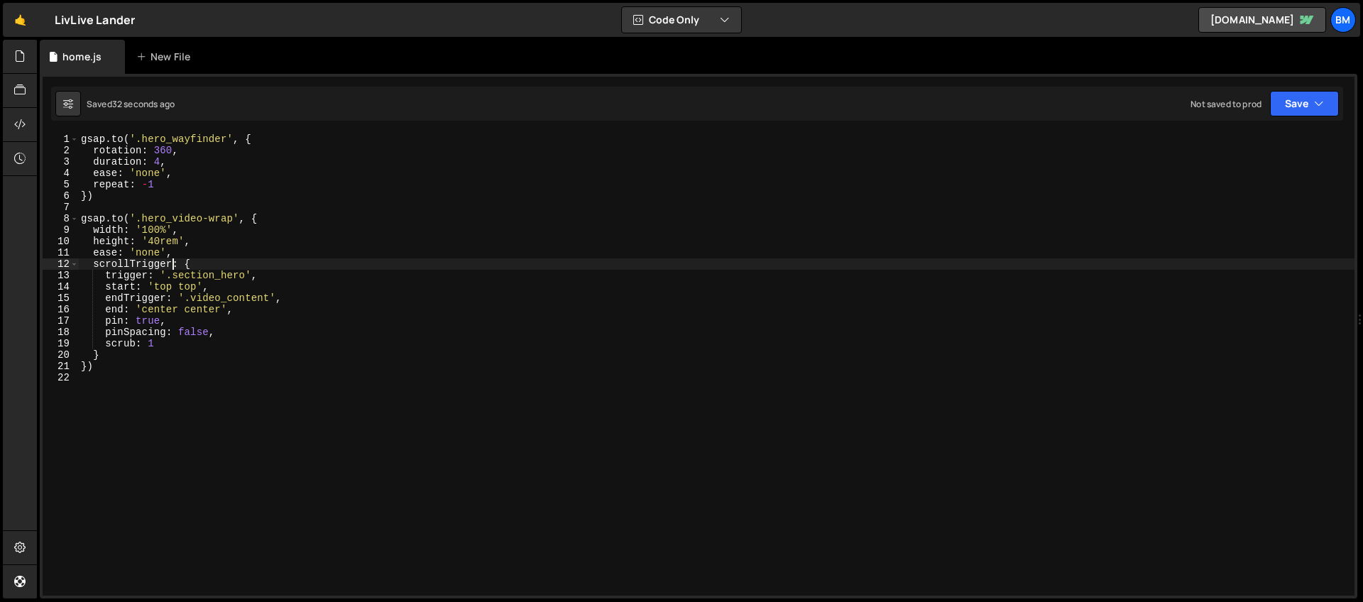
click at [151, 321] on div "gsap . to ( '.hero_wayfinder' , { rotation : 360 , duration : 4 , ease : 'none'…" at bounding box center [716, 375] width 1276 height 485
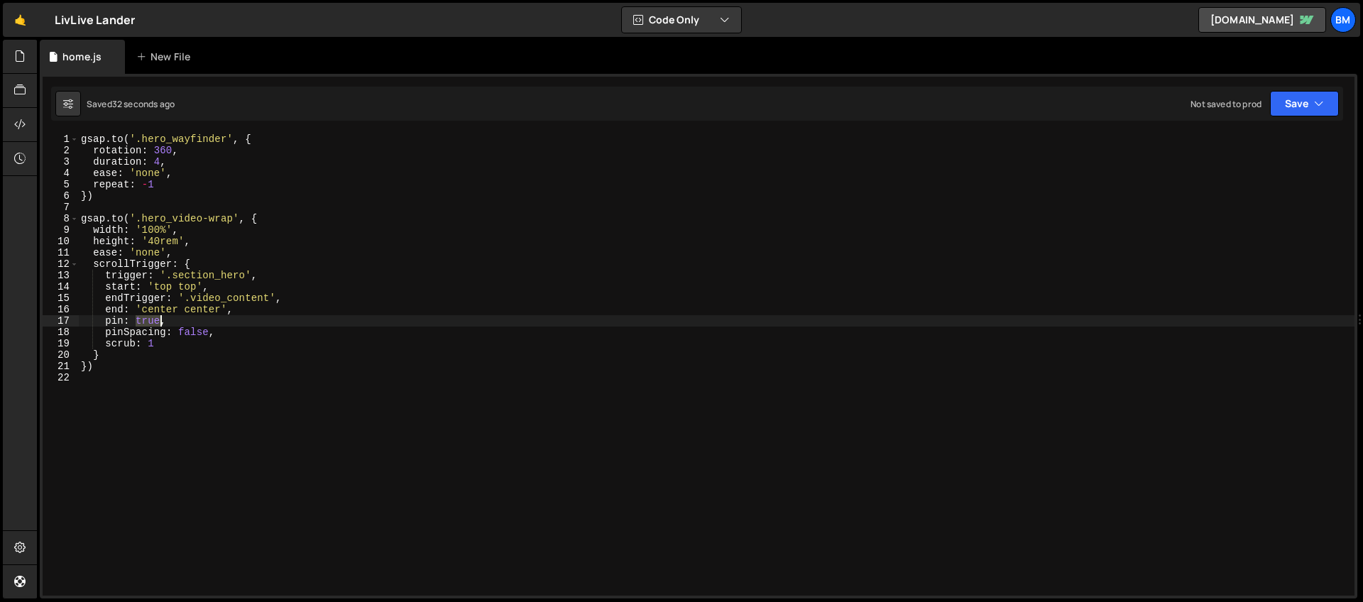
click at [151, 321] on div "gsap . to ( '.hero_wayfinder' , { rotation : 360 , duration : 4 , ease : 'none'…" at bounding box center [716, 375] width 1276 height 485
click at [114, 216] on div "gsap . to ( '.hero_wayfinder' , { rotation : 360 , duration : 4 , ease : 'none'…" at bounding box center [716, 375] width 1276 height 485
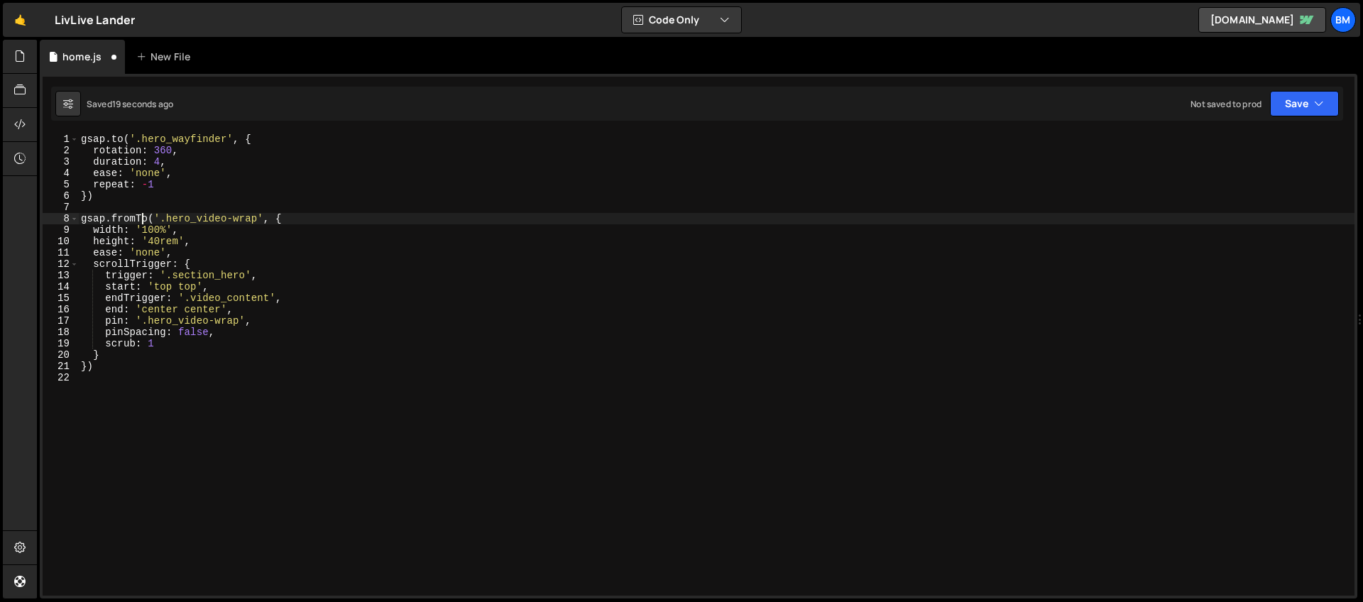
scroll to position [0, 4]
click at [271, 216] on div "gsap . to ( '.hero_wayfinder' , { rotation : 360 , duration : 4 , ease : 'none'…" at bounding box center [716, 375] width 1276 height 485
click at [293, 219] on div "gsap . to ( '.hero_wayfinder' , { rotation : 360 , duration : 4 , ease : 'none'…" at bounding box center [716, 375] width 1276 height 485
type textarea "gsap.fromTo('.hero_video-wrap',{"
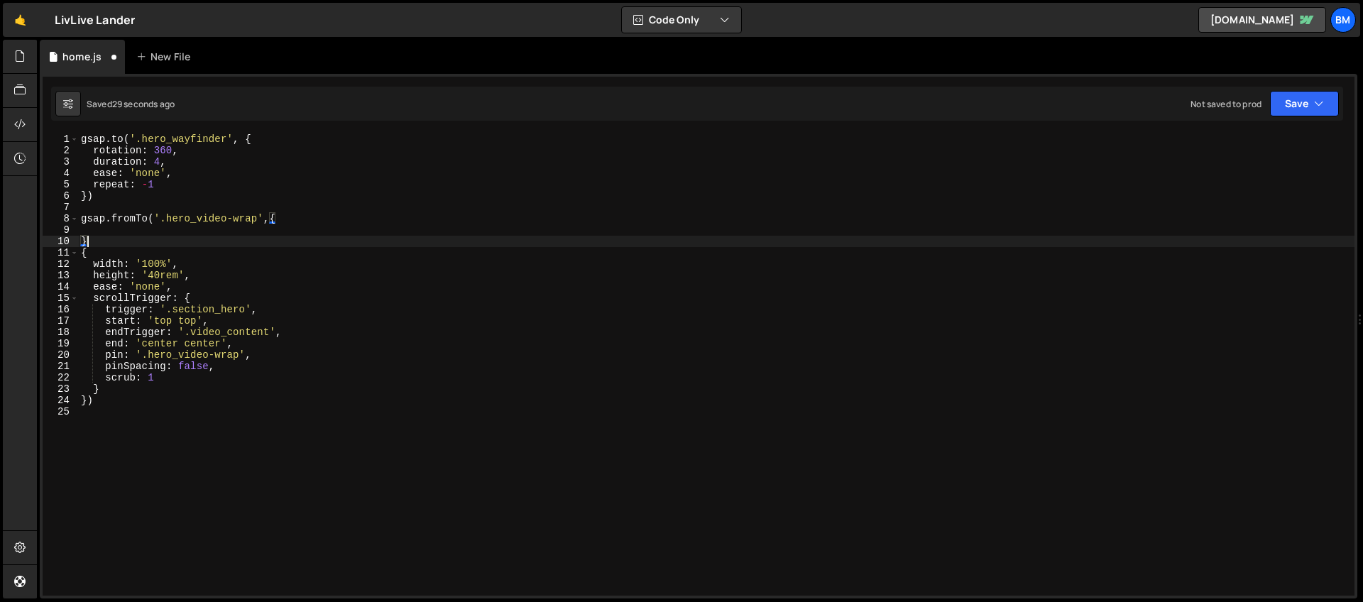
type textarea "},"
type textarea "width: '10.5rem',"
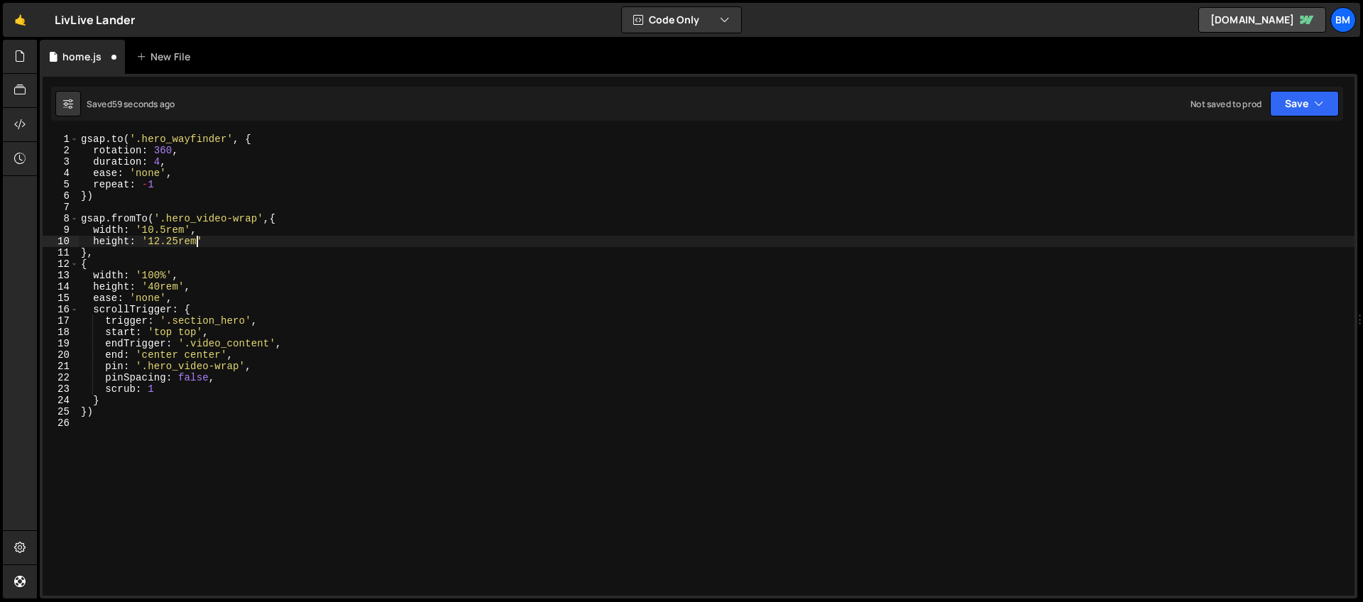
scroll to position [0, 7]
click at [146, 230] on div "gsap . to ( '.hero_wayfinder' , { rotation : 360 , duration : 4 , ease : 'none'…" at bounding box center [716, 375] width 1276 height 485
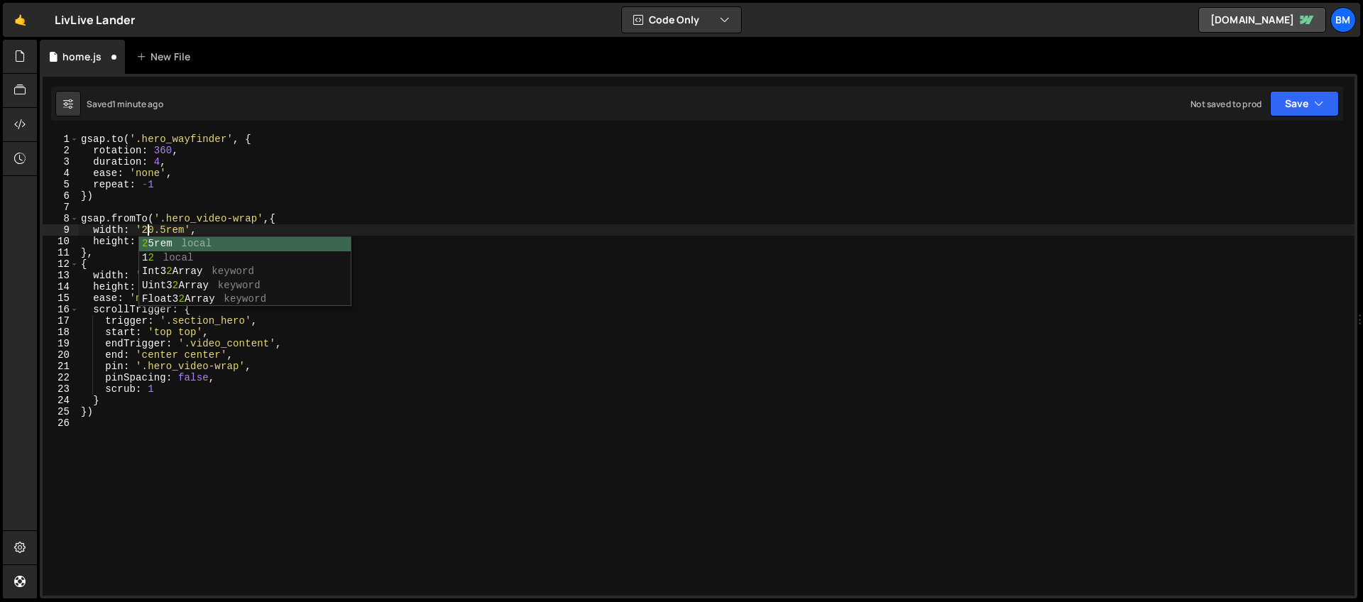
click at [108, 292] on div "gsap . to ( '.hero_wayfinder' , { rotation : 360 , duration : 4 , ease : 'none'…" at bounding box center [716, 375] width 1276 height 485
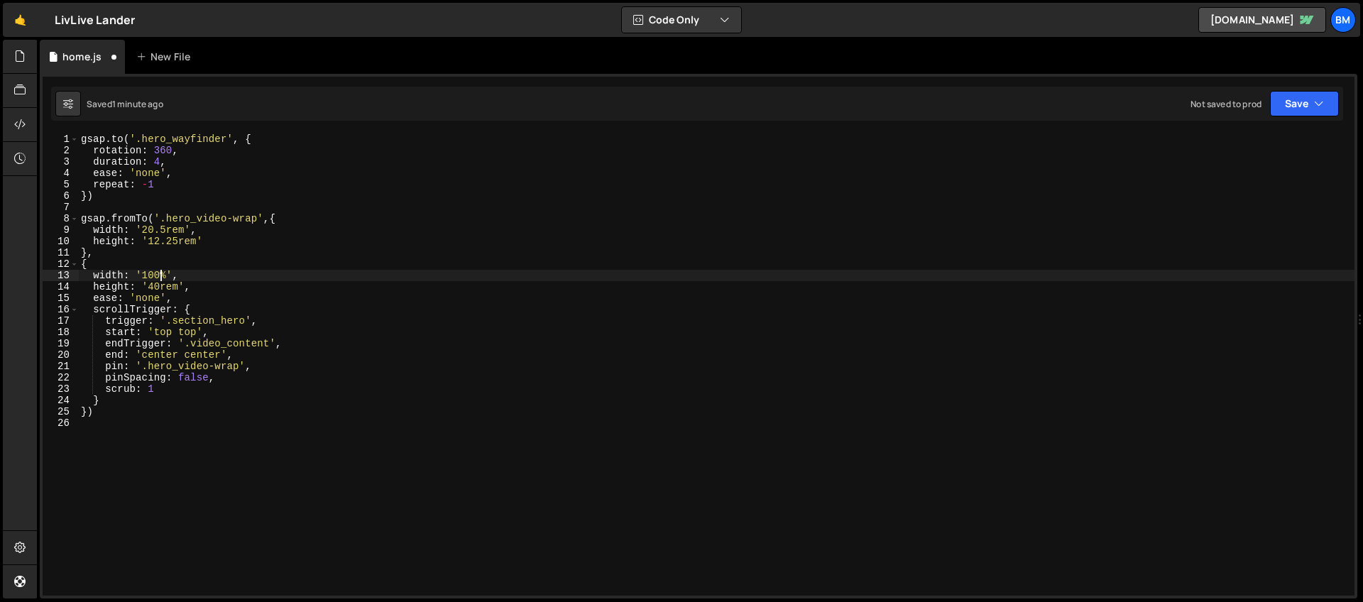
click at [163, 275] on div "gsap . to ( '.hero_wayfinder' , { rotation : 360 , duration : 4 , ease : 'none'…" at bounding box center [716, 375] width 1276 height 485
click at [160, 272] on div "gsap . to ( '.hero_wayfinder' , { rotation : 360 , duration : 4 , ease : 'none'…" at bounding box center [716, 375] width 1276 height 485
click at [165, 274] on div "gsap . to ( '.hero_wayfinder' , { rotation : 360 , duration : 4 , ease : 'none'…" at bounding box center [716, 375] width 1276 height 485
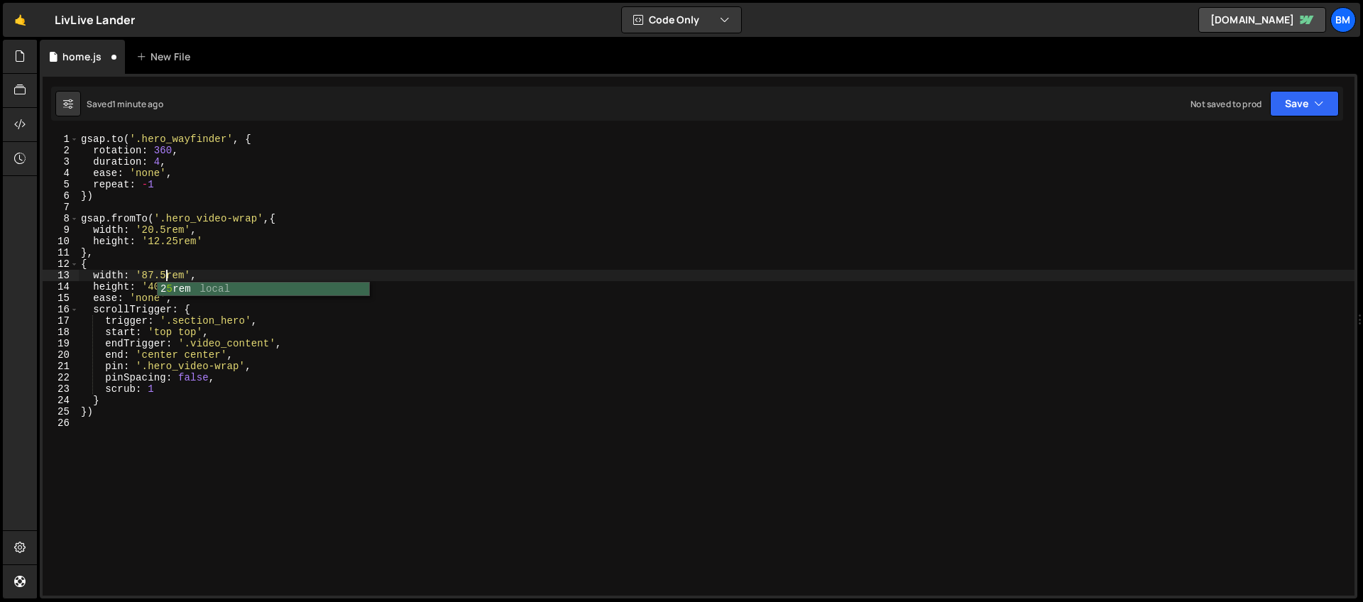
click at [231, 262] on div "gsap . to ( '.hero_wayfinder' , { rotation : 360 , duration : 4 , ease : 'none'…" at bounding box center [716, 375] width 1276 height 485
click at [215, 298] on div "gsap . to ( '.hero_wayfinder' , { rotation : 360 , duration : 4 , ease : 'none'…" at bounding box center [716, 375] width 1276 height 485
click at [179, 256] on div "gsap . to ( '.hero_wayfinder' , { rotation : 360 , duration : 4 , ease : 'none'…" at bounding box center [716, 375] width 1276 height 485
click at [213, 240] on div "gsap . to ( '.hero_wayfinder' , { rotation : 360 , duration : 4 , ease : 'none'…" at bounding box center [716, 375] width 1276 height 485
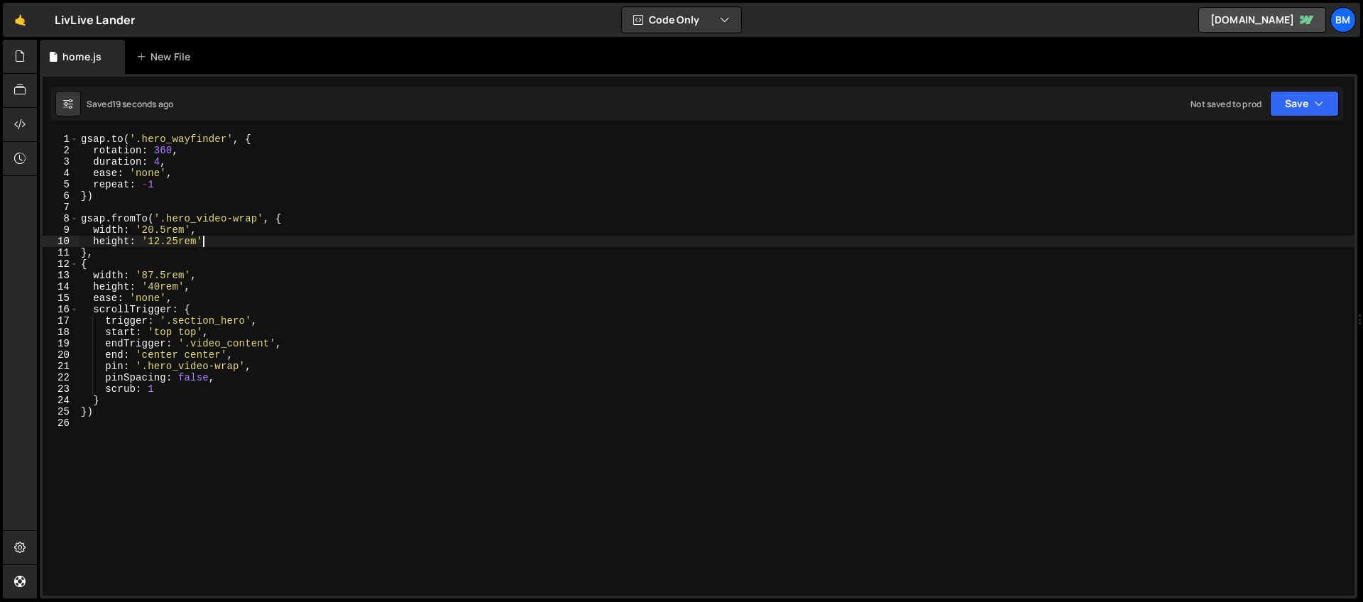
click at [285, 218] on div "gsap . to ( '.hero_wayfinder' , { rotation : 360 , duration : 4 , ease : 'none'…" at bounding box center [716, 375] width 1276 height 485
click at [202, 270] on div "gsap . to ( '.hero_wayfinder' , { rotation : 360 , duration : 4 , ease : 'none'…" at bounding box center [716, 375] width 1276 height 485
click at [239, 367] on div "gsap . to ( '.hero_wayfinder' , { rotation : 360 , duration : 4 , ease : 'none'…" at bounding box center [716, 375] width 1276 height 485
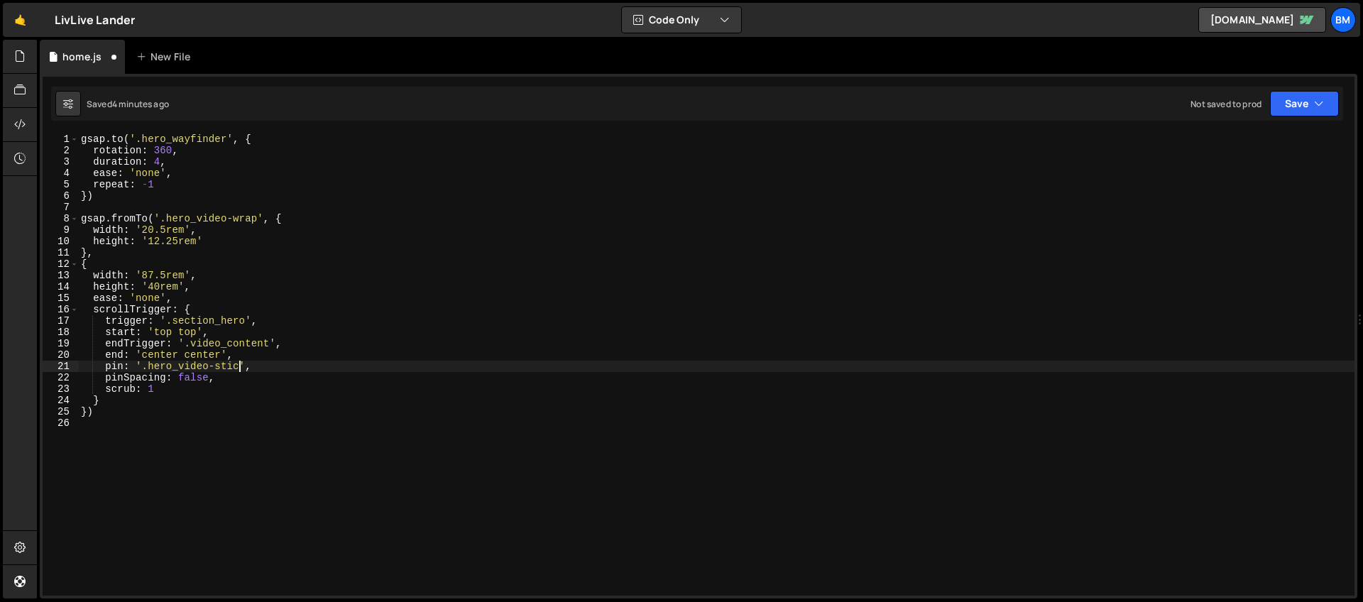
scroll to position [0, 11]
click at [170, 356] on div "gsap . to ( '.hero_wayfinder' , { rotation : 360 , duration : 4 , ease : 'none'…" at bounding box center [716, 375] width 1276 height 485
click at [194, 358] on div "gsap . to ( '.hero_wayfinder' , { rotation : 360 , duration : 4 , ease : 'none'…" at bounding box center [716, 375] width 1276 height 485
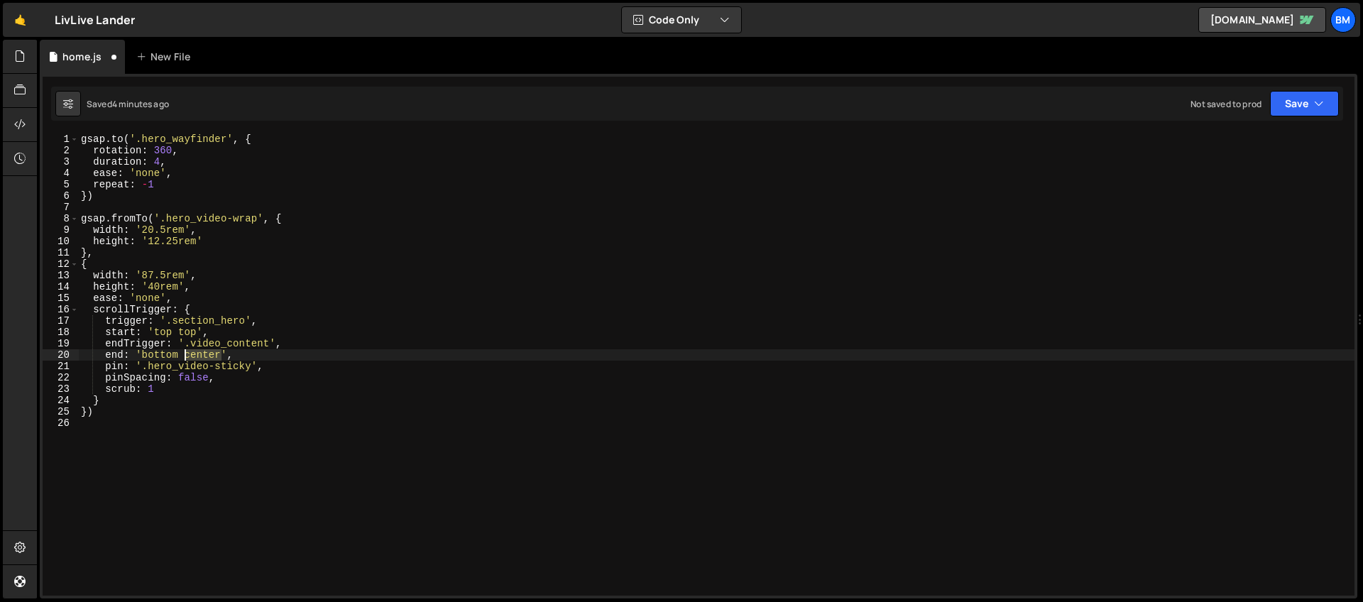
click at [194, 358] on div "gsap . to ( '.hero_wayfinder' , { rotation : 360 , duration : 4 , ease : 'none'…" at bounding box center [716, 375] width 1276 height 485
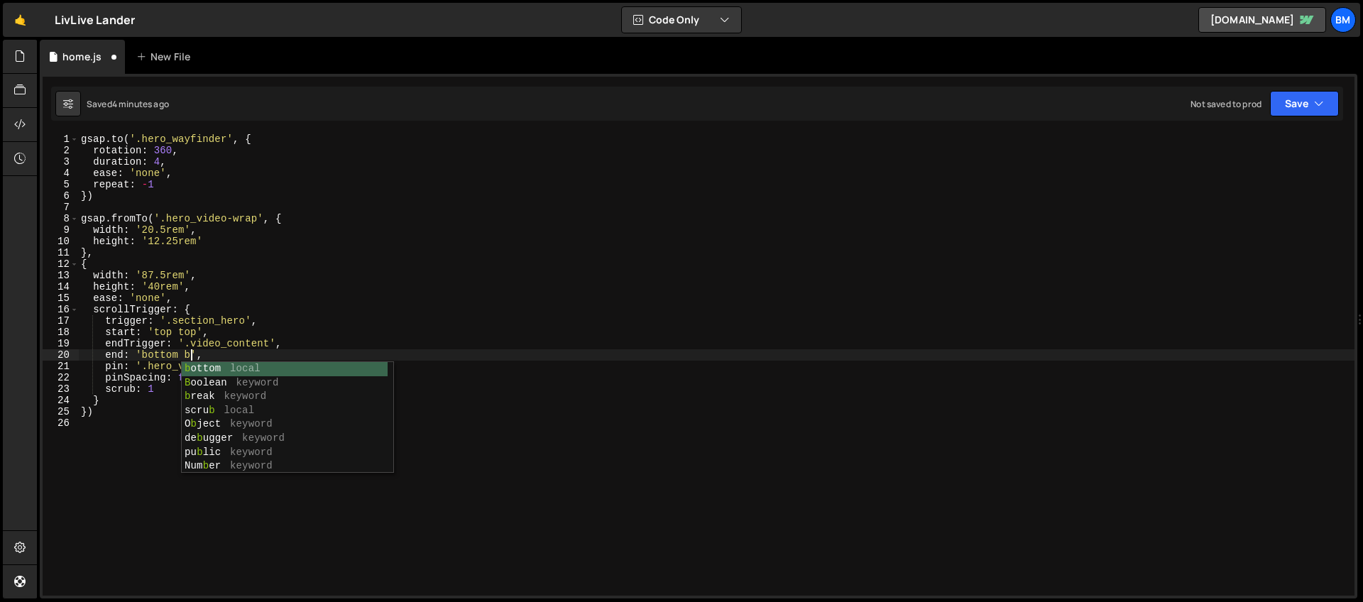
scroll to position [0, 7]
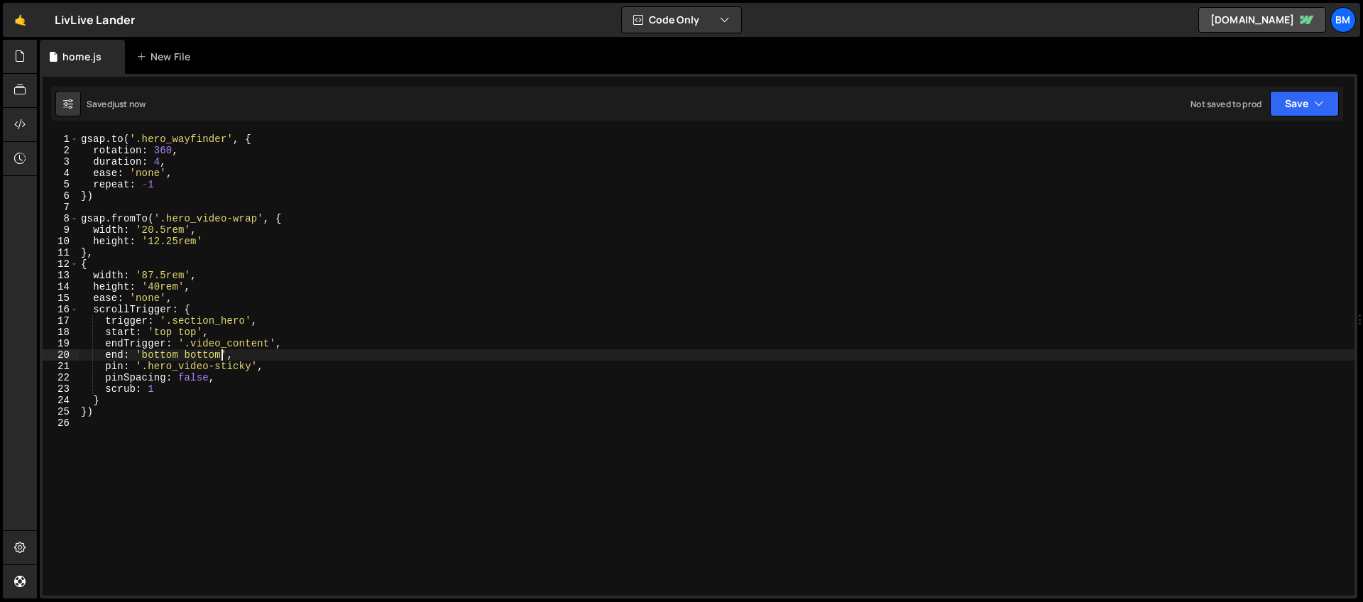
type textarea "end: 'bottom bottom',"
click at [101, 212] on div "gsap . to ( '.hero_wayfinder' , { rotation : 360 , duration : 4 , ease : 'none'…" at bounding box center [716, 375] width 1276 height 485
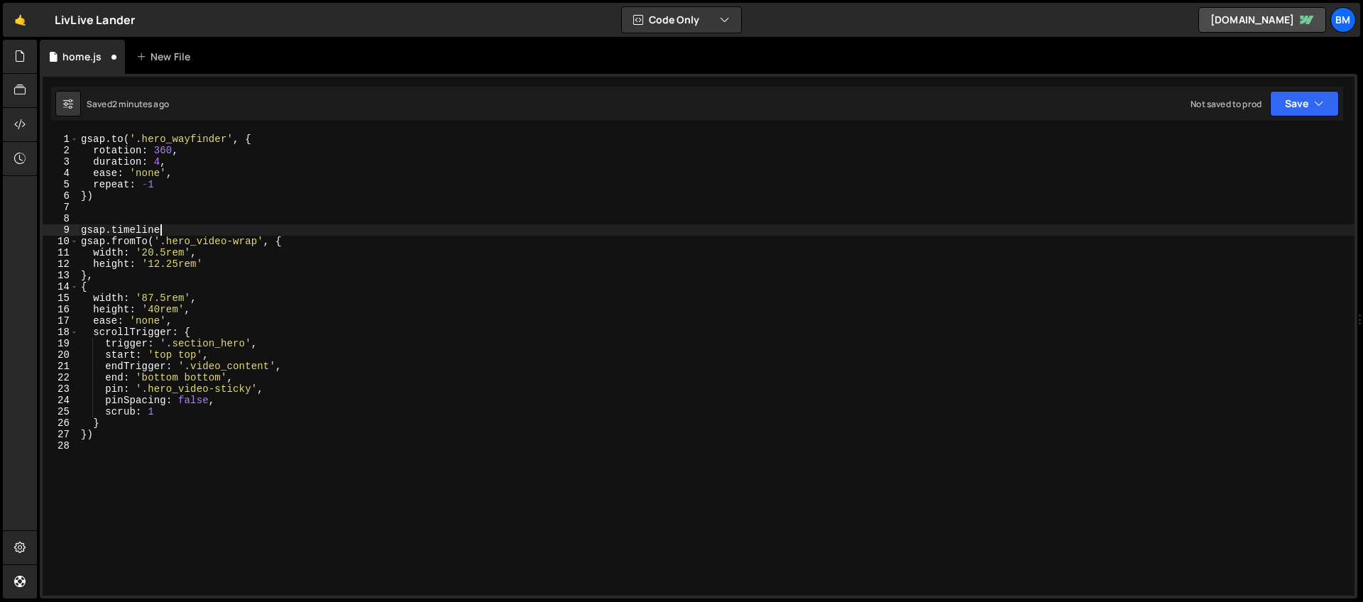
scroll to position [0, 6]
click at [163, 232] on div "gsap . to ( '.hero_wayfinder' , { rotation : 360 , duration : 4 , ease : 'none'…" at bounding box center [716, 375] width 1276 height 485
click at [166, 230] on div "gsap . to ( '.hero_wayfinder' , { rotation : 360 , duration : 4 , ease : 'none'…" at bounding box center [716, 375] width 1276 height 485
type textarea "gsap.timeline({)"
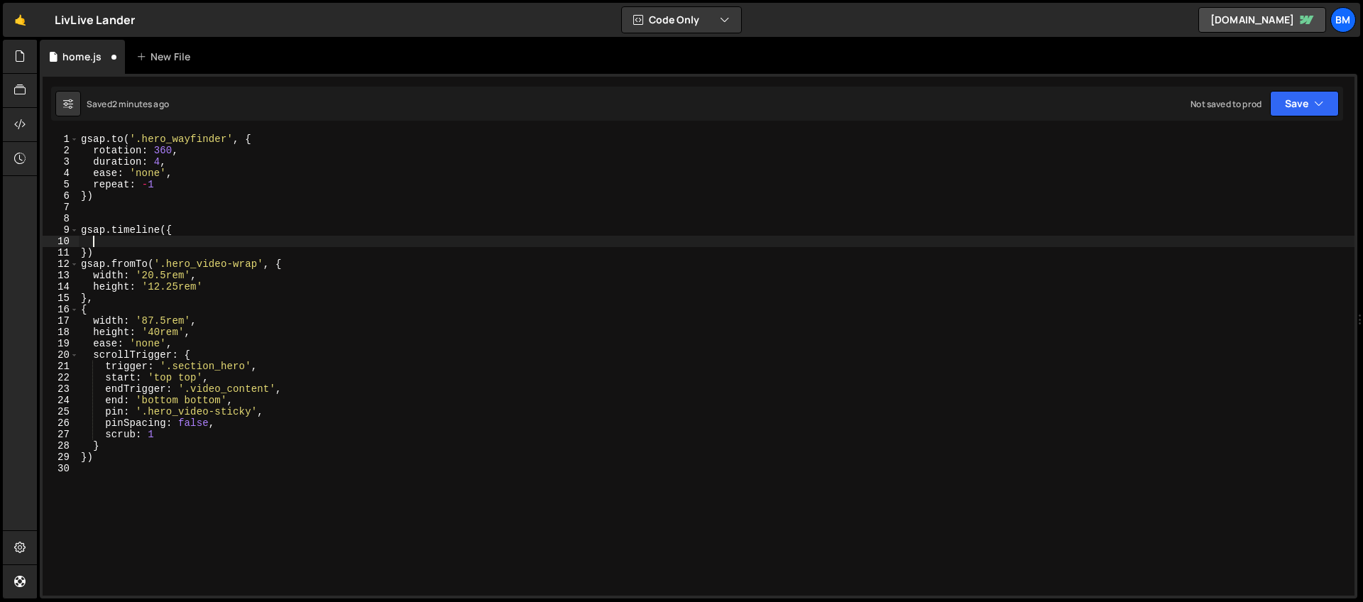
click at [206, 356] on div "gsap . to ( '.hero_wayfinder' , { rotation : 360 , duration : 4 , ease : 'none'…" at bounding box center [716, 375] width 1276 height 485
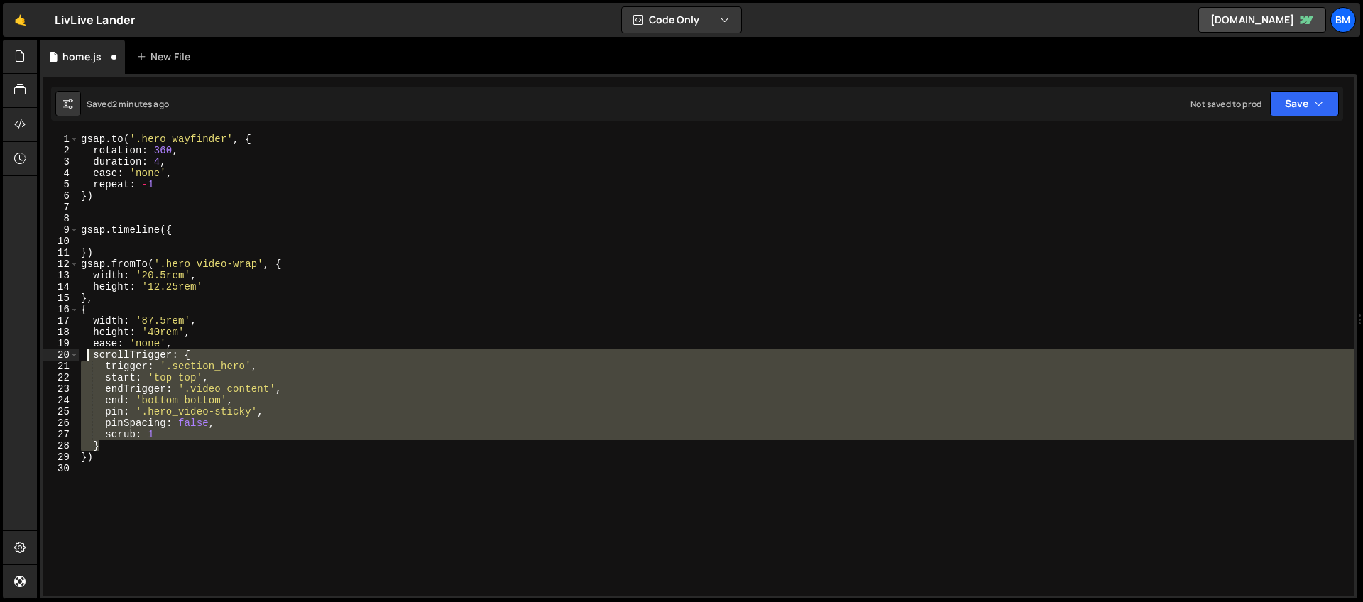
drag, startPoint x: 116, startPoint y: 443, endPoint x: 89, endPoint y: 357, distance: 90.2
click at [89, 357] on div "gsap . to ( '.hero_wayfinder' , { rotation : 360 , duration : 4 , ease : 'none'…" at bounding box center [716, 375] width 1276 height 485
type textarea "scrollTrigger: { trigger: '.section_hero',"
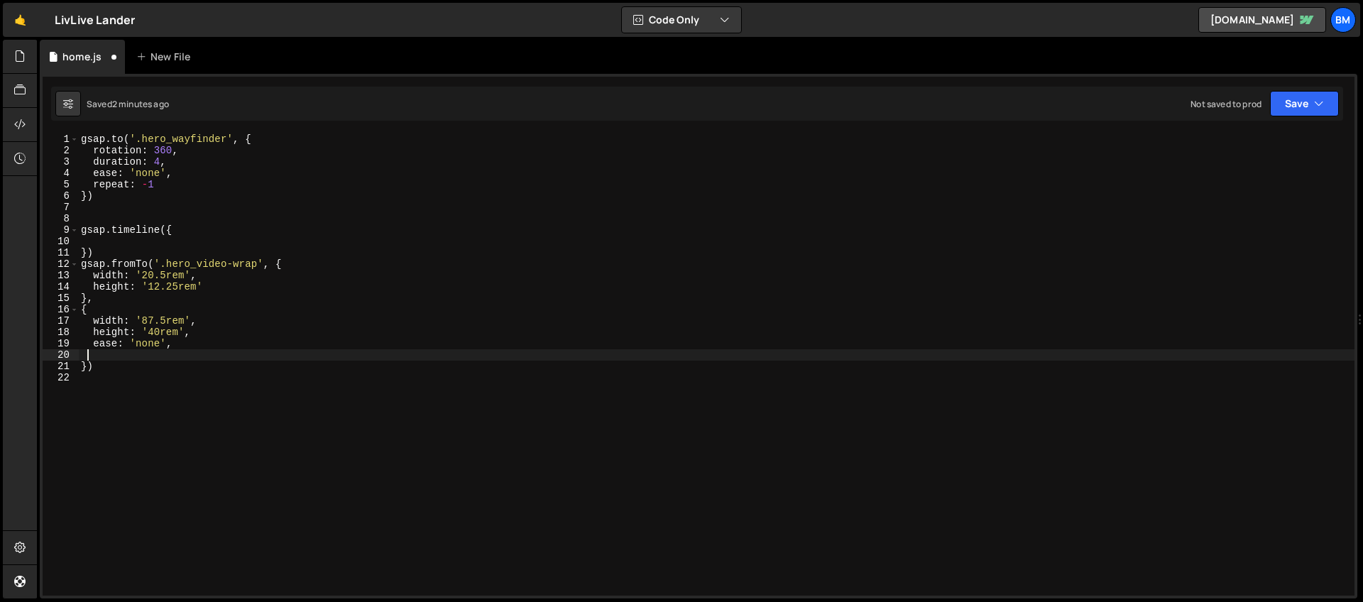
click at [106, 226] on div "gsap . to ( '.hero_wayfinder' , { rotation : 360 , duration : 4 , ease : 'none'…" at bounding box center [716, 375] width 1276 height 485
type textarea "gsap.timeline({"
click at [104, 240] on div "gsap . to ( '.hero_wayfinder' , { rotation : 360 , duration : 4 , ease : 'none'…" at bounding box center [716, 375] width 1276 height 485
paste textarea "}"
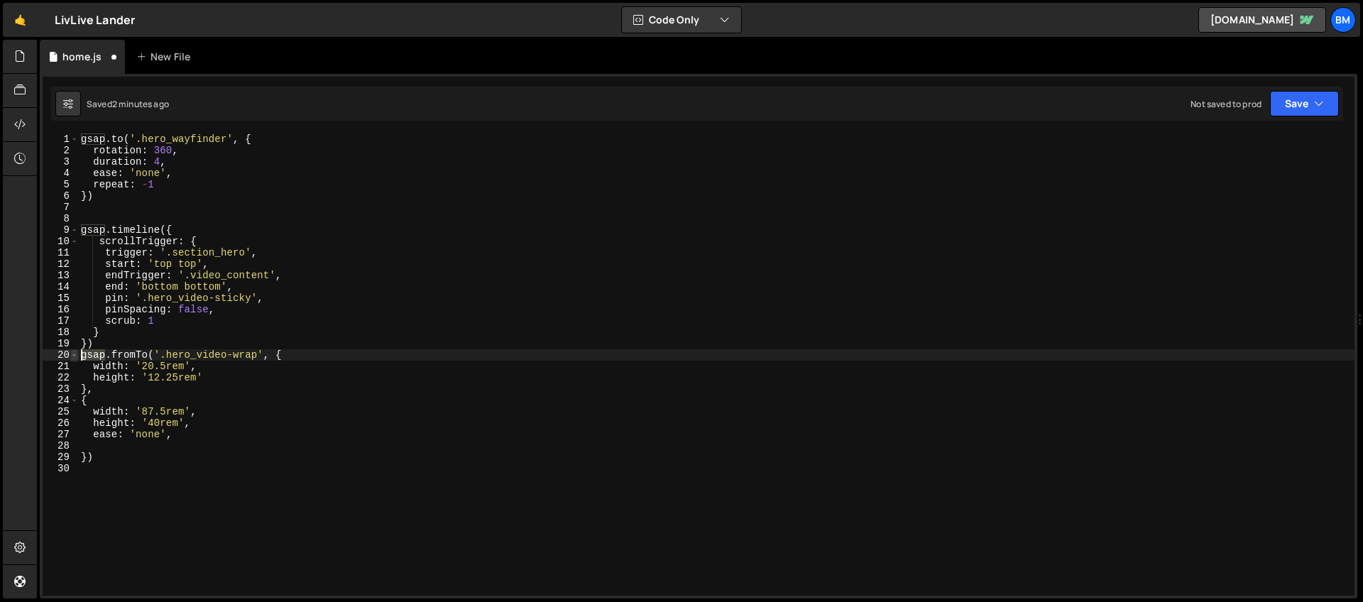
drag, startPoint x: 105, startPoint y: 355, endPoint x: 75, endPoint y: 352, distance: 30.7
click at [75, 352] on div "} 1 2 3 4 5 6 7 8 9 10 11 12 13 14 15 16 17 18 19 20 21 22 23 24 25 26 27 28 29…" at bounding box center [699, 364] width 1312 height 462
click at [94, 344] on div "gsap . to ( '.hero_wayfinder' , { rotation : 360 , duration : 4 , ease : 'none'…" at bounding box center [716, 375] width 1276 height 485
click at [109, 399] on div "gsap . to ( '.hero_wayfinder' , { rotation : 360 , duration : 4 , ease : 'none'…" at bounding box center [716, 375] width 1276 height 485
click at [103, 454] on div "gsap . to ( '.hero_wayfinder' , { rotation : 360 , duration : 4 , ease : 'none'…" at bounding box center [716, 375] width 1276 height 485
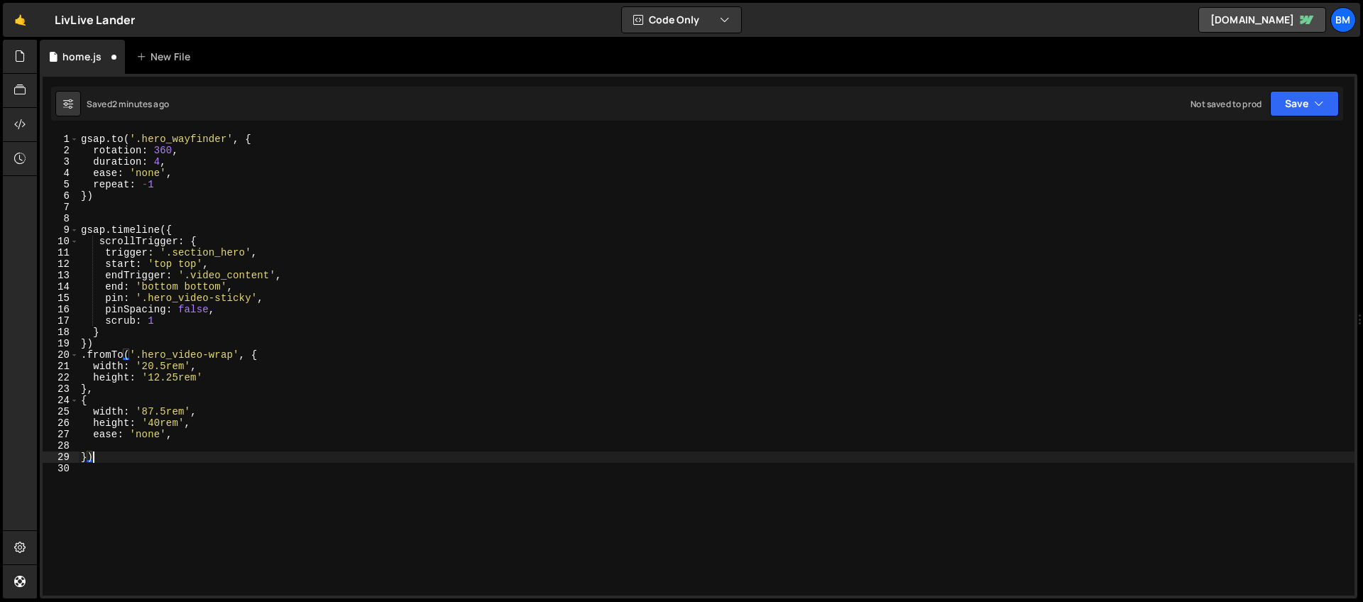
click at [109, 439] on div "gsap . to ( '.hero_wayfinder' , { rotation : 360 , duration : 4 , ease : 'none'…" at bounding box center [716, 375] width 1276 height 485
type textarea "ease: 'none',"
click at [102, 446] on div "gsap . to ( '.hero_wayfinder' , { rotation : 360 , duration : 4 , ease : 'none'…" at bounding box center [716, 375] width 1276 height 485
click at [105, 445] on div "gsap . to ( '.hero_wayfinder' , { rotation : 360 , duration : 4 , ease : 'none'…" at bounding box center [716, 375] width 1276 height 485
type textarea "})"
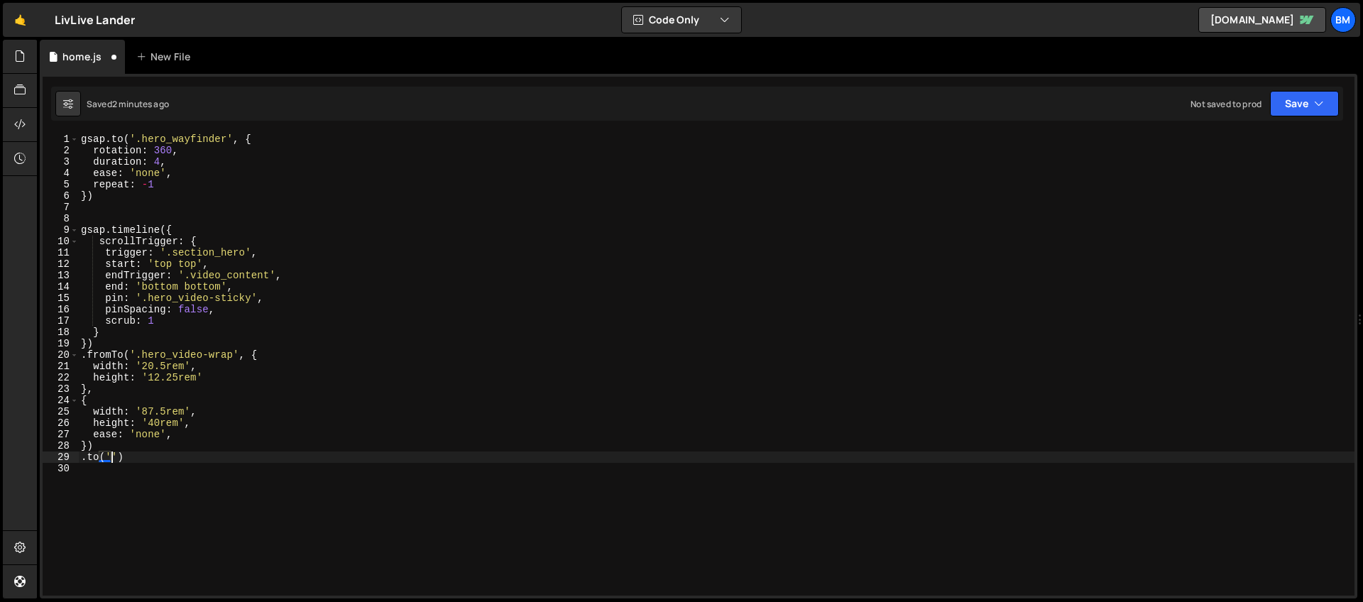
scroll to position [0, 1]
type textarea ".to({}, {duration: 1})"
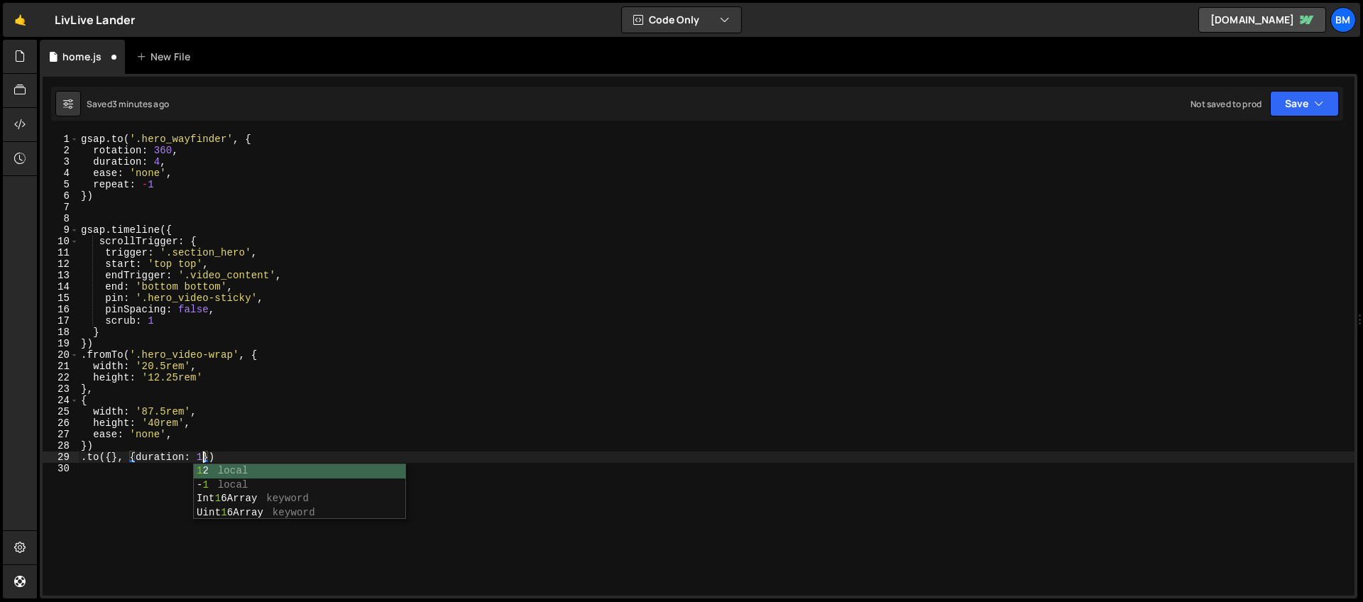
scroll to position [0, 0]
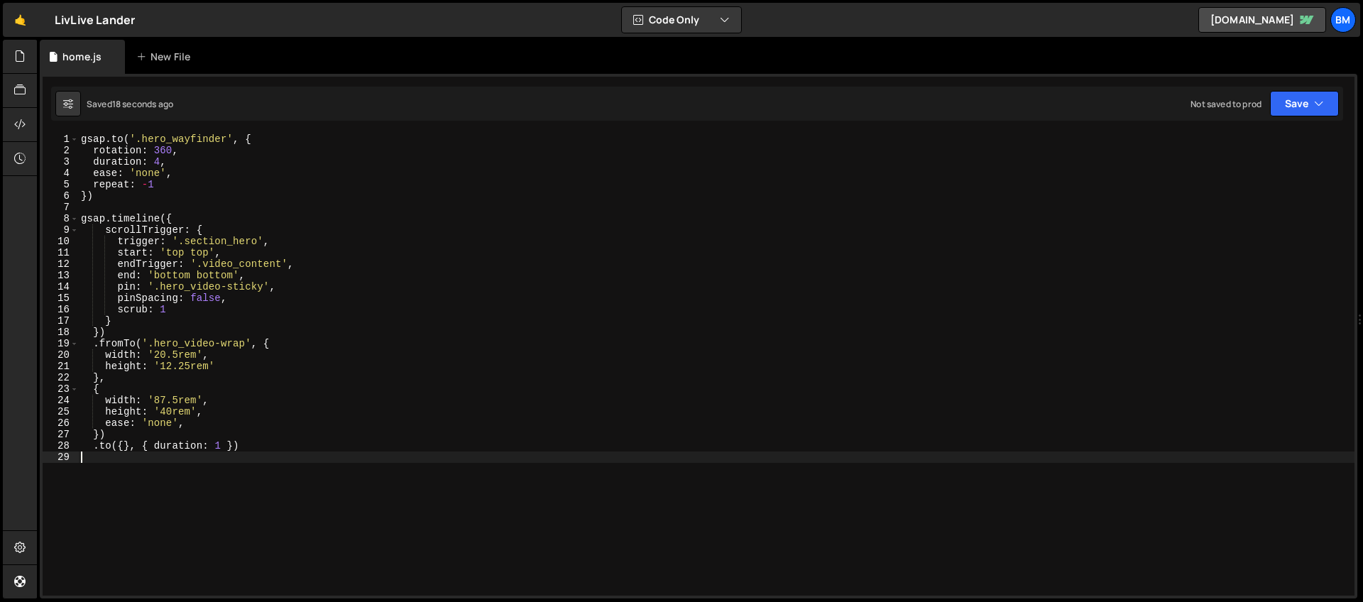
click at [221, 448] on div "gsap . to ( '.hero_wayfinder' , { rotation : 360 , duration : 4 , ease : 'none'…" at bounding box center [716, 375] width 1276 height 485
type textarea ".to({}, { duration: 0.1 })"
click at [258, 446] on div "gsap . to ( '.hero_wayfinder' , { rotation : 360 , duration : 4 , ease : 'none'…" at bounding box center [716, 375] width 1276 height 485
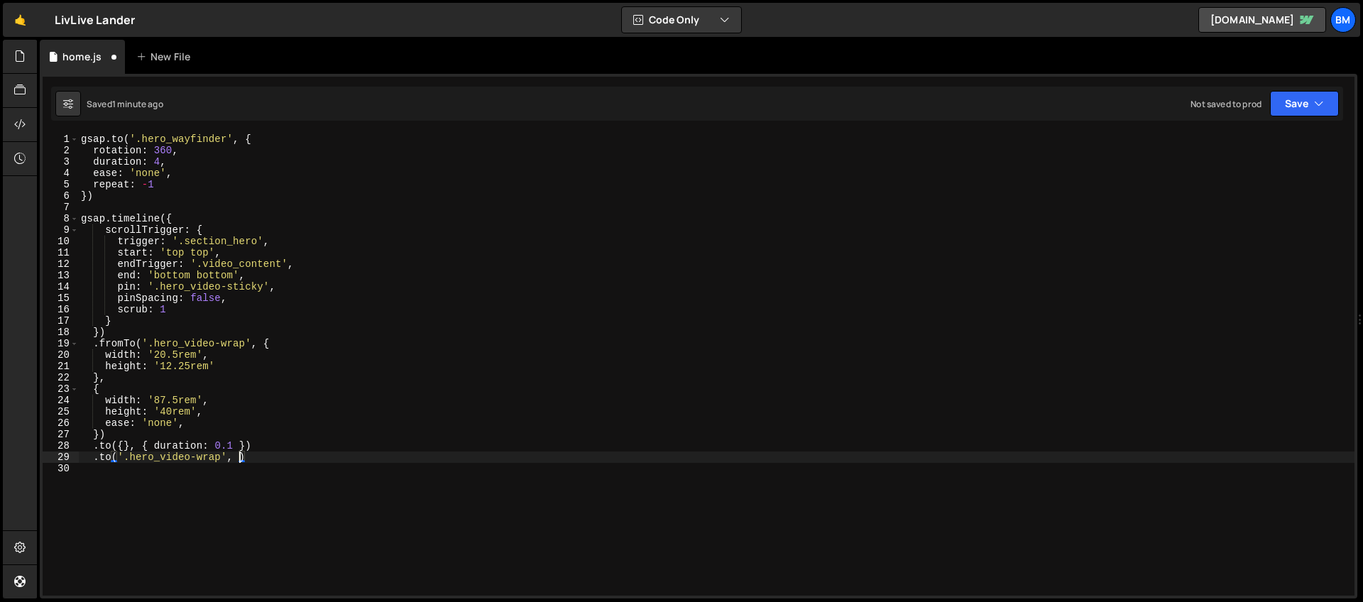
type textarea ".to('.hero_video-wrap', {)"
type textarea "y: '-1rem',"
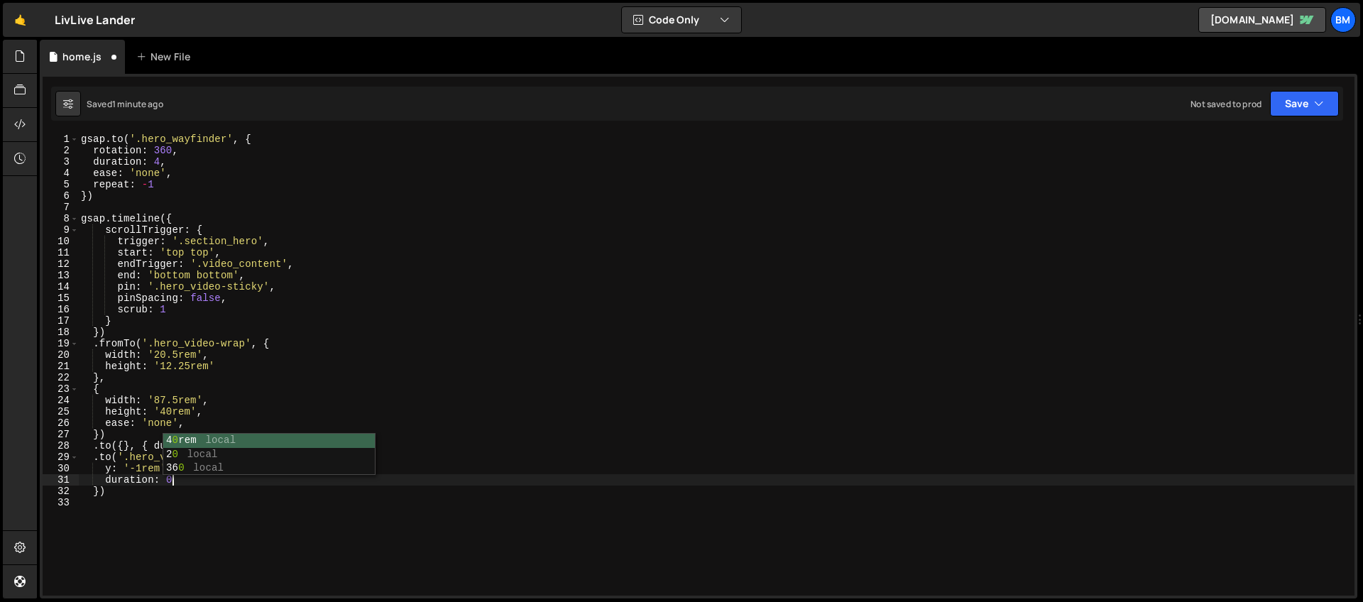
scroll to position [0, 6]
type textarea "duration: 0.3,"
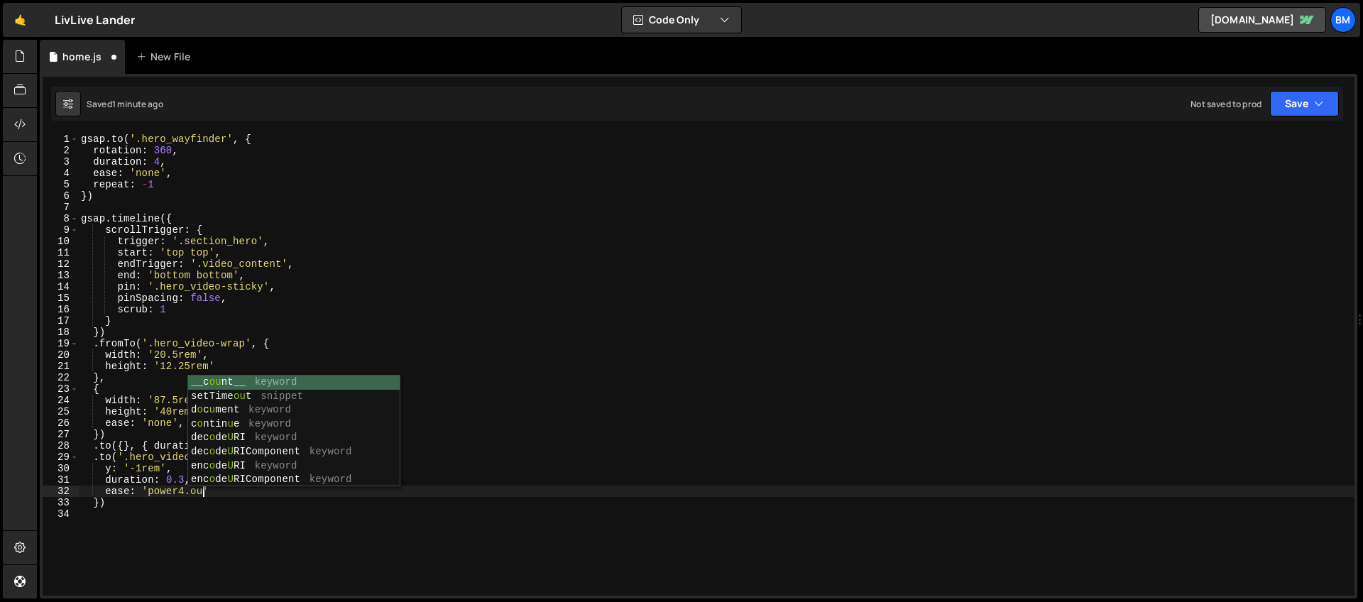
scroll to position [0, 8]
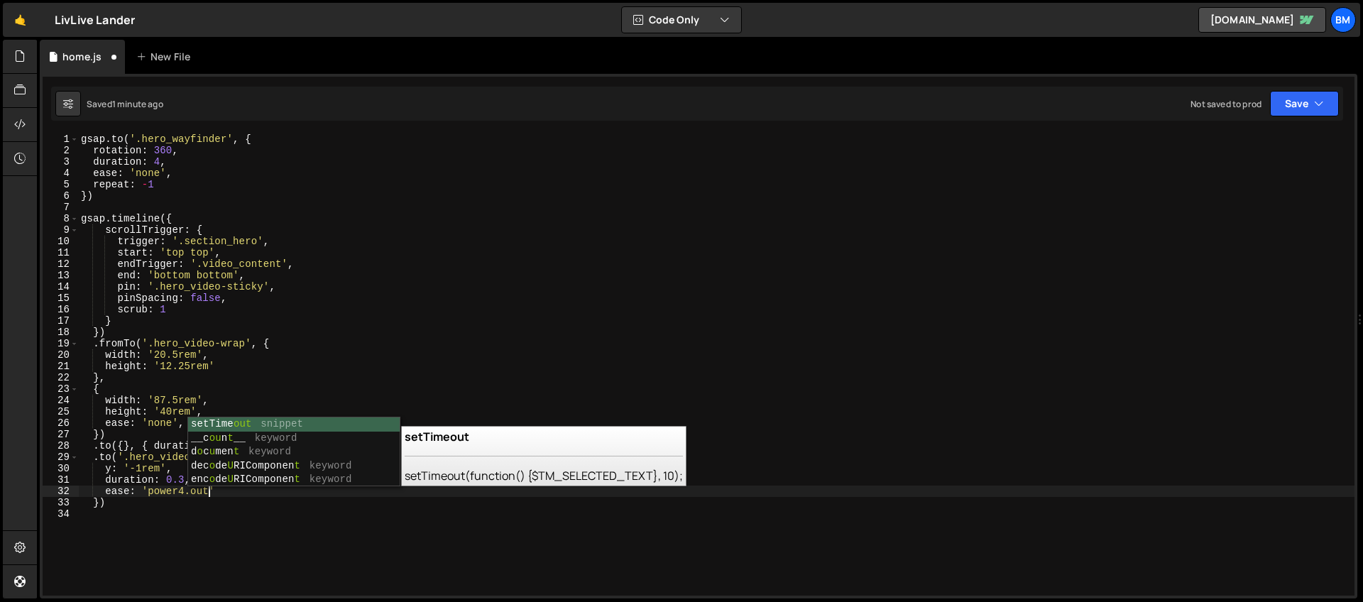
click at [114, 508] on div "gsap . to ( '.hero_wayfinder' , { rotation : 360 , duration : 4 , ease : 'none'…" at bounding box center [716, 375] width 1276 height 485
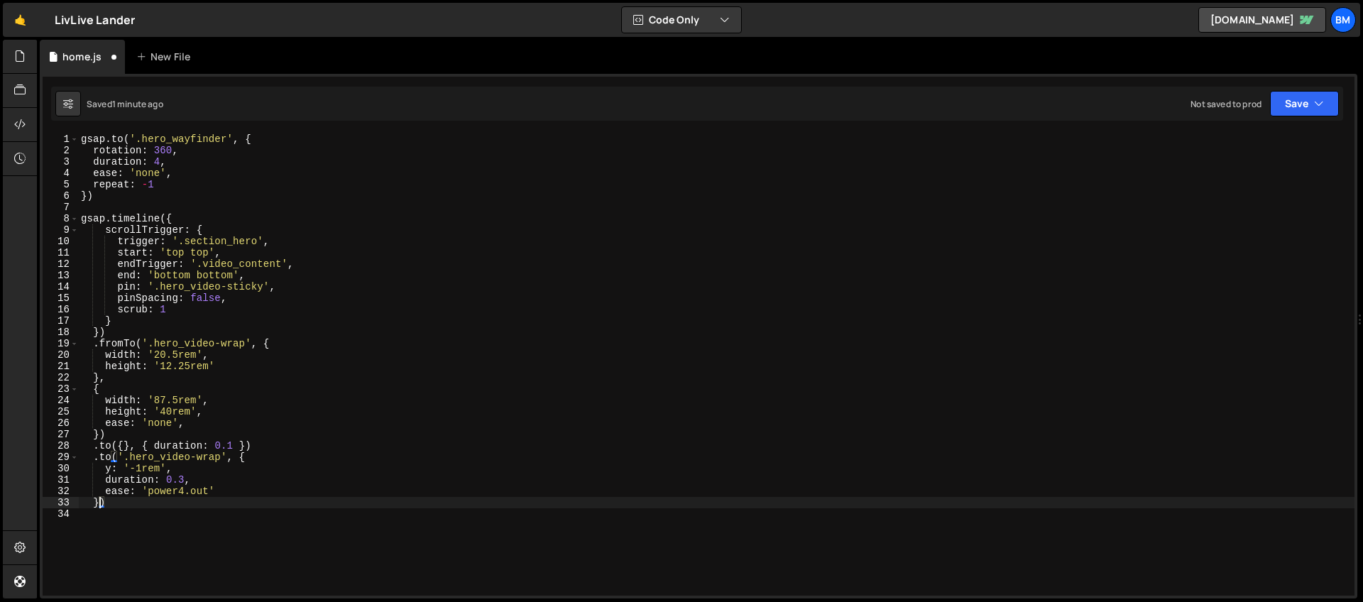
click at [99, 502] on div "gsap . to ( '.hero_wayfinder' , { rotation : 360 , duration : 4 , ease : 'none'…" at bounding box center [716, 375] width 1276 height 485
click at [133, 471] on div "gsap . to ( '.hero_wayfinder' , { rotation : 360 , duration : 4 , ease : 'none'…" at bounding box center [716, 375] width 1276 height 485
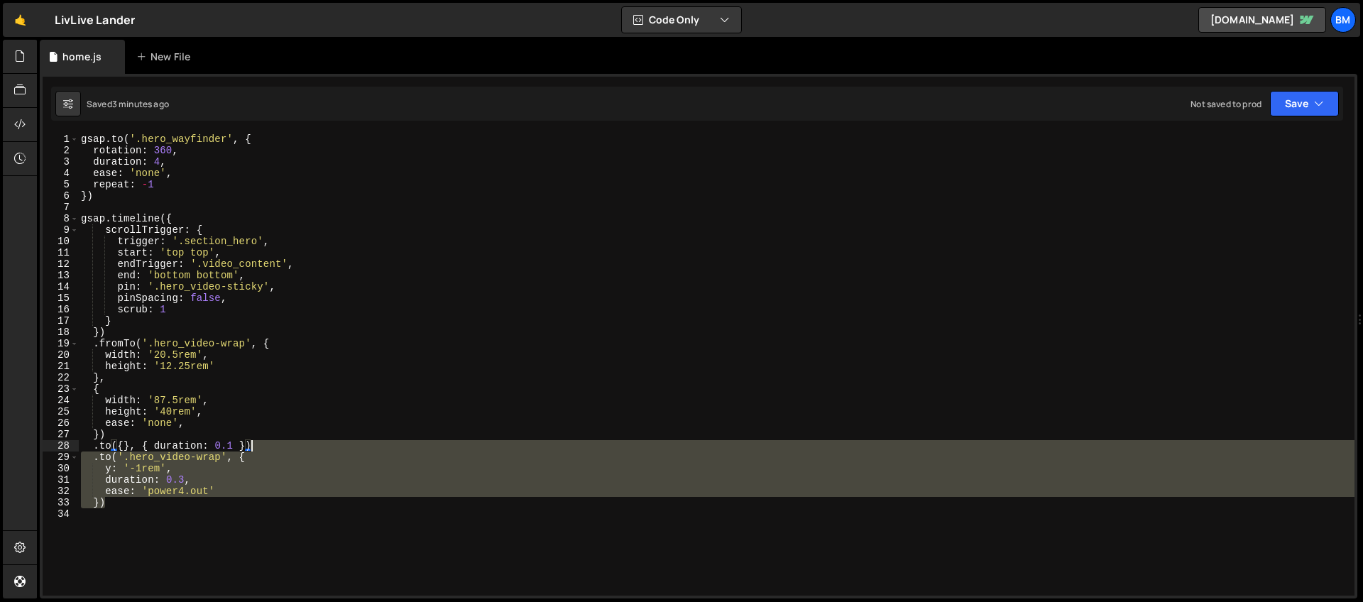
drag, startPoint x: 117, startPoint y: 500, endPoint x: 279, endPoint y: 444, distance: 171.5
click at [279, 444] on div "gsap . to ( '.hero_wayfinder' , { rotation : 360 , duration : 4 , ease : 'none'…" at bounding box center [716, 375] width 1276 height 485
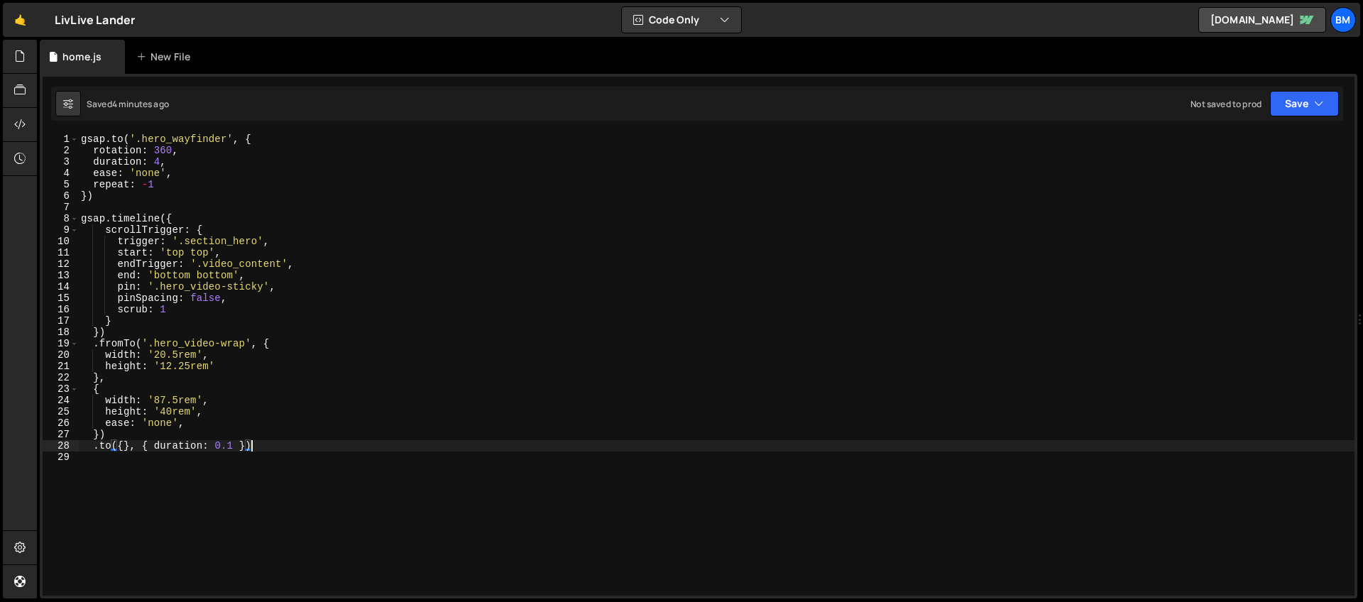
click at [179, 307] on div "gsap . to ( '.hero_wayfinder' , { rotation : 360 , duration : 4 , ease : 'none'…" at bounding box center [716, 375] width 1276 height 485
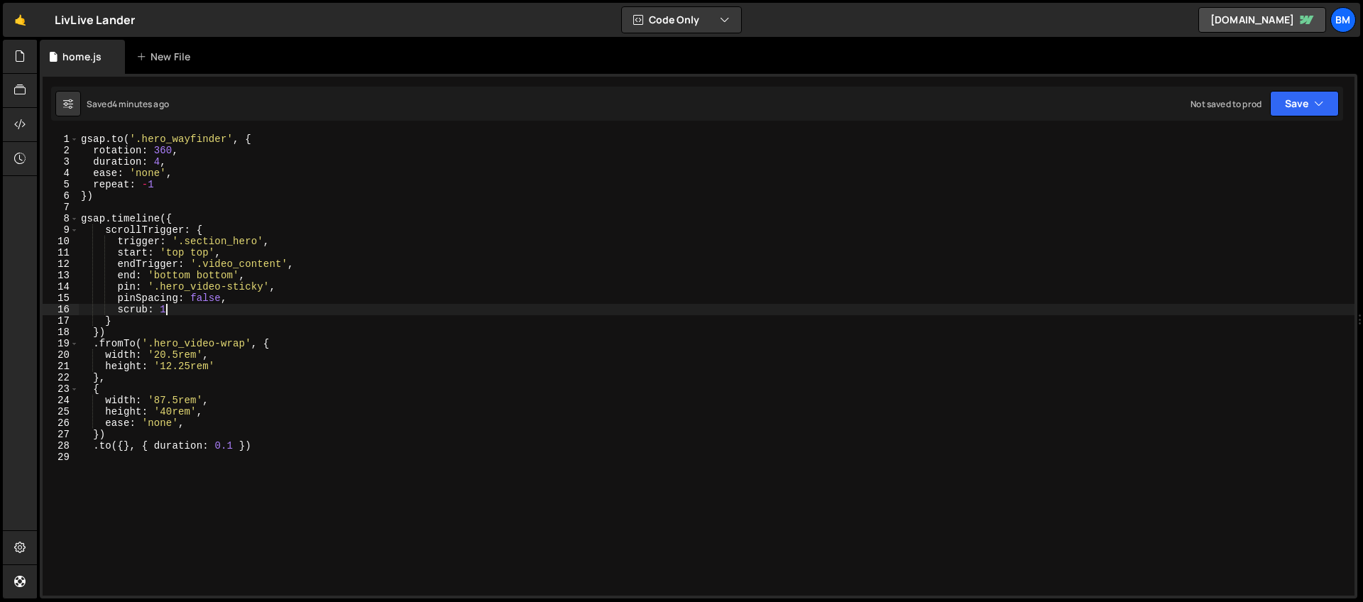
type textarea "scrub: 1,"
click at [217, 276] on div "gsap . to ( '.hero_wayfinder' , { rotation : 360 , duration : 4 , ease : 'none'…" at bounding box center [716, 375] width 1276 height 485
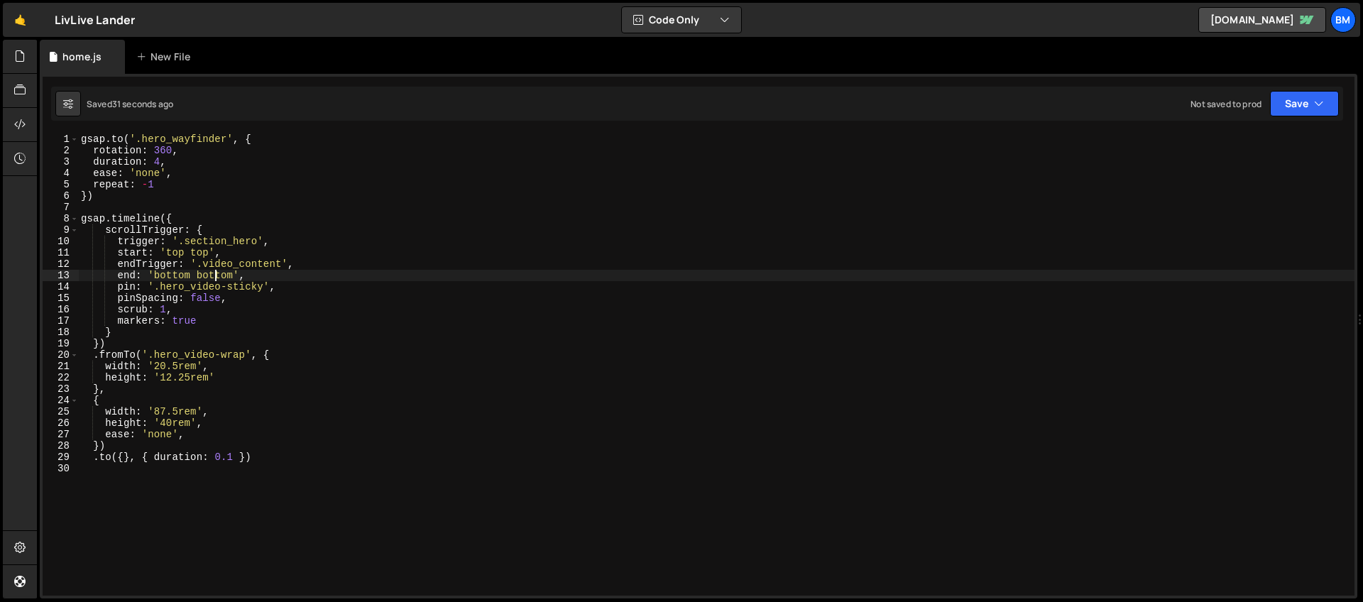
click at [217, 276] on div "gsap . to ( '.hero_wayfinder' , { rotation : 360 , duration : 4 , ease : 'none'…" at bounding box center [716, 375] width 1276 height 485
click at [207, 274] on div "gsap . to ( '.hero_wayfinder' , { rotation : 360 , duration : 4 , ease : 'none'…" at bounding box center [716, 375] width 1276 height 485
click at [202, 276] on div "gsap . to ( '.hero_wayfinder' , { rotation : 360 , duration : 4 , ease : 'none'…" at bounding box center [716, 375] width 1276 height 485
click at [208, 276] on div "gsap . to ( '.hero_wayfinder' , { rotation : 360 , duration : 4 , ease : 'none'…" at bounding box center [716, 375] width 1276 height 485
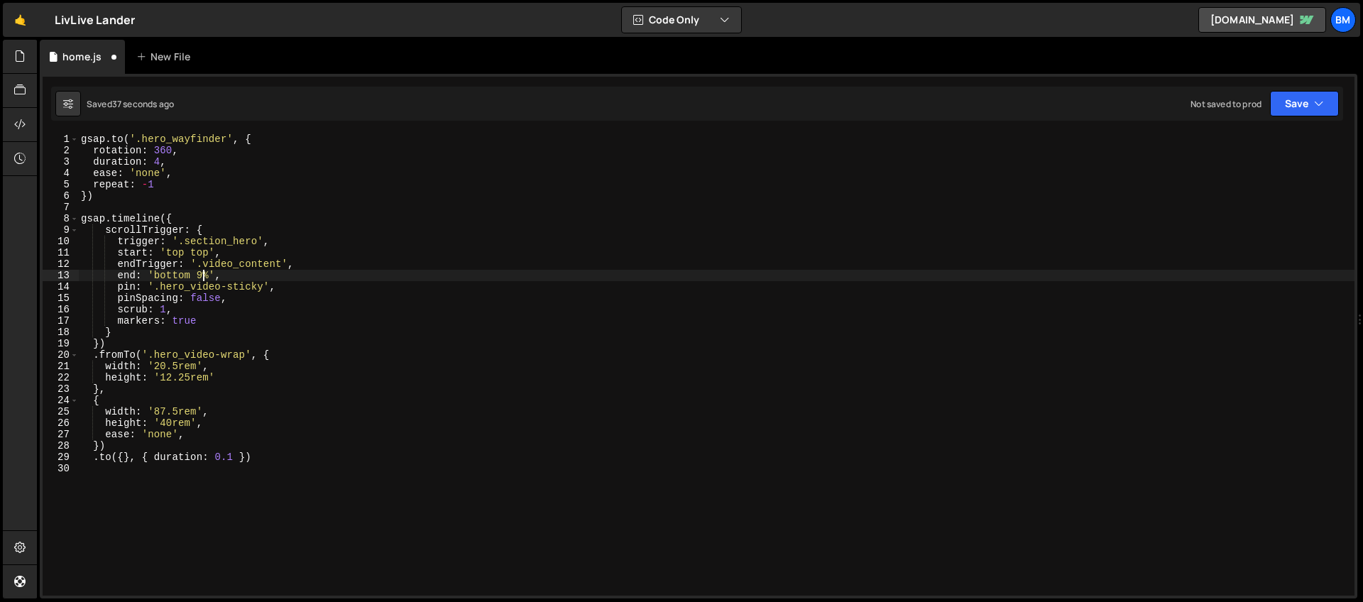
scroll to position [0, 9]
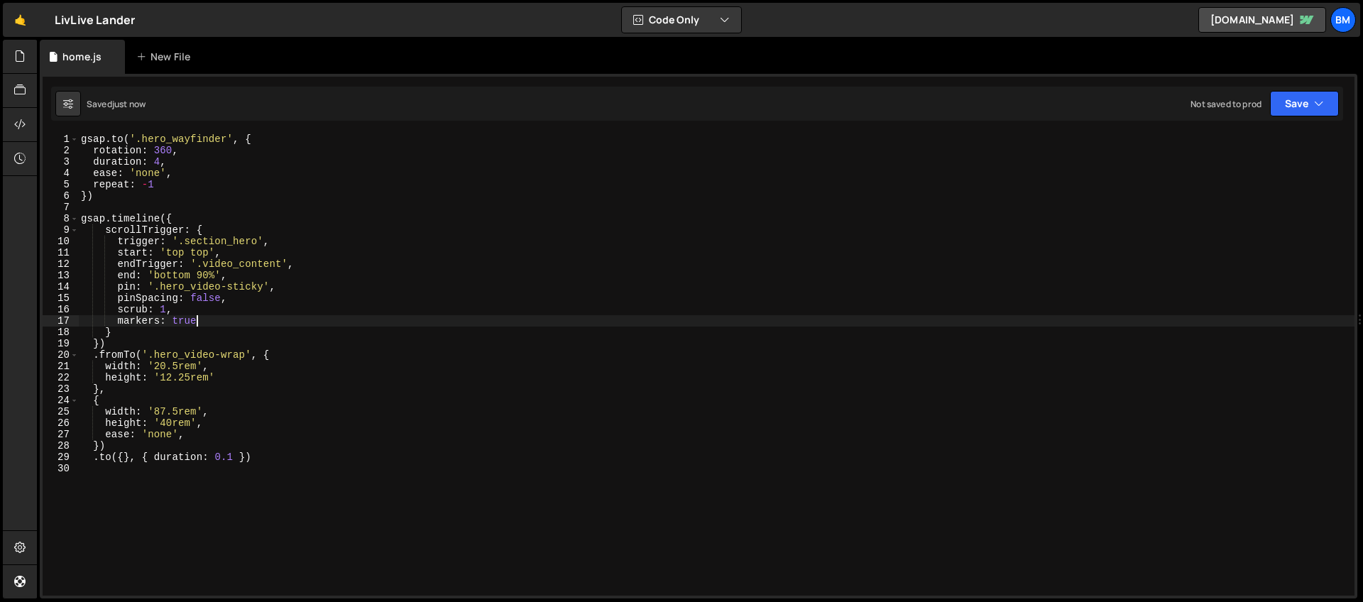
click at [203, 318] on div "gsap . to ( '.hero_wayfinder' , { rotation : 360 , duration : 4 , ease : 'none'…" at bounding box center [716, 375] width 1276 height 485
type textarea "}"
